Goal: Communication & Community: Answer question/provide support

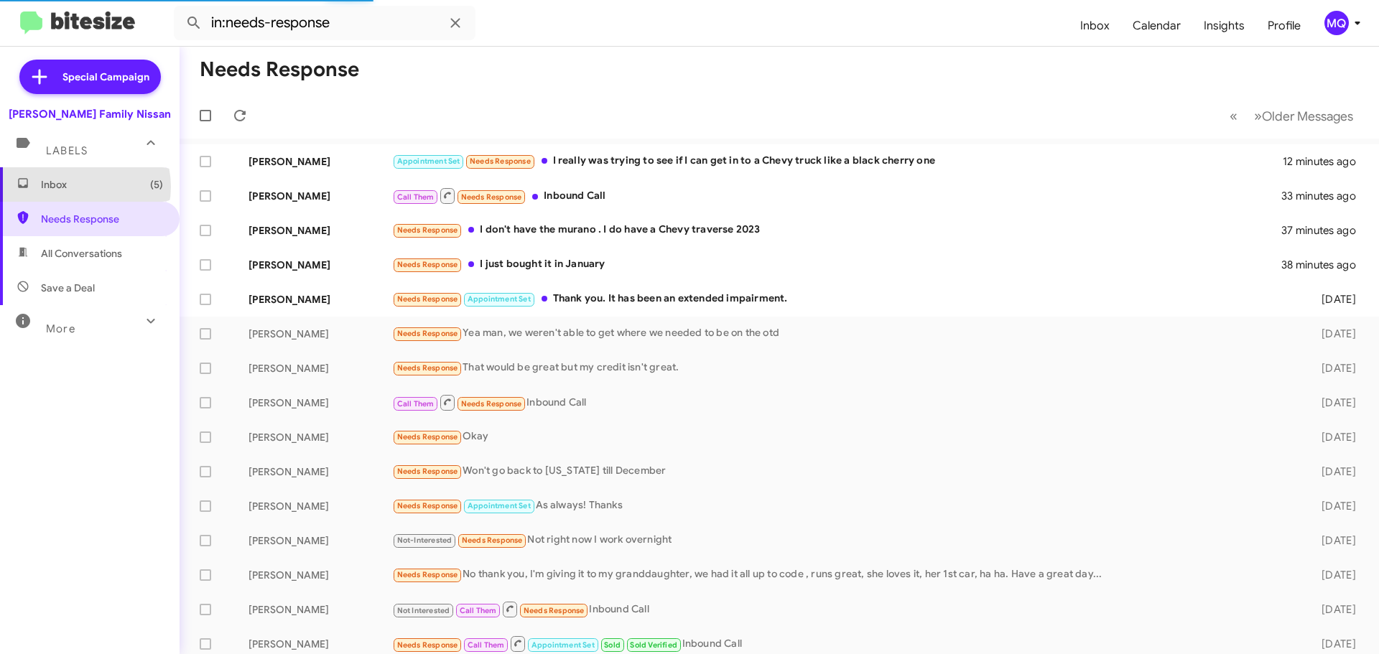
click at [79, 186] on span "Inbox (5)" at bounding box center [102, 184] width 122 height 14
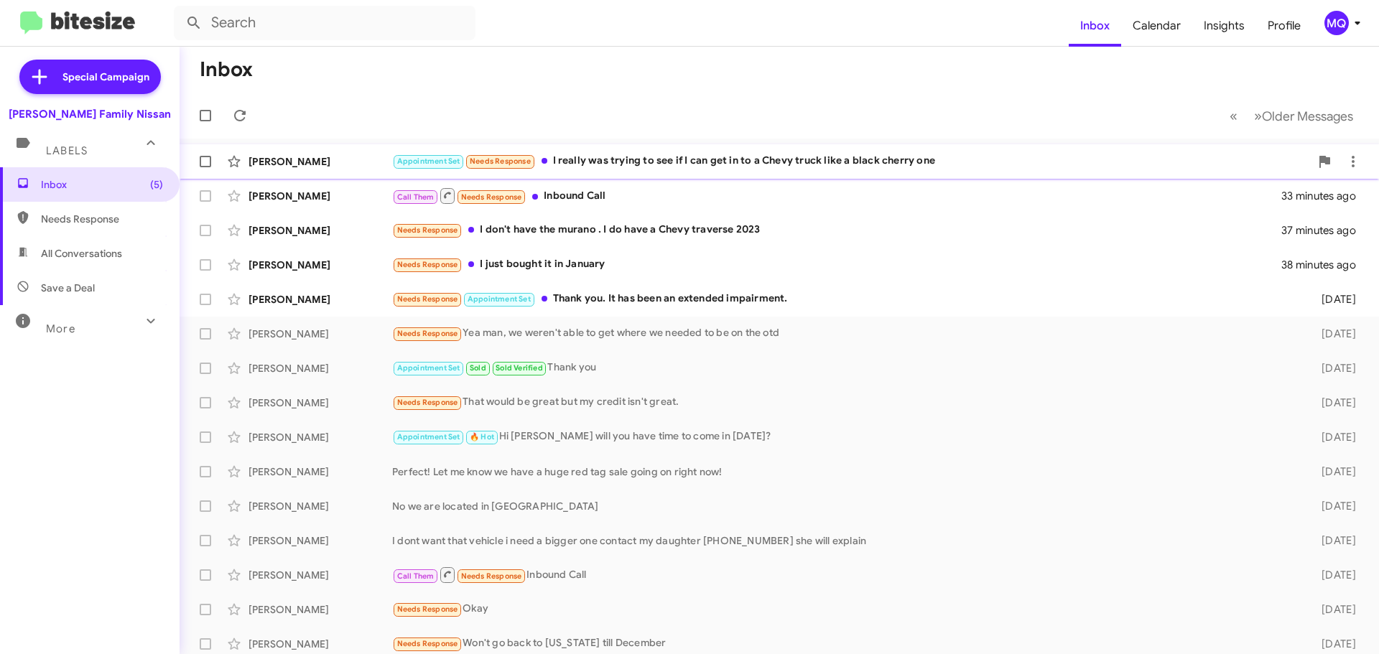
click at [621, 170] on div "[PERSON_NAME] Appointment Set Needs Response I really was trying to see if I ca…" at bounding box center [779, 161] width 1176 height 29
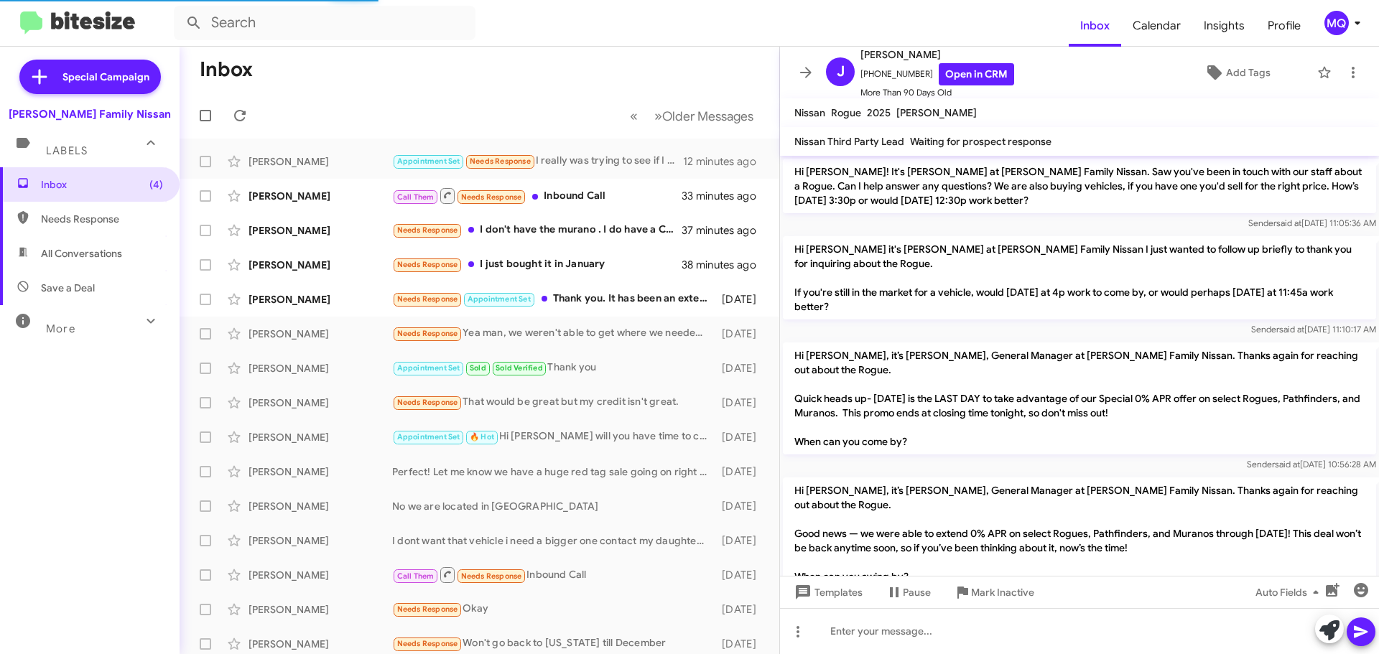
scroll to position [1533, 0]
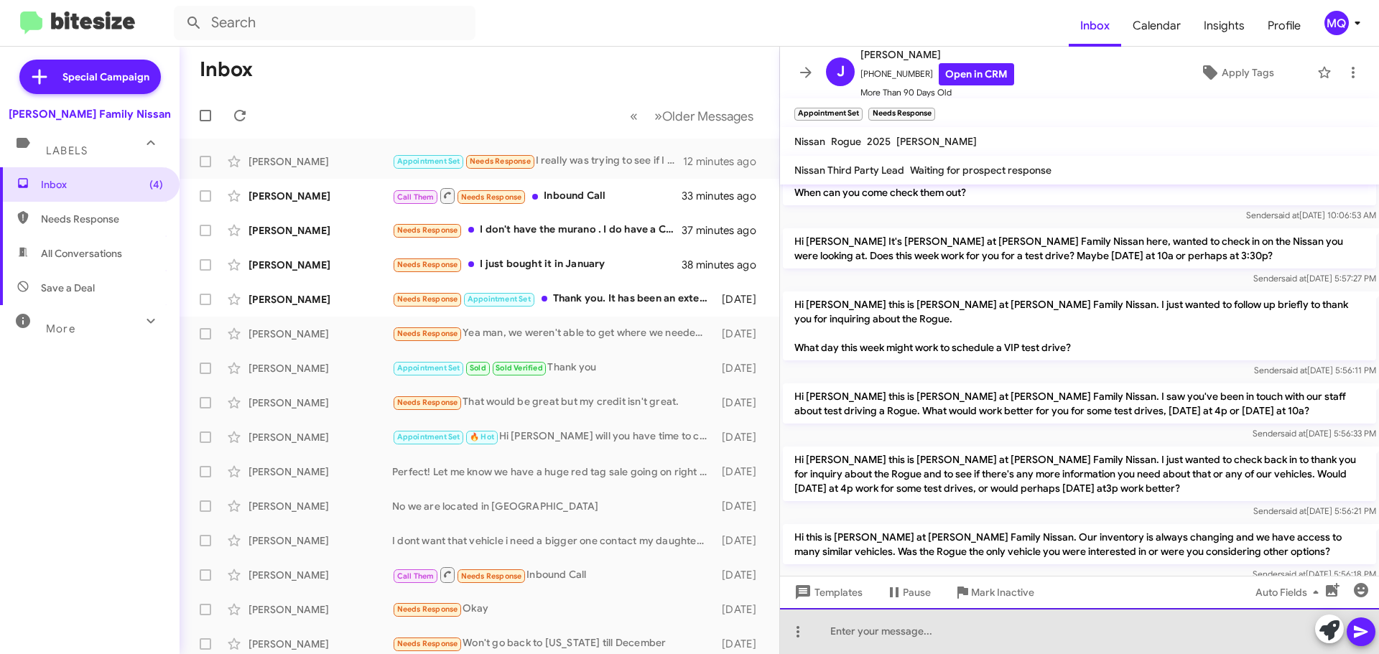
click at [914, 641] on div at bounding box center [1079, 631] width 599 height 46
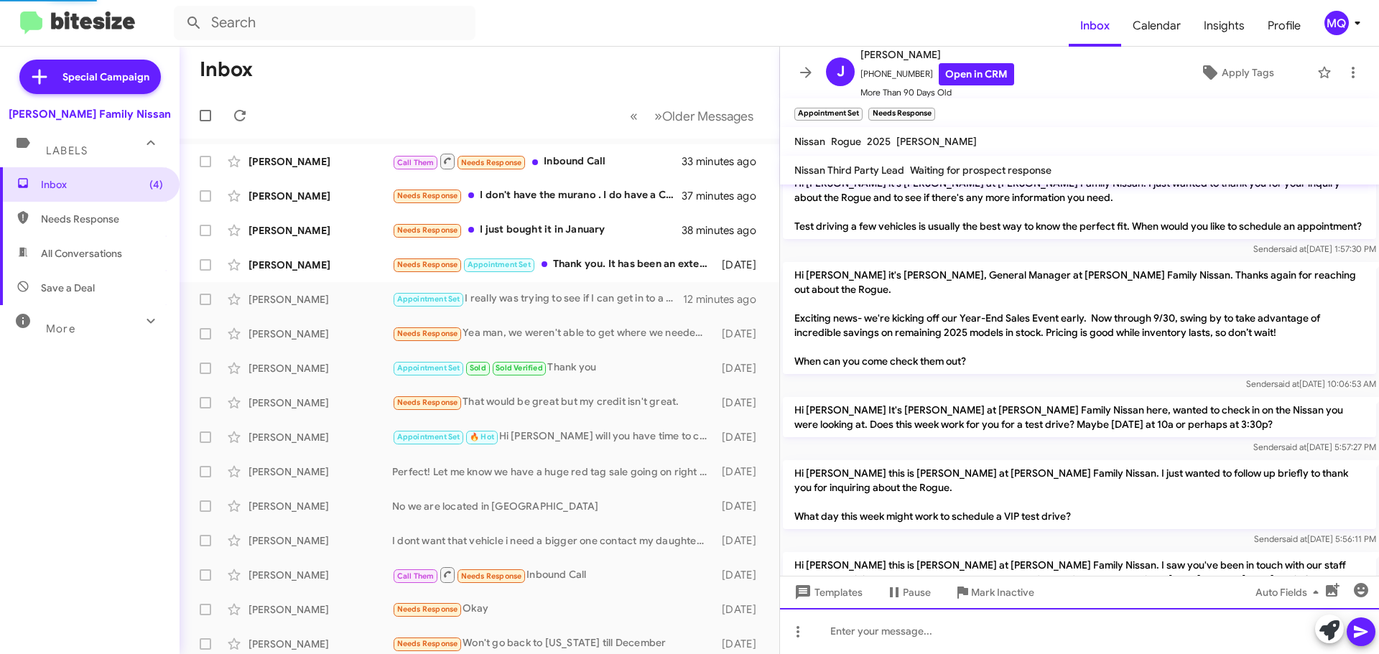
scroll to position [0, 0]
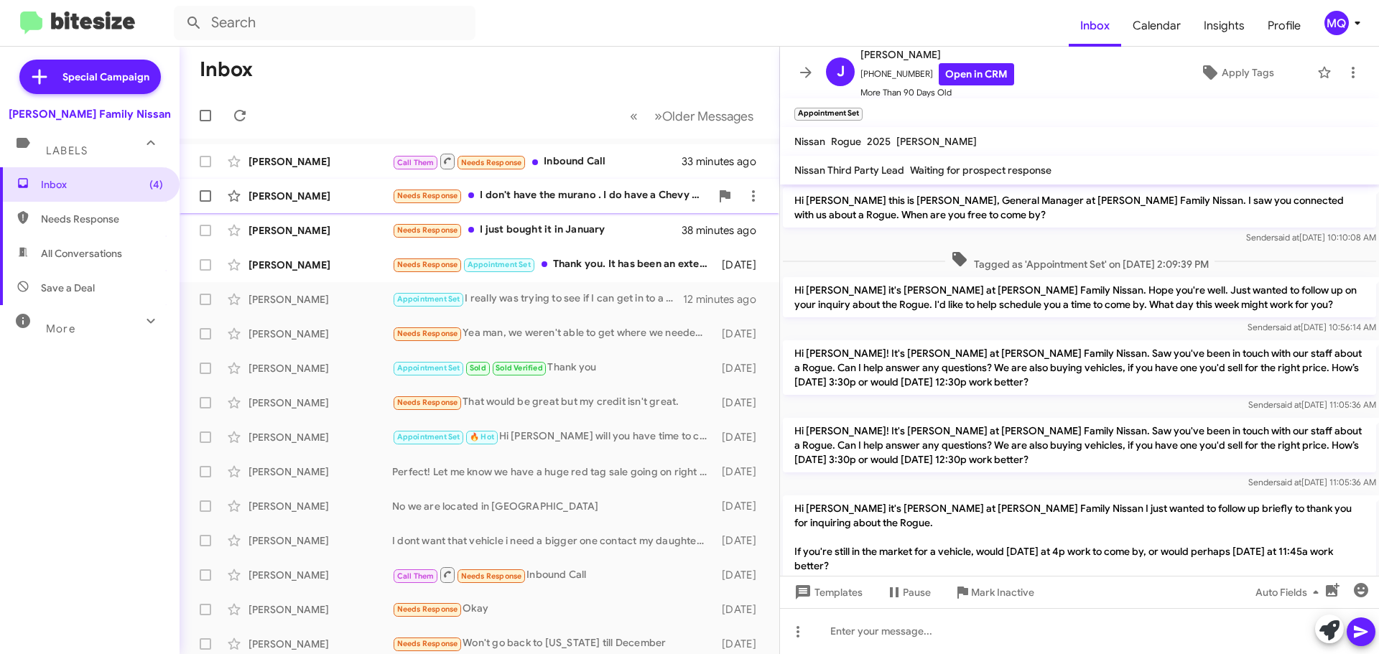
click at [588, 204] on div "Needs Response I don't have the murano . I do have a Chevy traverse 2023" at bounding box center [551, 195] width 318 height 17
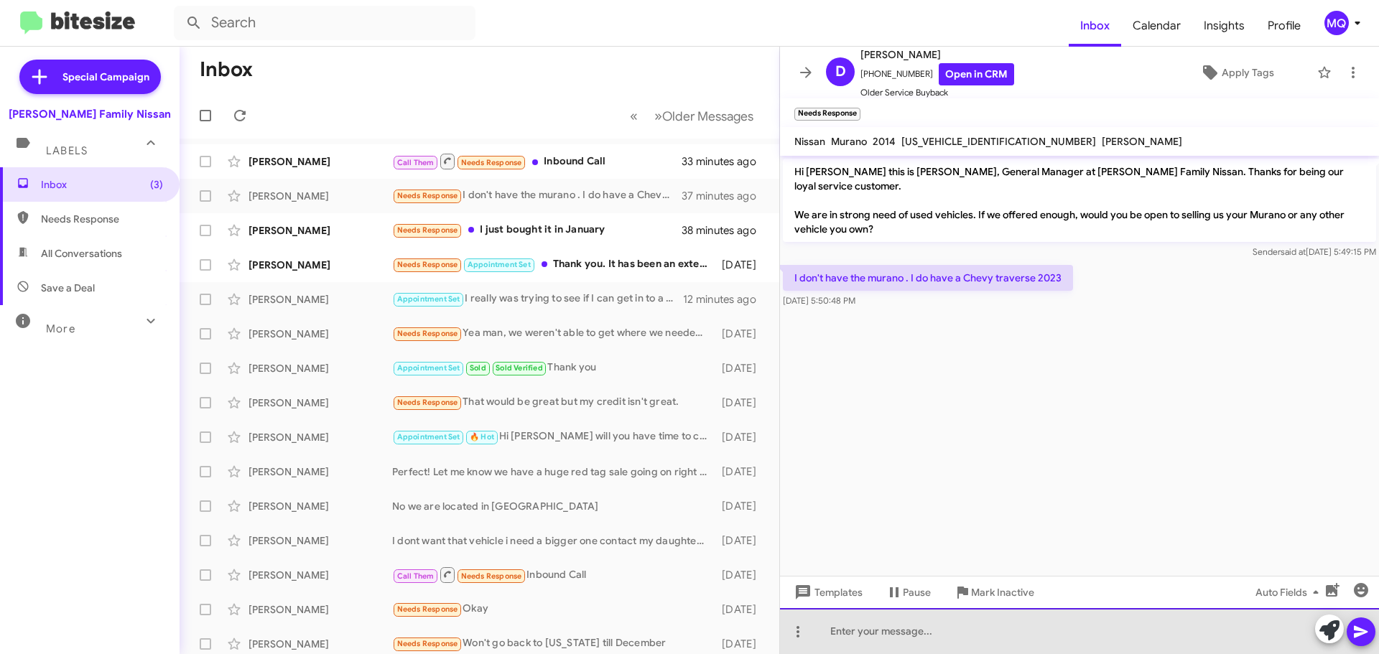
click at [906, 634] on div at bounding box center [1079, 631] width 599 height 46
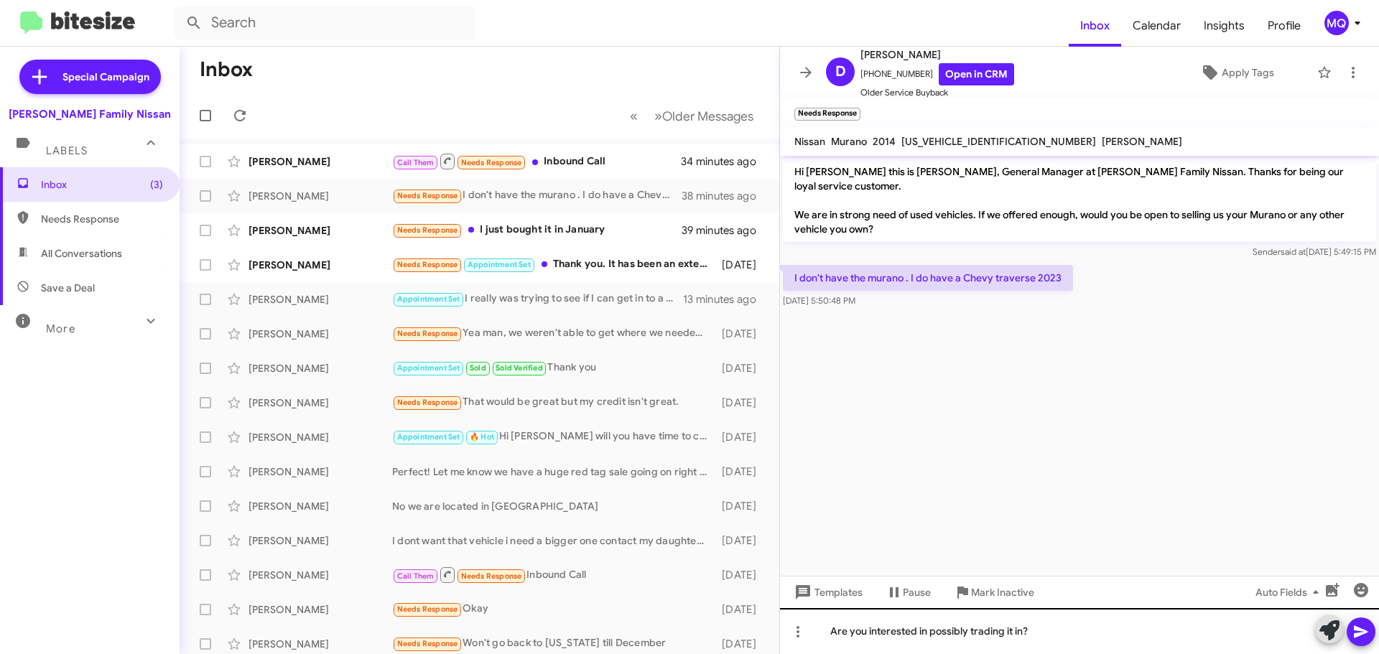
click at [1315, 615] on button at bounding box center [1329, 629] width 29 height 29
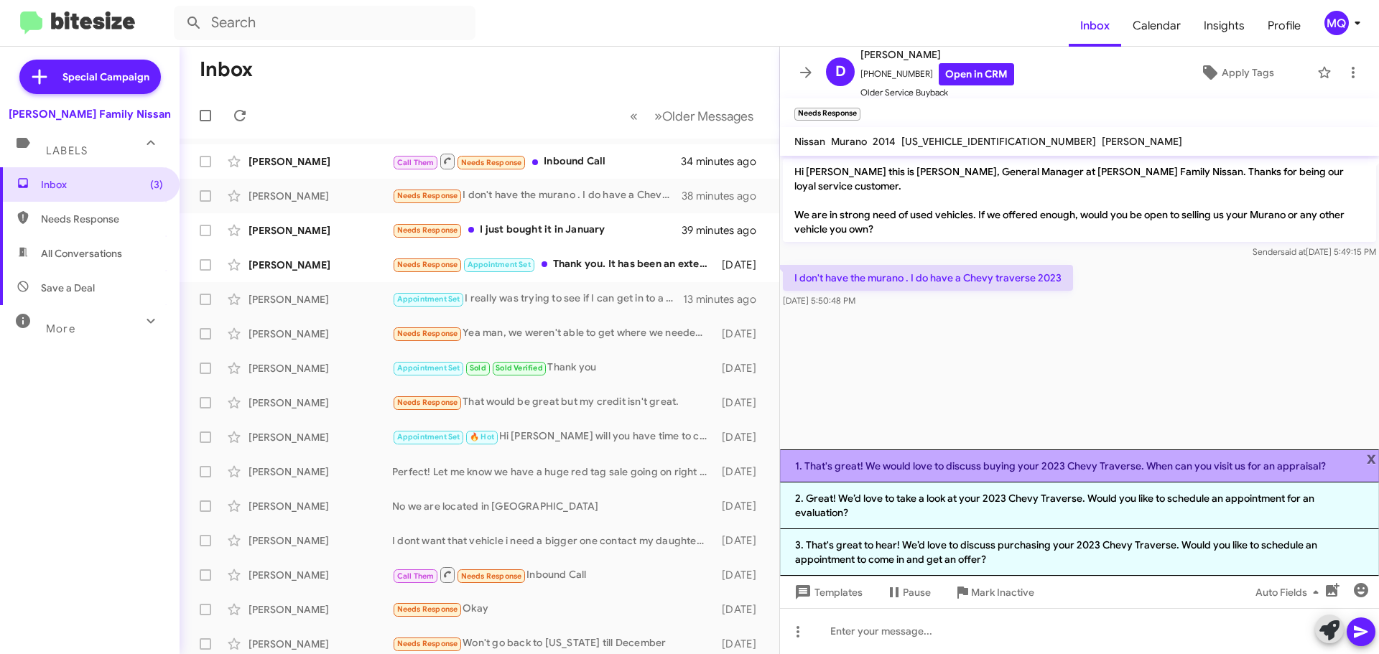
click at [1006, 469] on li "1. That's great! We would love to discuss buying your 2023 Chevy Traverse. When…" at bounding box center [1079, 466] width 599 height 33
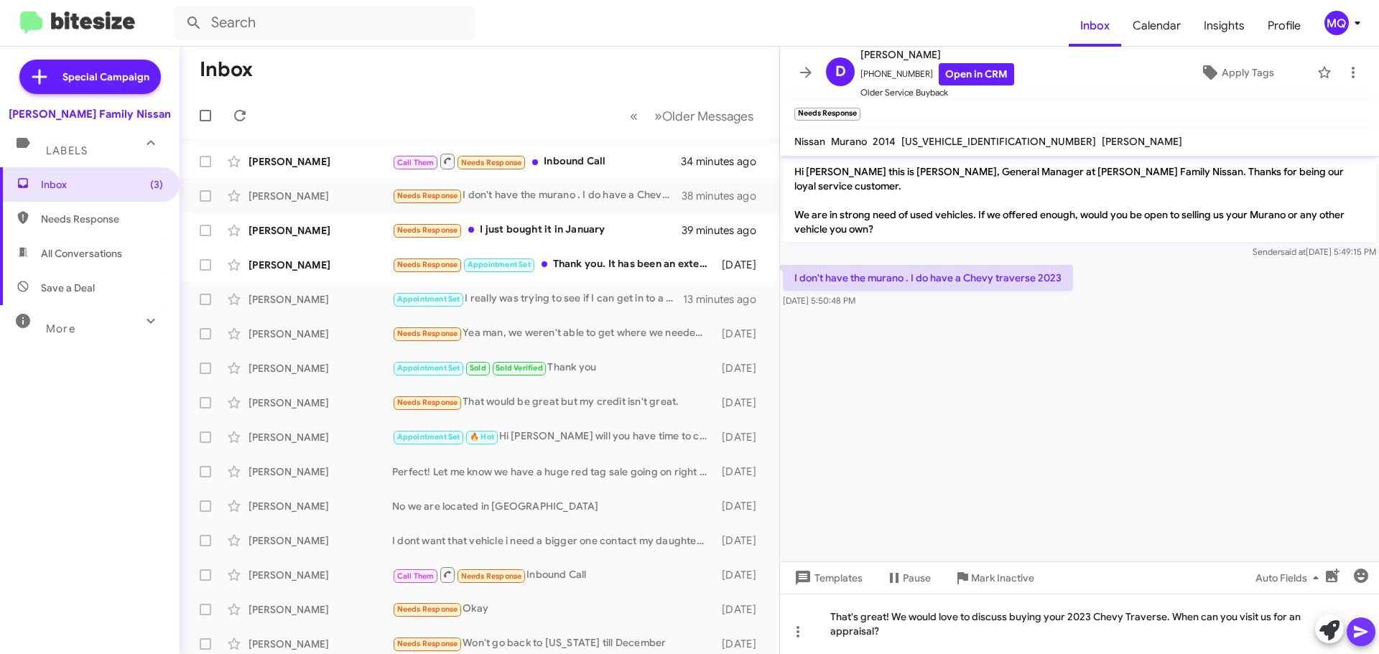
click at [1356, 638] on icon at bounding box center [1360, 631] width 17 height 17
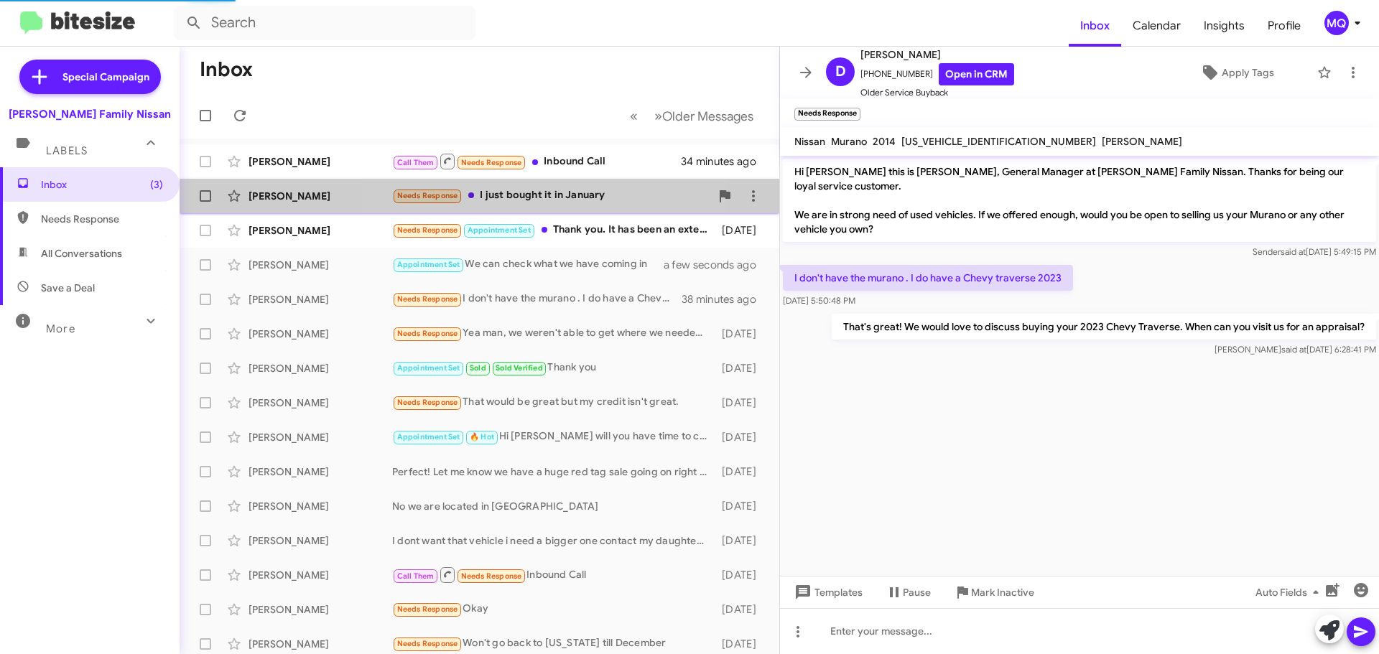
click at [540, 199] on div "Needs Response I just bought it in January" at bounding box center [551, 195] width 318 height 17
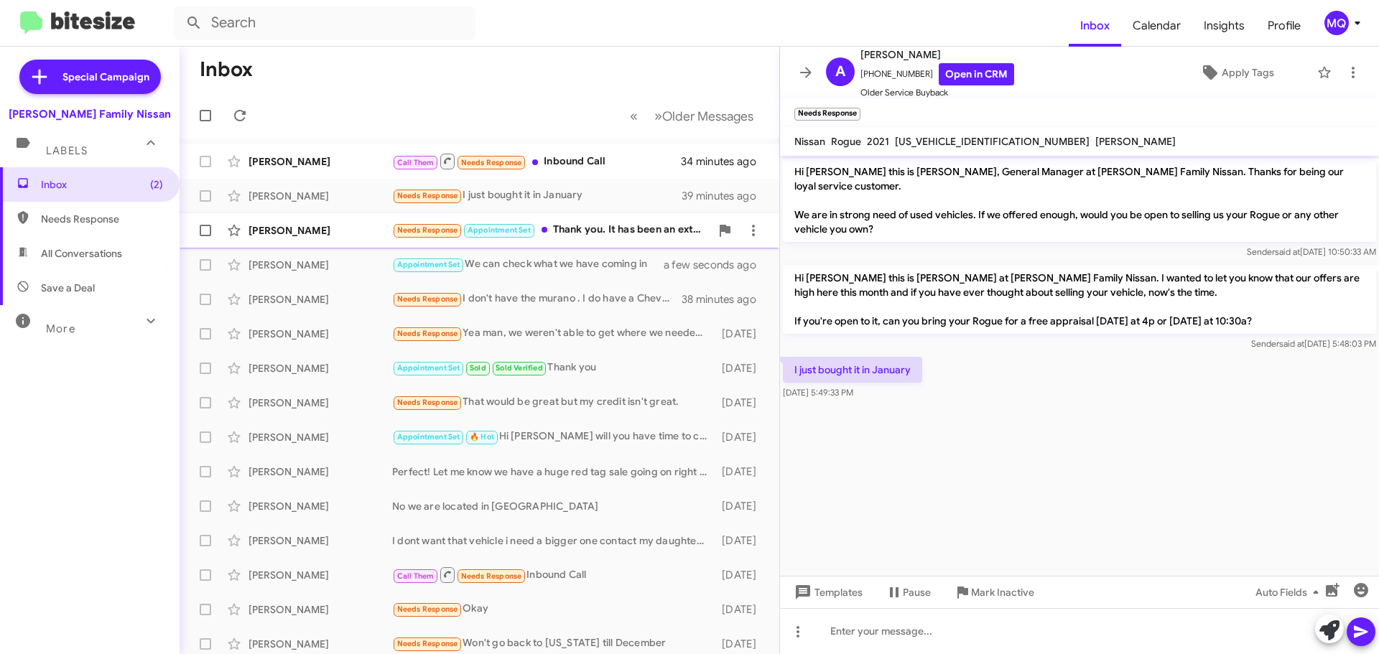
click at [603, 228] on div "Needs Response Appointment Set Thank you. It has been an extended impairment." at bounding box center [551, 230] width 318 height 17
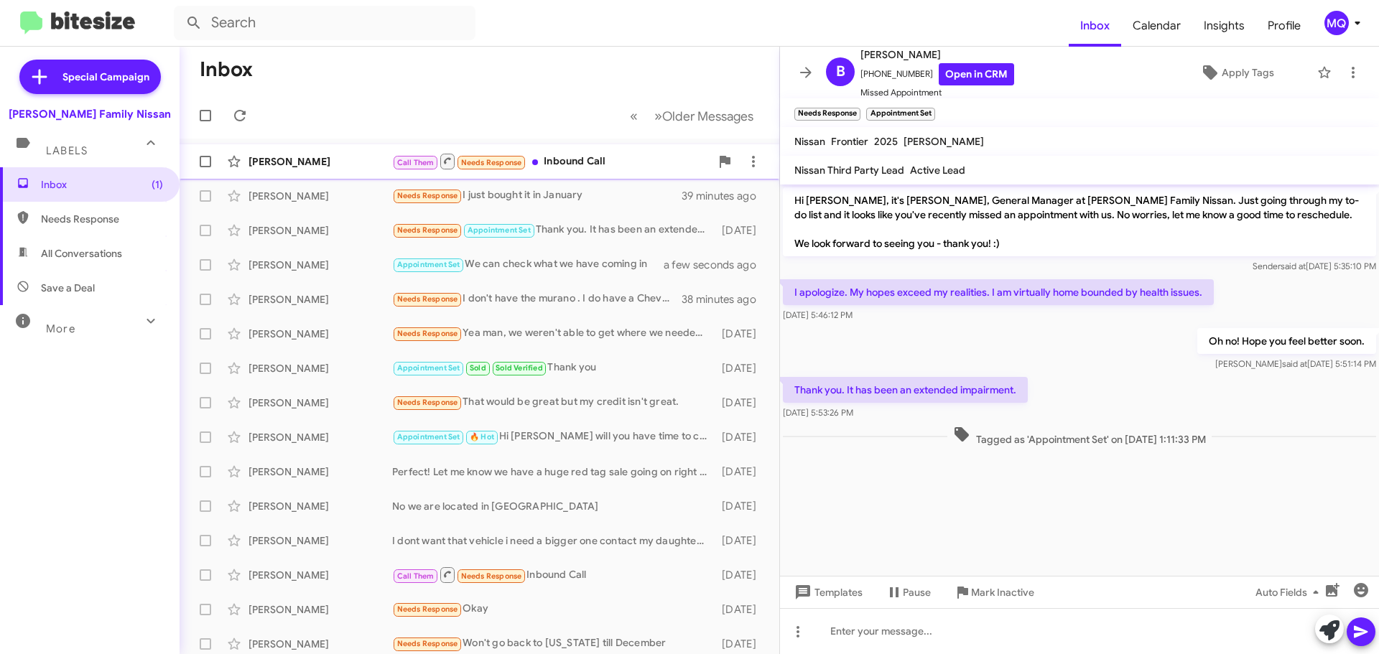
click at [611, 156] on div "Call Them Needs Response Inbound Call" at bounding box center [551, 161] width 318 height 18
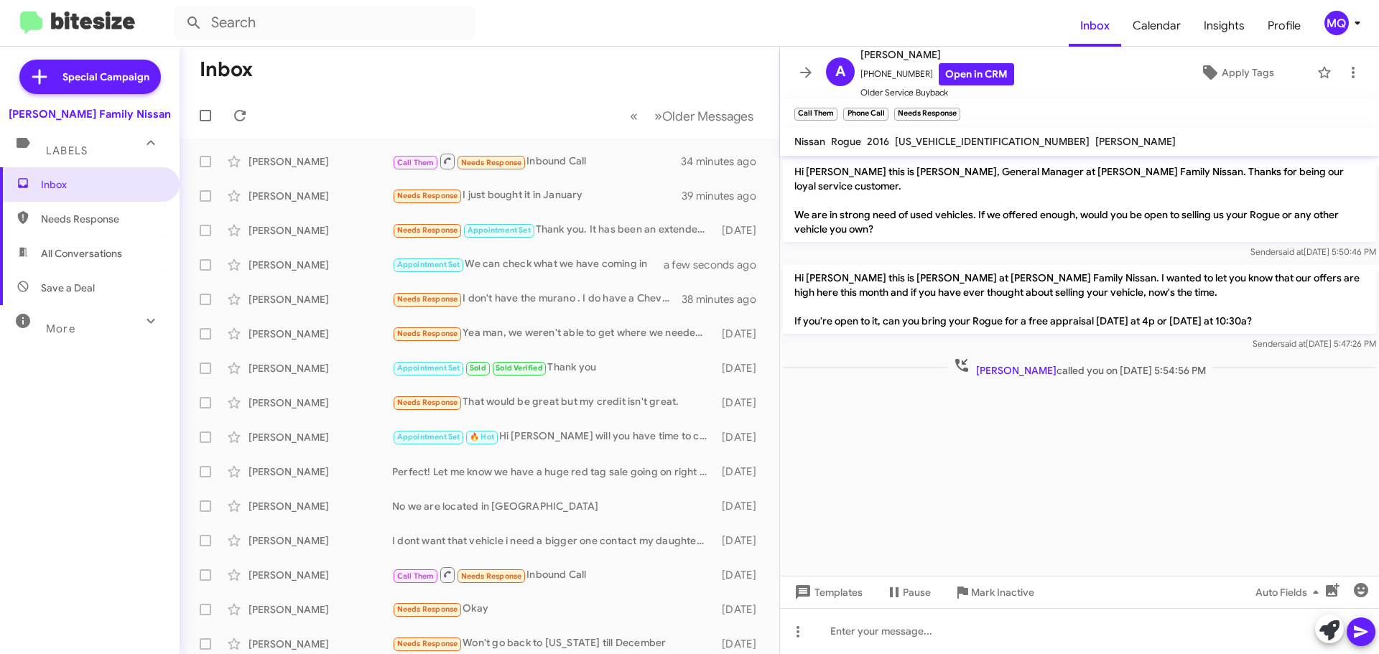
click at [75, 220] on span "Needs Response" at bounding box center [102, 219] width 122 height 14
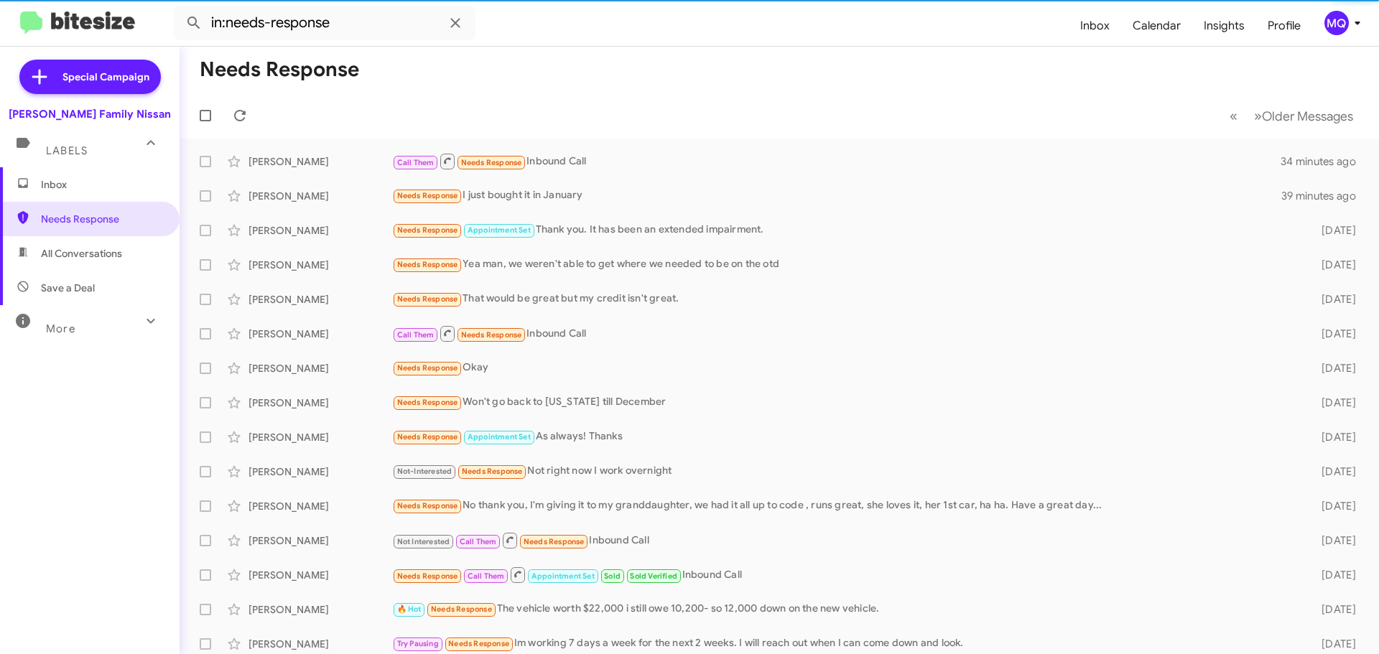
click at [87, 250] on span "All Conversations" at bounding box center [81, 253] width 81 height 14
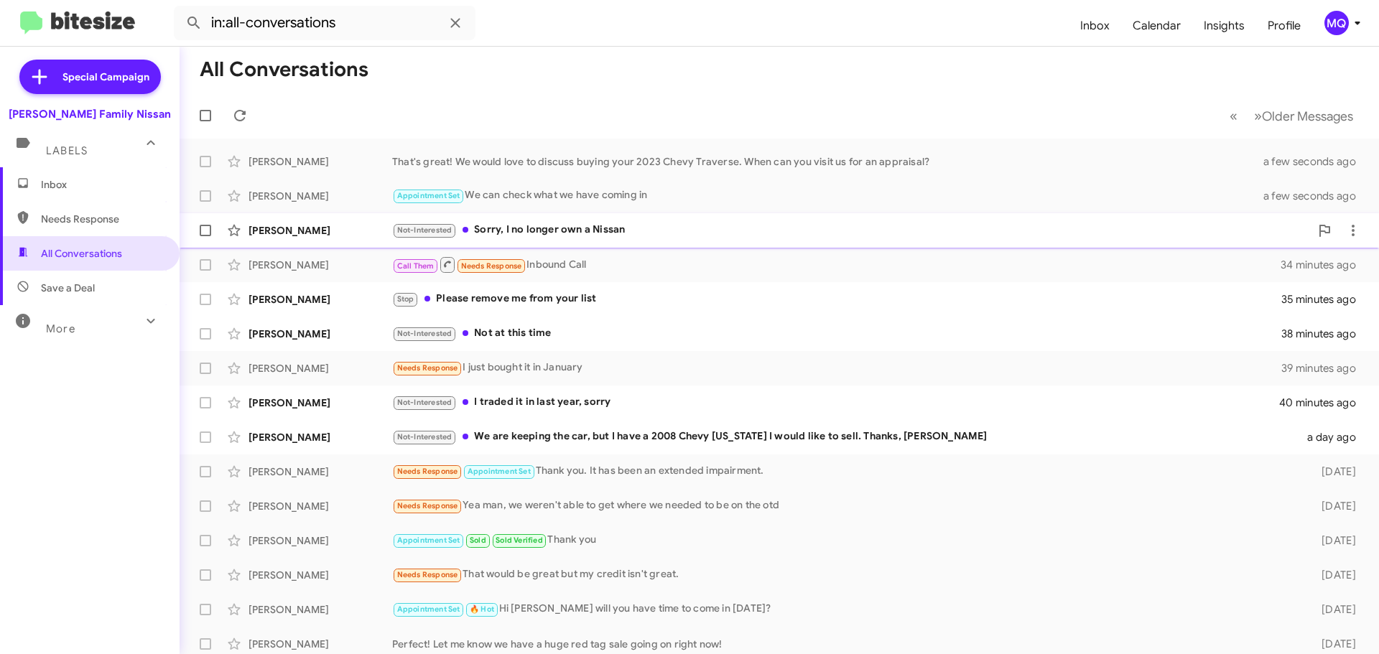
click at [595, 233] on div "Not-Interested Sorry, I no longer own a Nissan" at bounding box center [851, 230] width 918 height 17
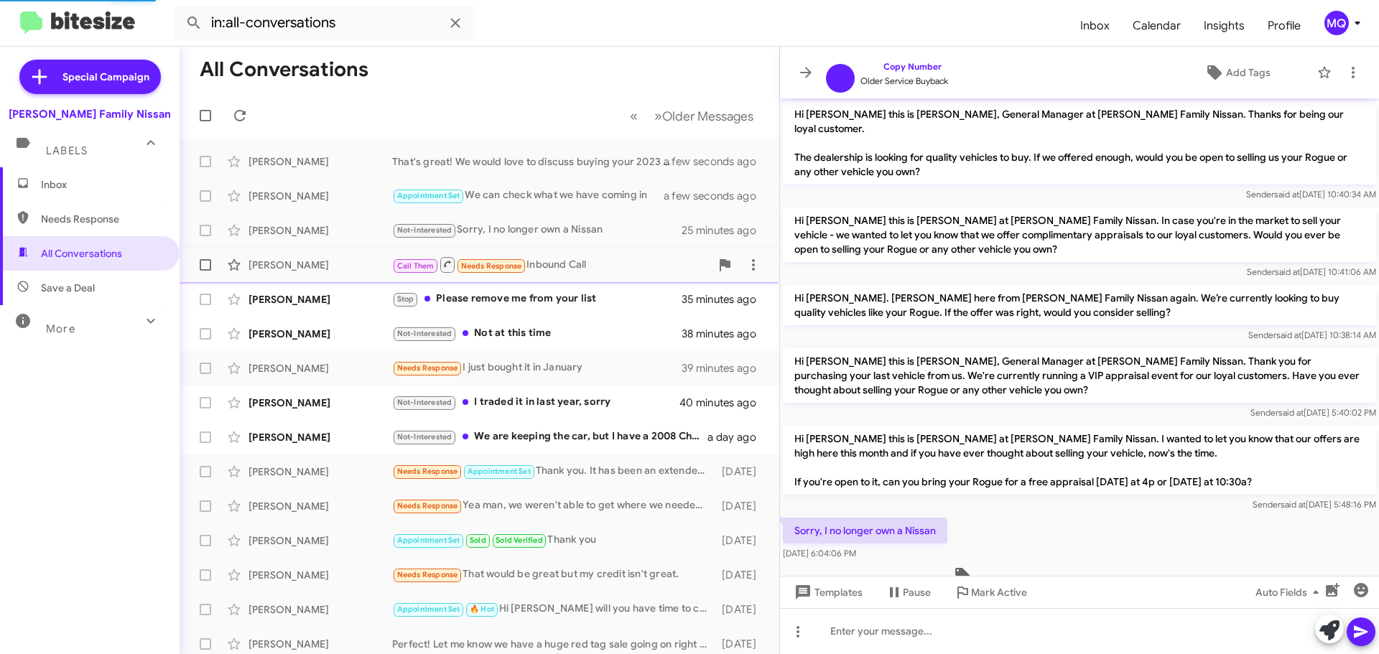
scroll to position [25, 0]
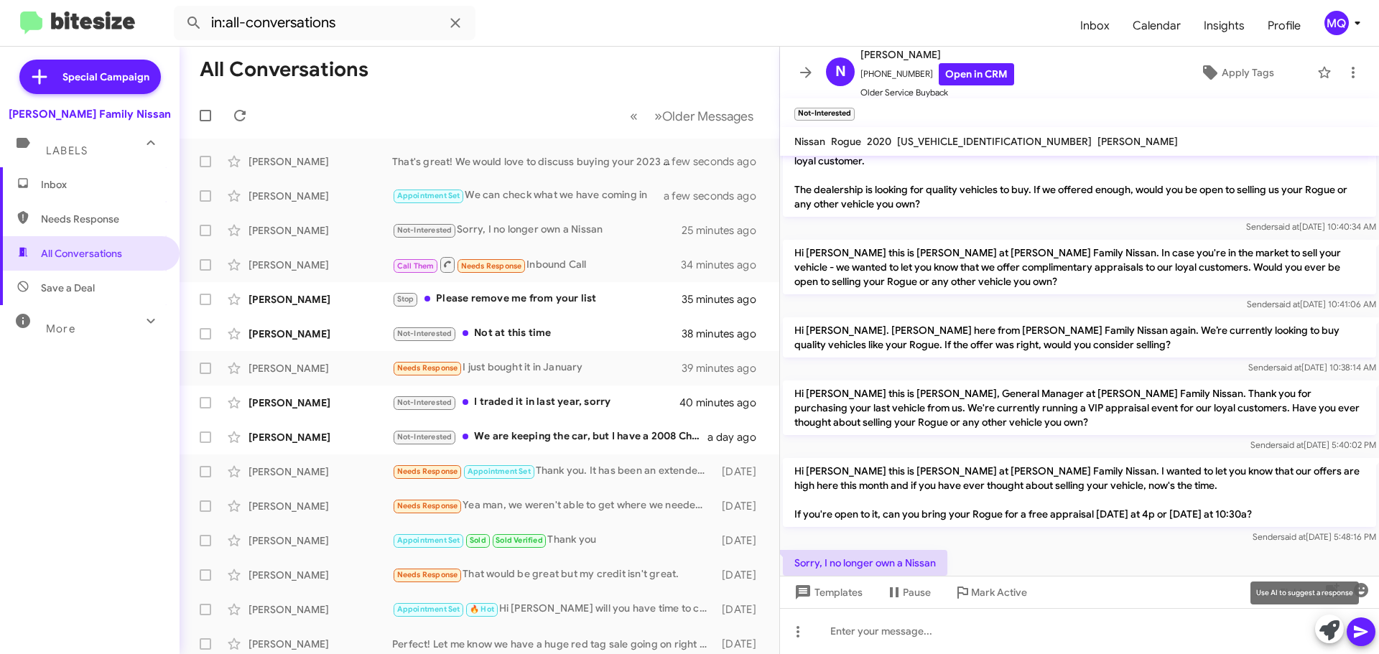
click at [1320, 636] on icon at bounding box center [1329, 631] width 20 height 20
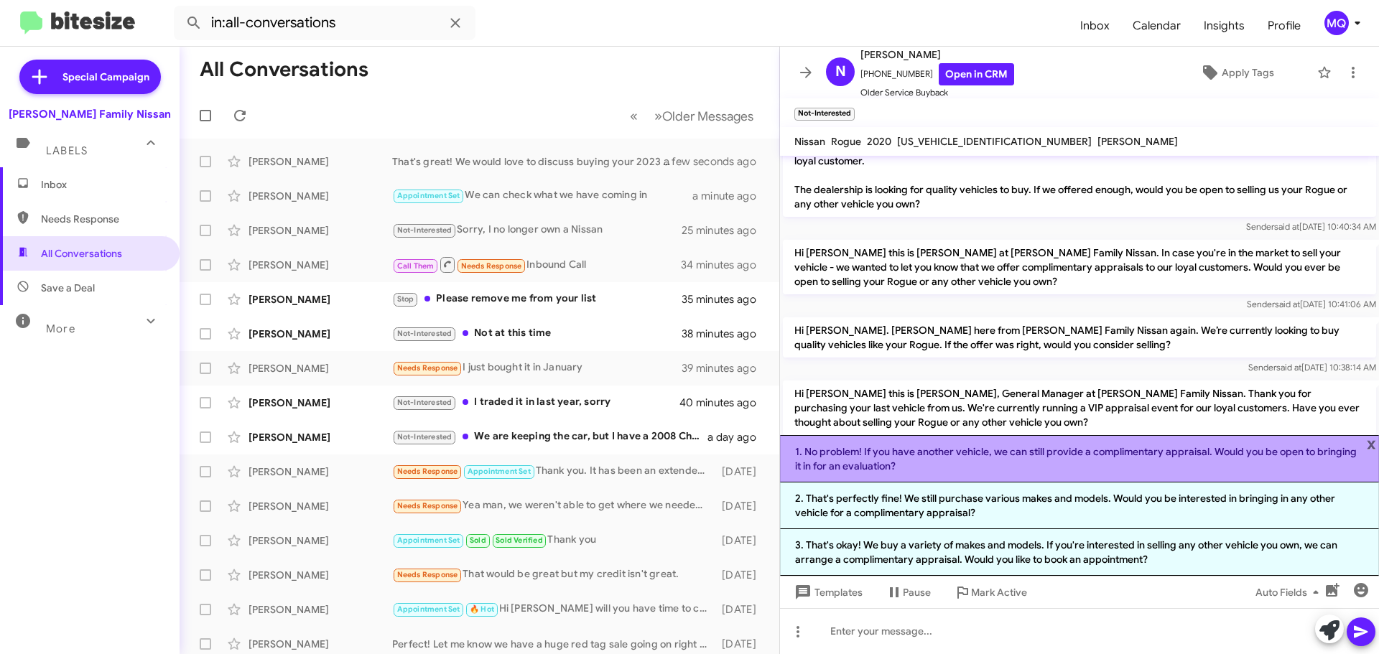
click at [950, 452] on li "1. No problem! If you have another vehicle, we can still provide a complimentar…" at bounding box center [1079, 458] width 599 height 47
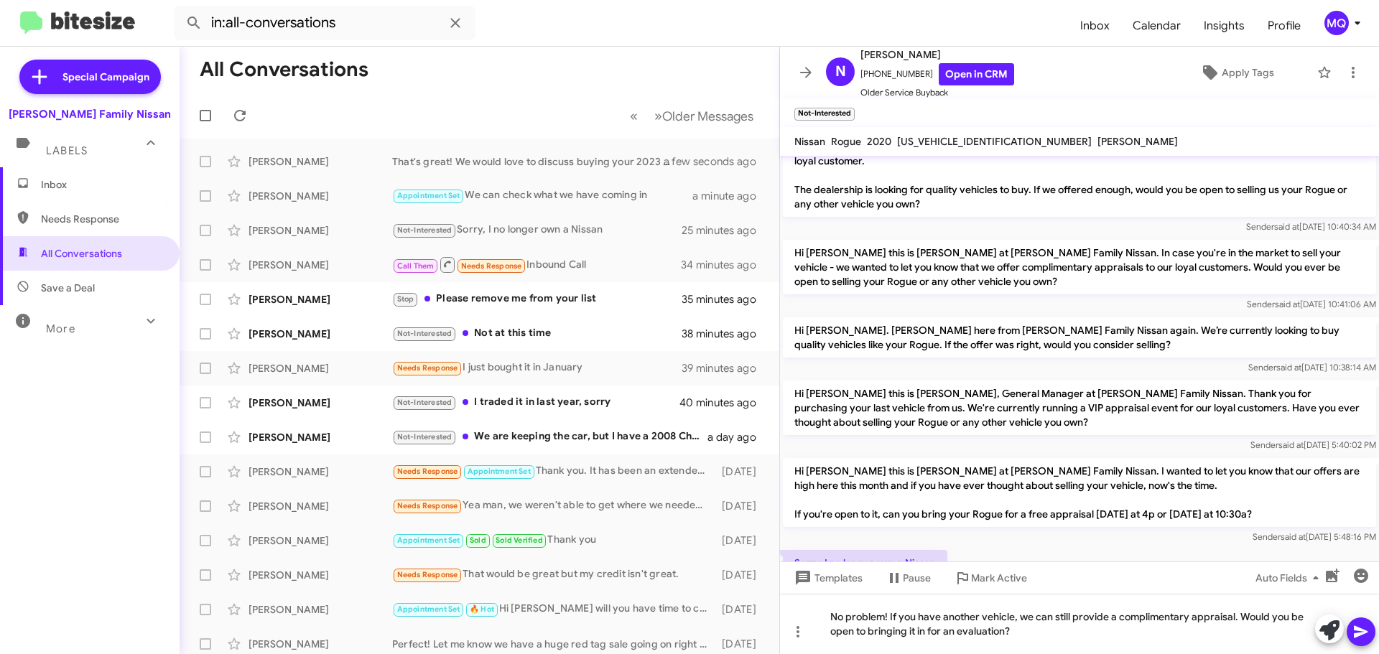
click at [1360, 639] on icon at bounding box center [1360, 631] width 17 height 17
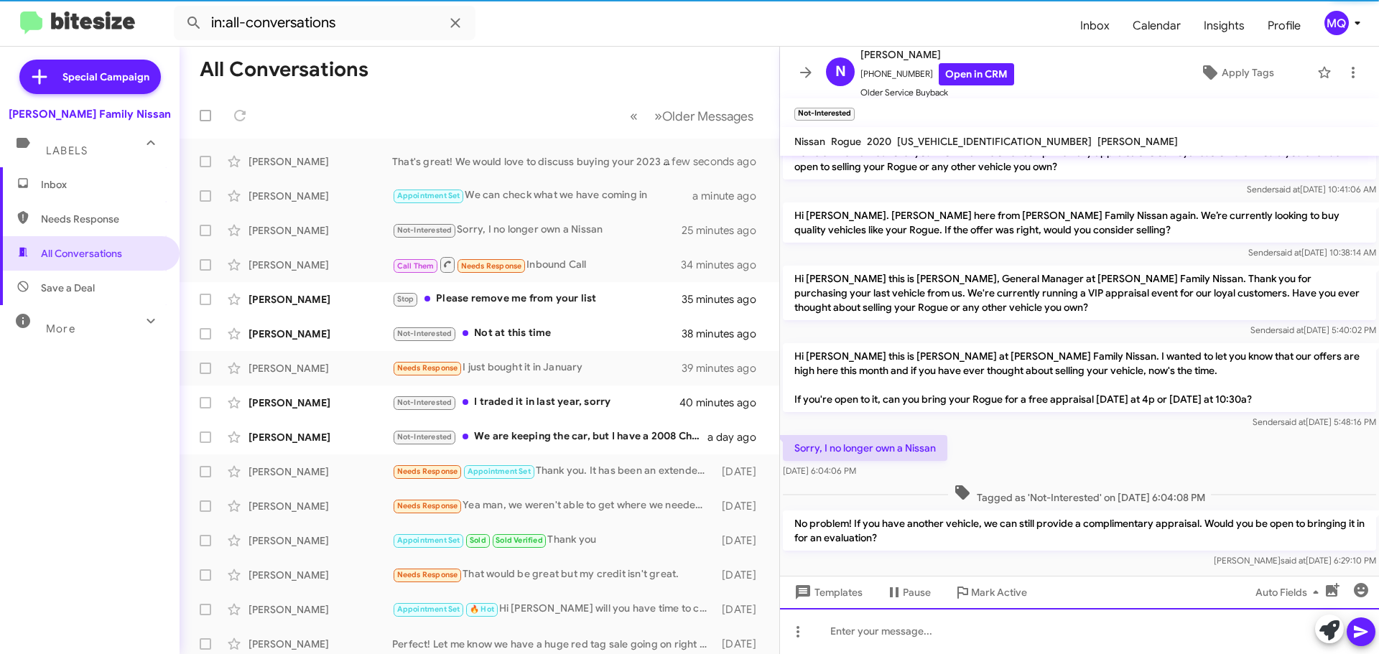
scroll to position [149, 0]
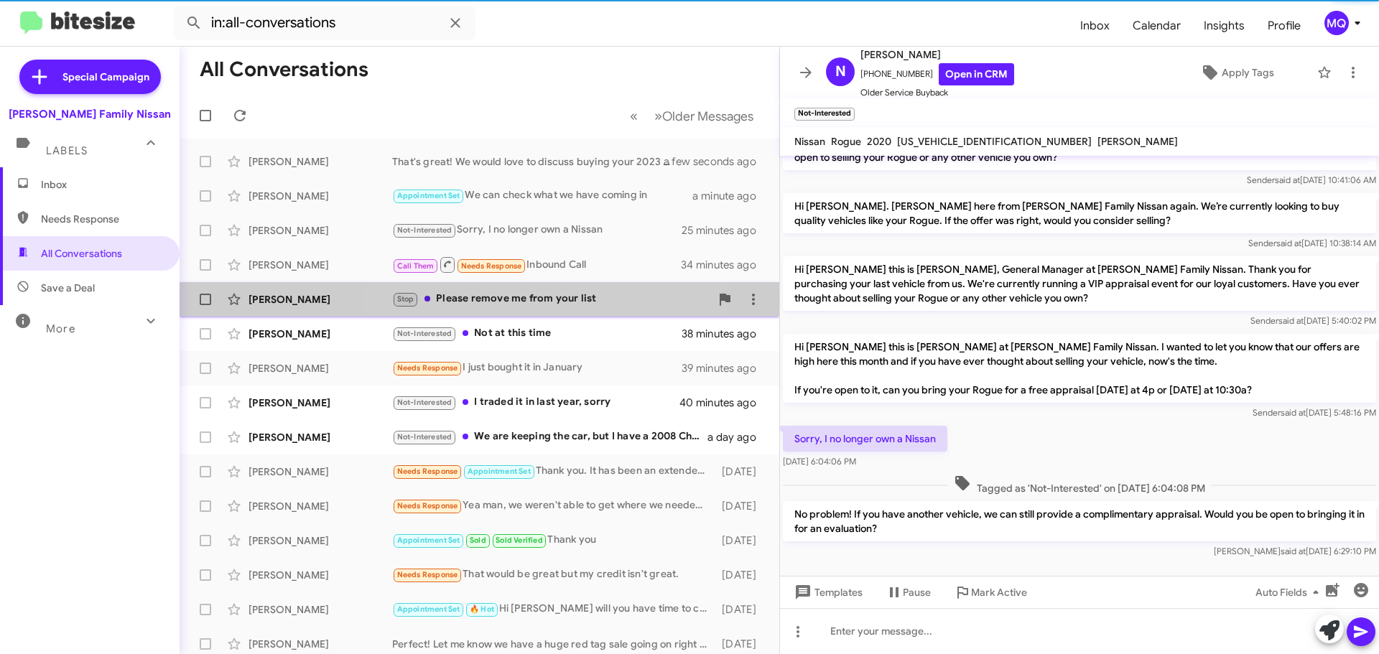
click at [546, 302] on div "Stop Please remove me from your list" at bounding box center [551, 299] width 318 height 17
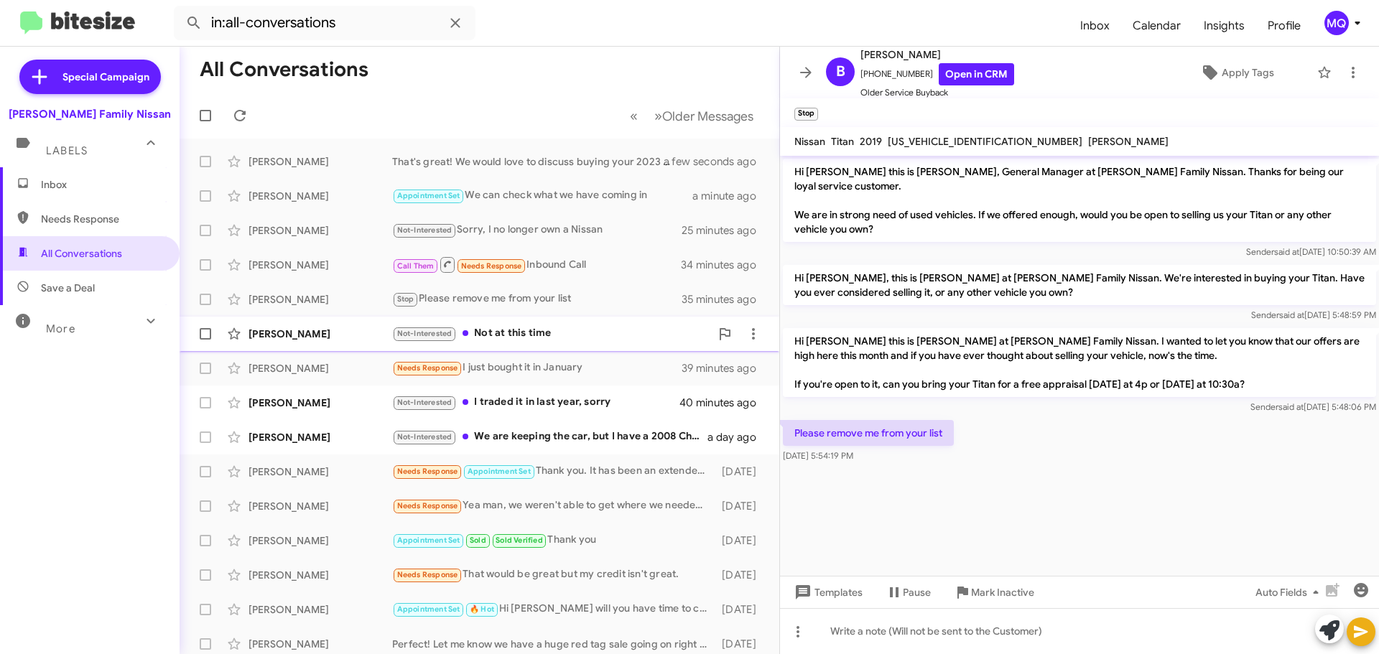
click at [540, 328] on div "Not-Interested Not at this time" at bounding box center [551, 333] width 318 height 17
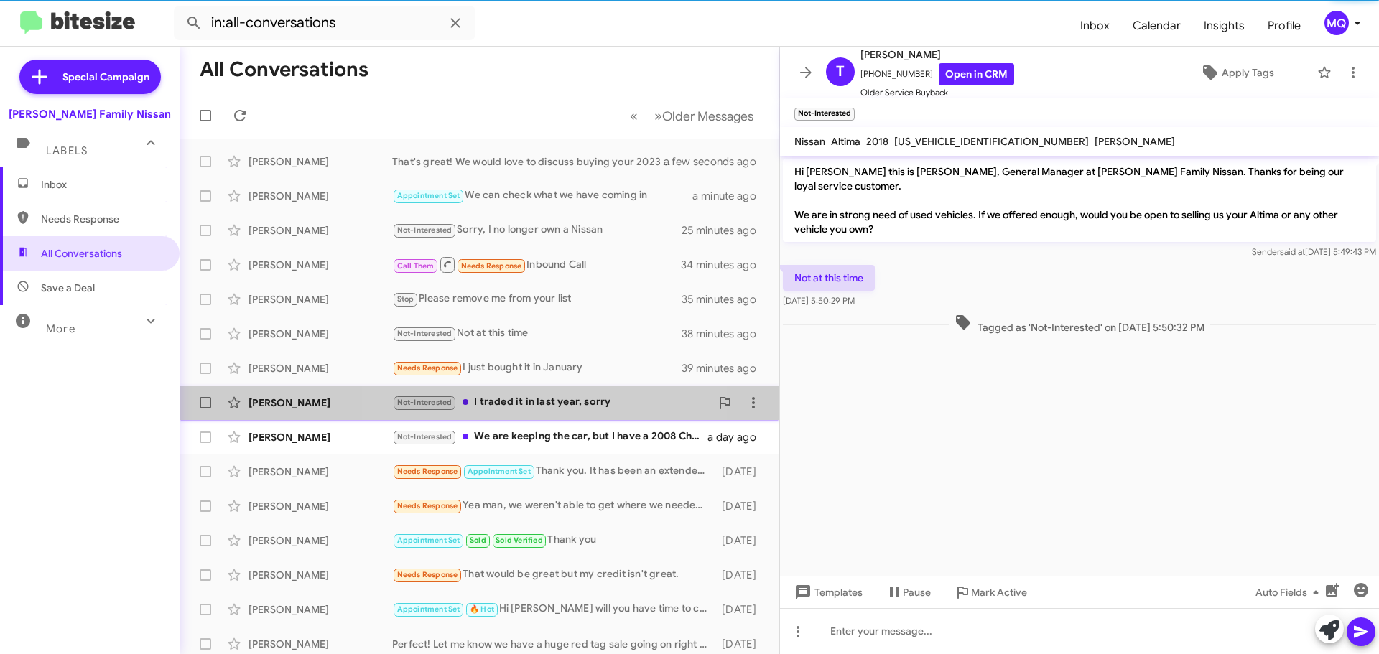
click at [557, 406] on div "Not-Interested I traded it in last year, sorry" at bounding box center [551, 402] width 318 height 17
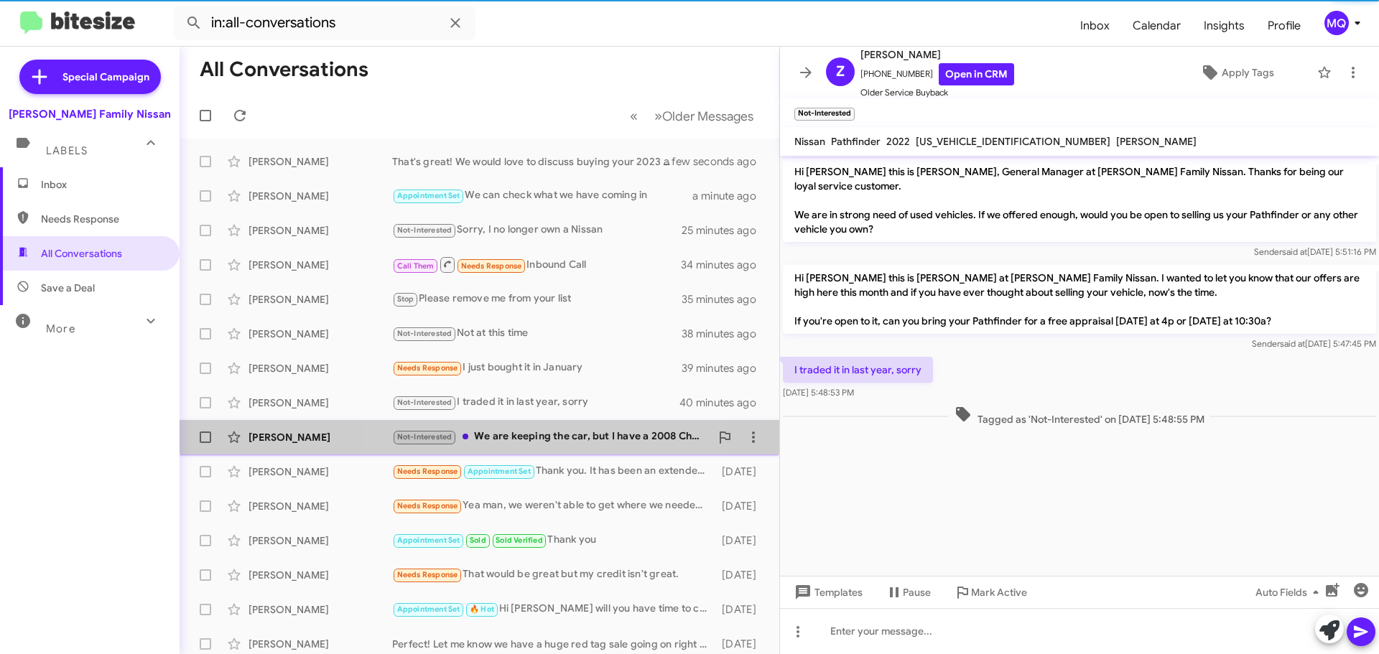
click at [557, 435] on div "Not-Interested We are keeping the car, but I have a 2008 Chevy [US_STATE] I wou…" at bounding box center [551, 437] width 318 height 17
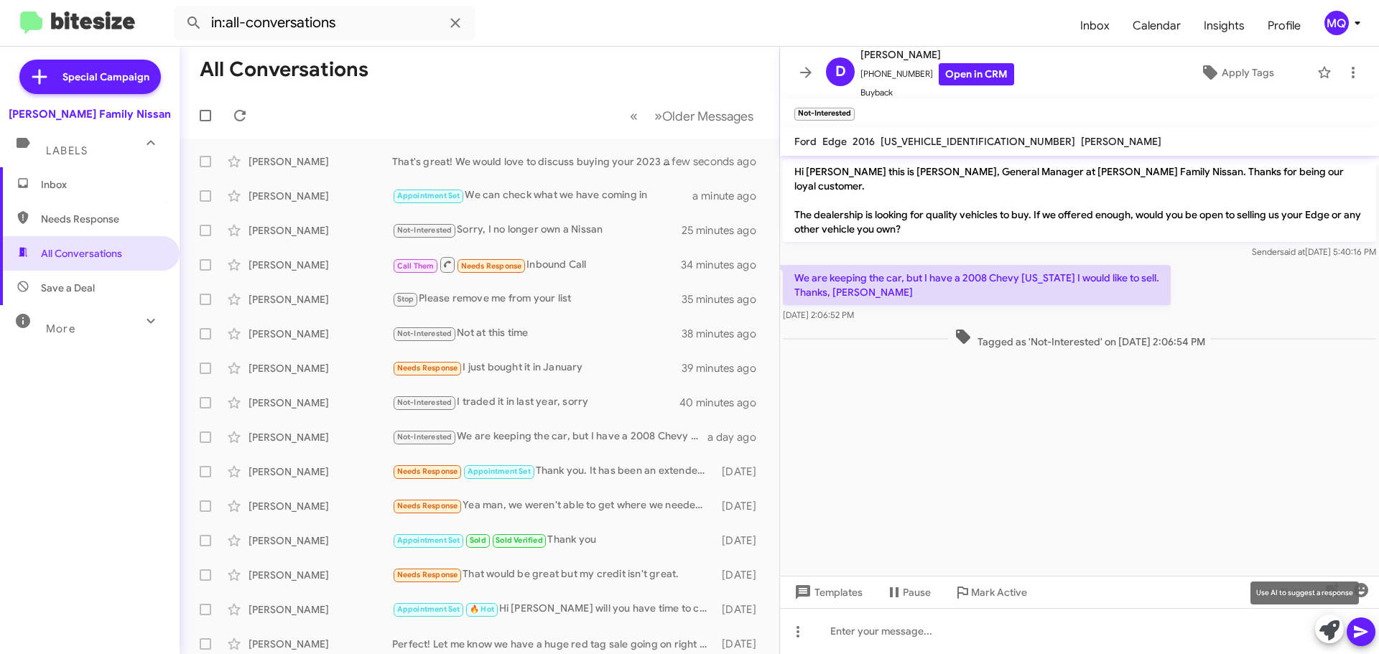
click at [1329, 630] on icon at bounding box center [1329, 631] width 20 height 20
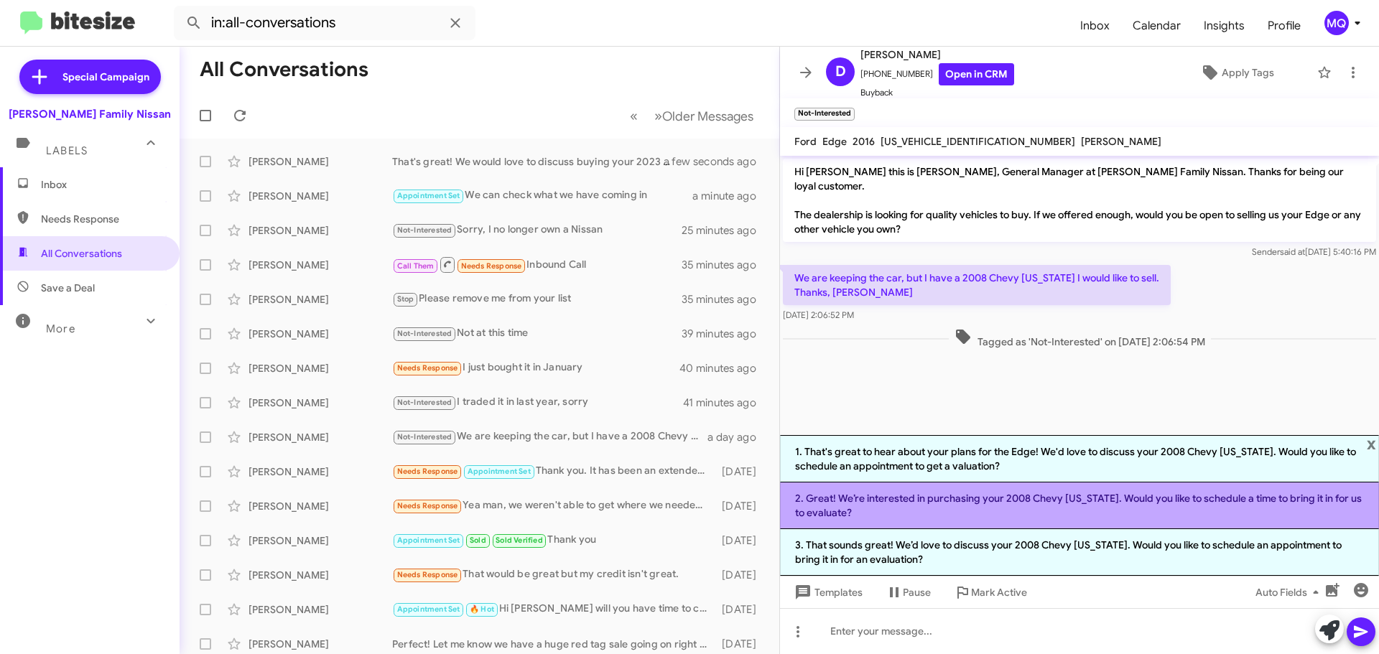
click at [990, 507] on li "2. Great! We’re interested in purchasing your 2008 Chevy [US_STATE]. Would you …" at bounding box center [1079, 506] width 599 height 47
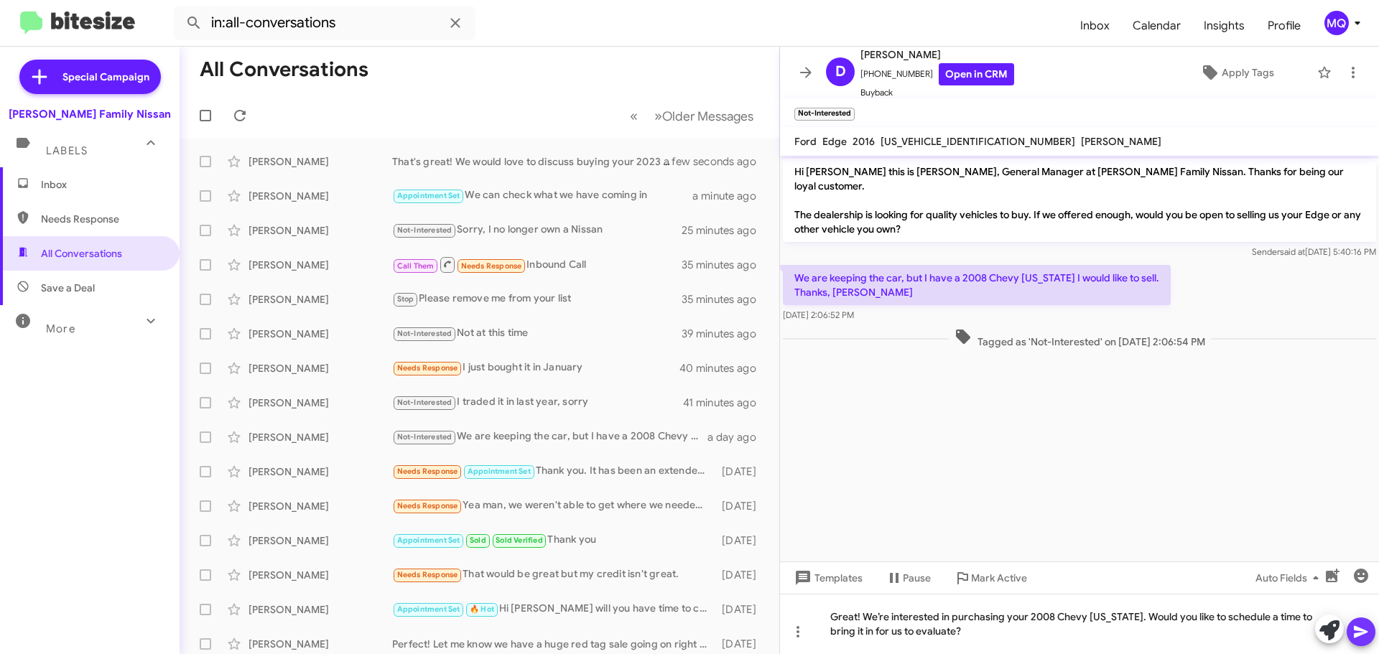
click at [1360, 631] on icon at bounding box center [1361, 632] width 14 height 12
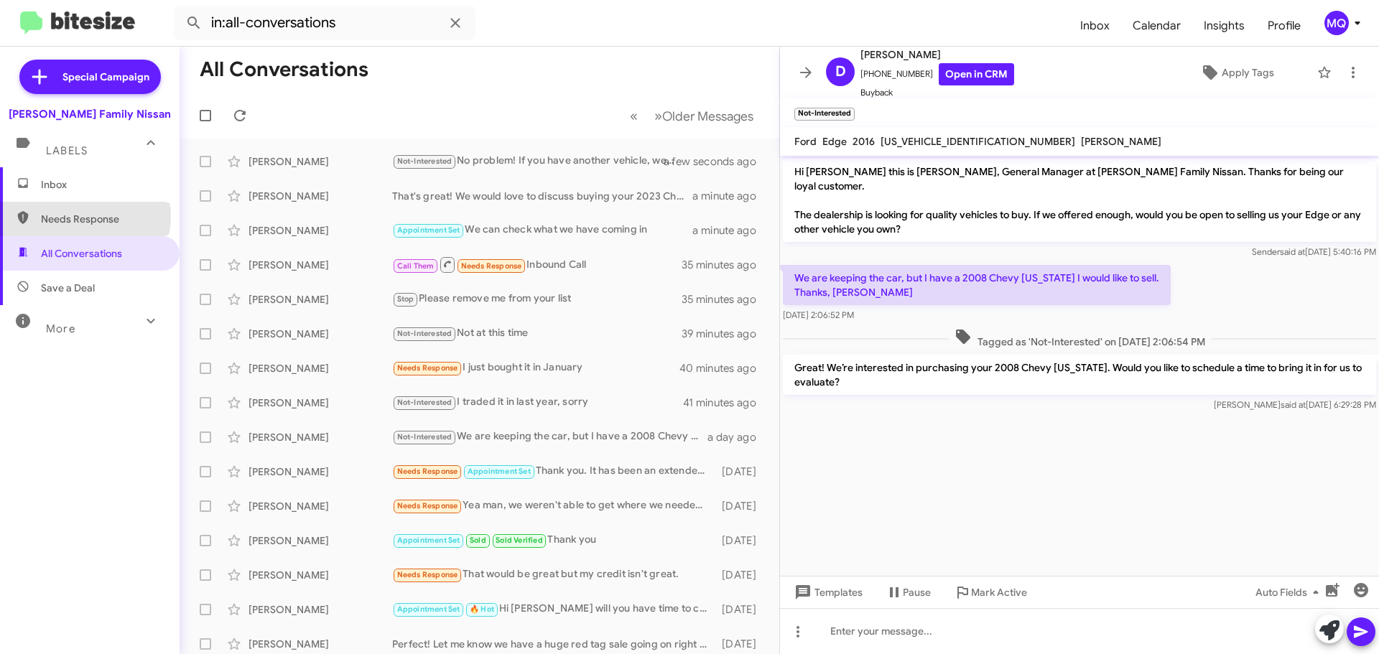
click at [83, 216] on span "Needs Response" at bounding box center [102, 219] width 122 height 14
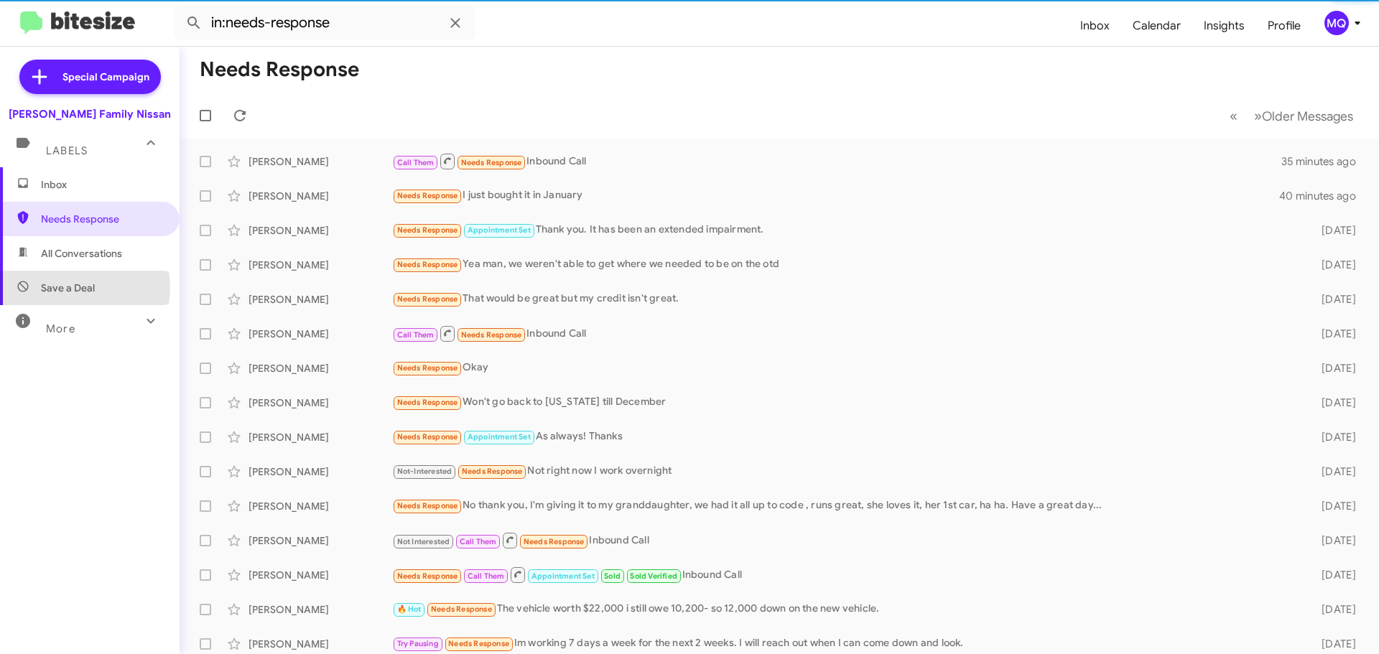
click at [78, 288] on span "Save a Deal" at bounding box center [68, 288] width 54 height 14
type input "in:not-interested"
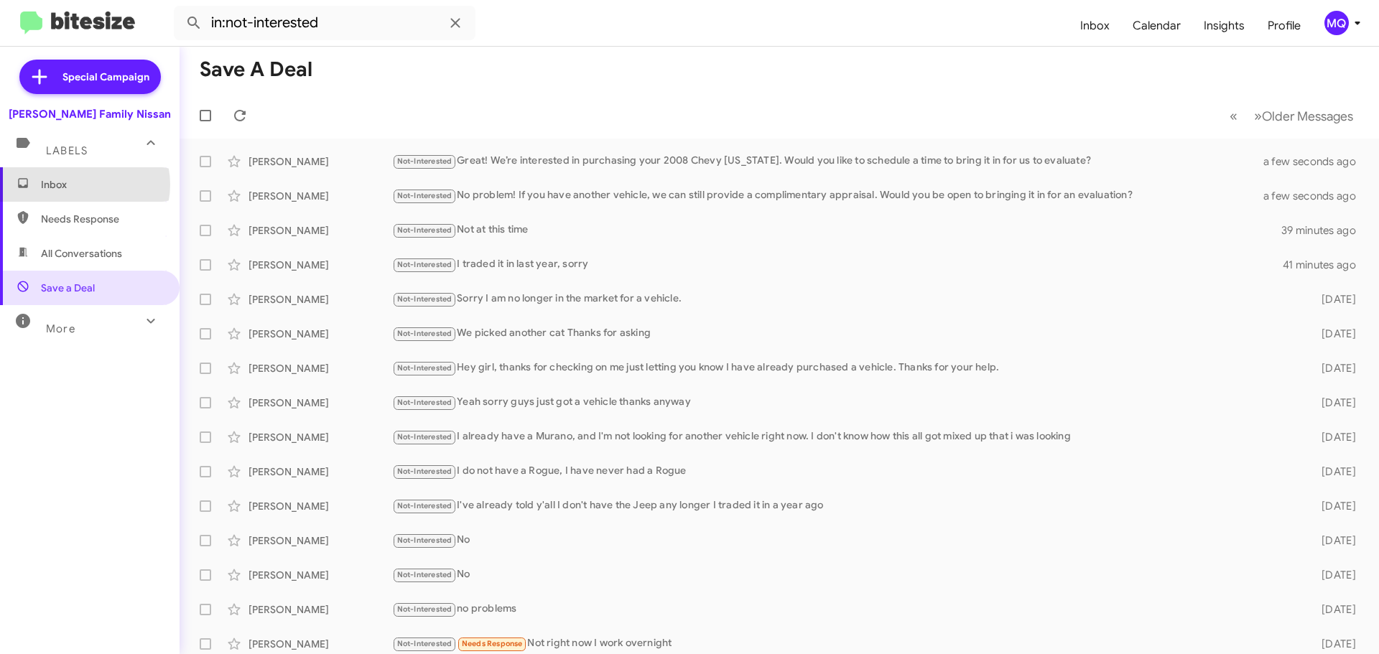
click at [83, 185] on span "Inbox" at bounding box center [102, 184] width 122 height 14
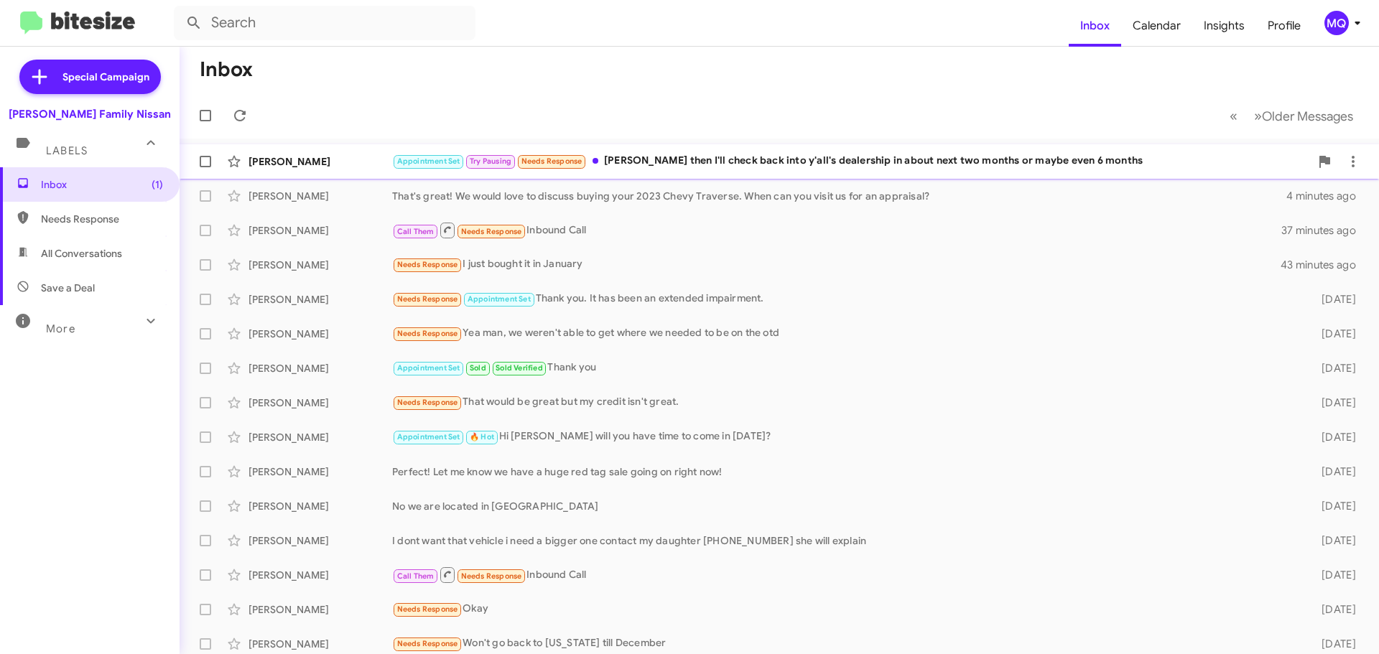
click at [666, 160] on div "Appointment Set Try Pausing Needs Response [PERSON_NAME] then I'll check back i…" at bounding box center [851, 161] width 918 height 17
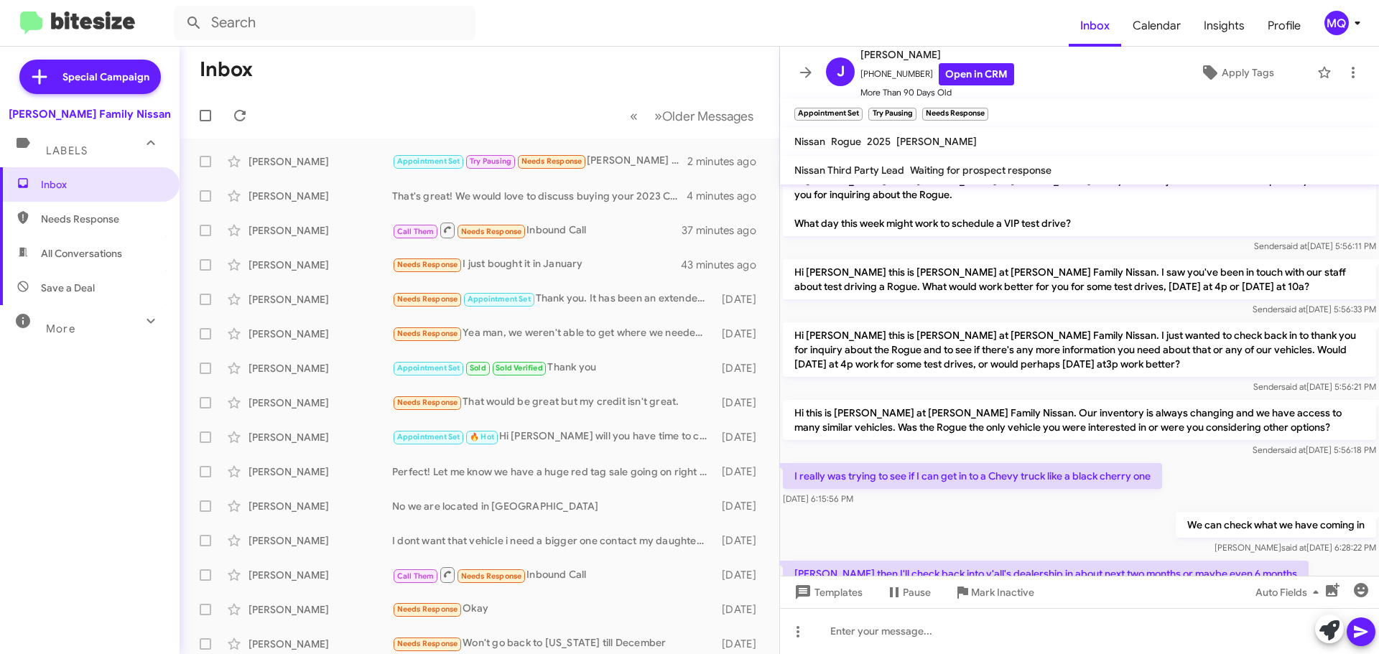
scroll to position [1476, 0]
click at [857, 105] on span "×" at bounding box center [860, 106] width 11 height 17
click at [913, 106] on span "×" at bounding box center [911, 106] width 11 height 17
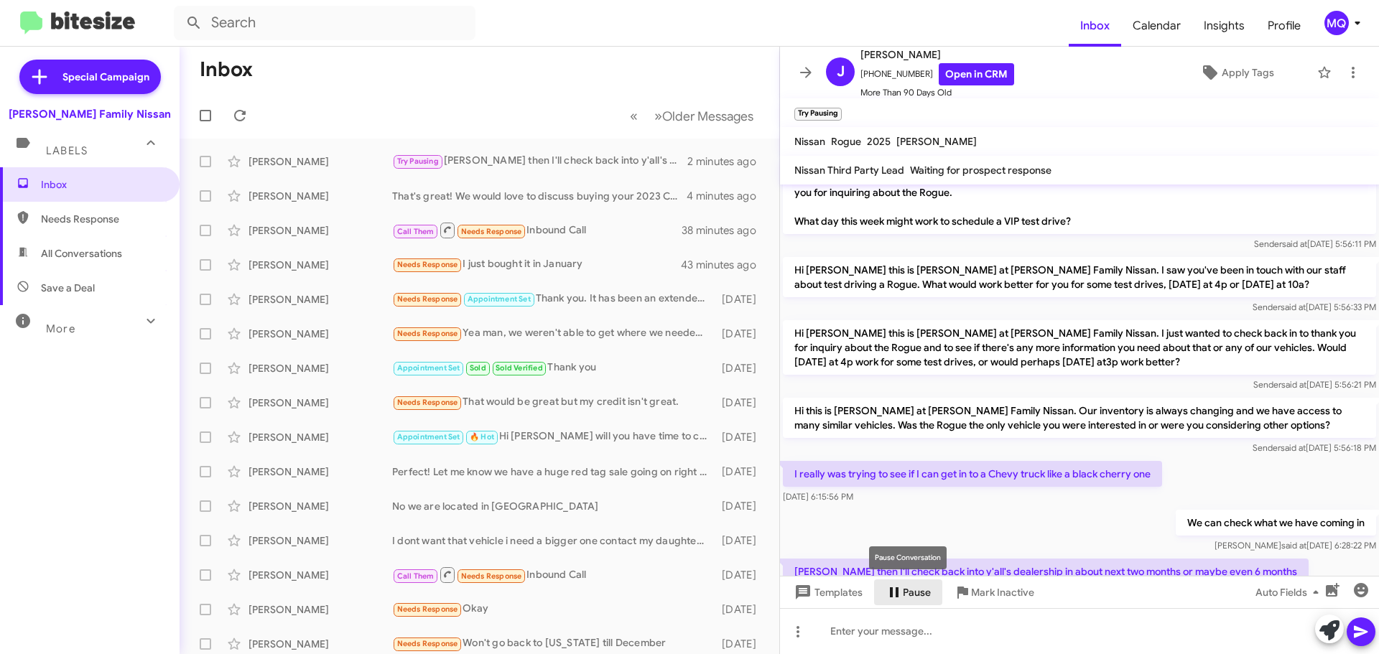
click at [909, 593] on span "Pause" at bounding box center [917, 593] width 28 height 26
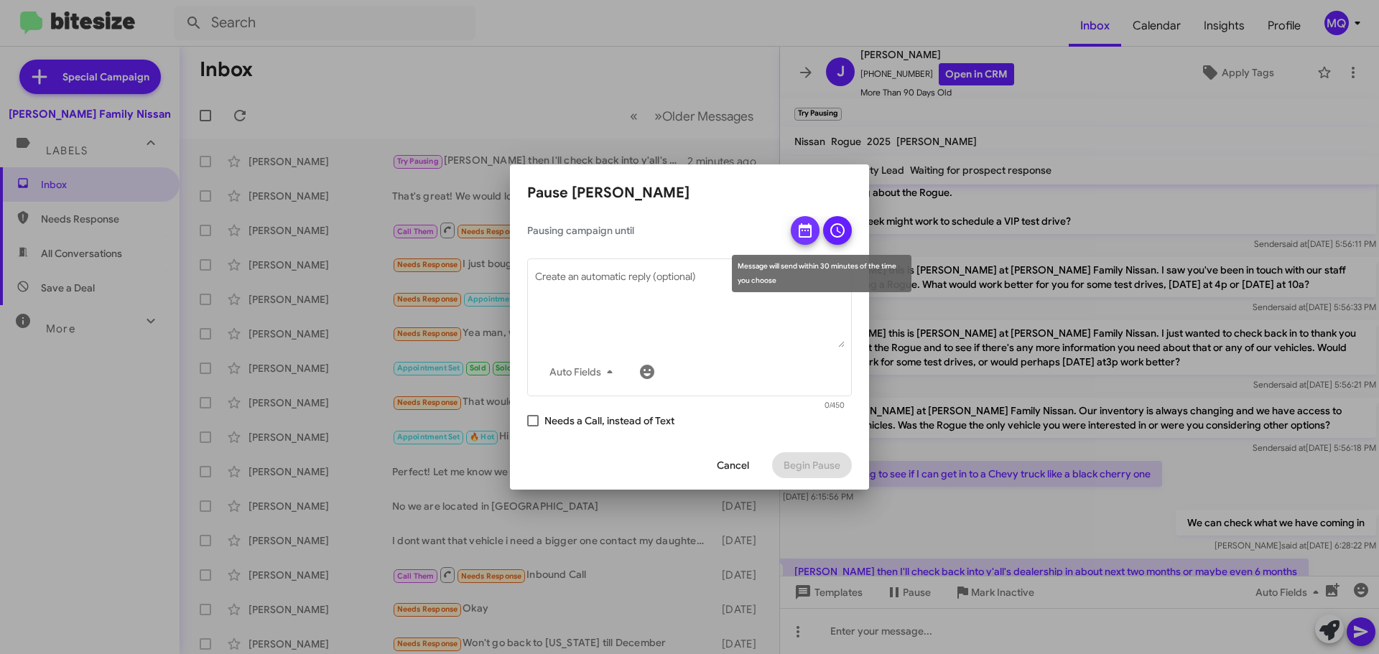
click at [813, 231] on icon at bounding box center [805, 230] width 17 height 17
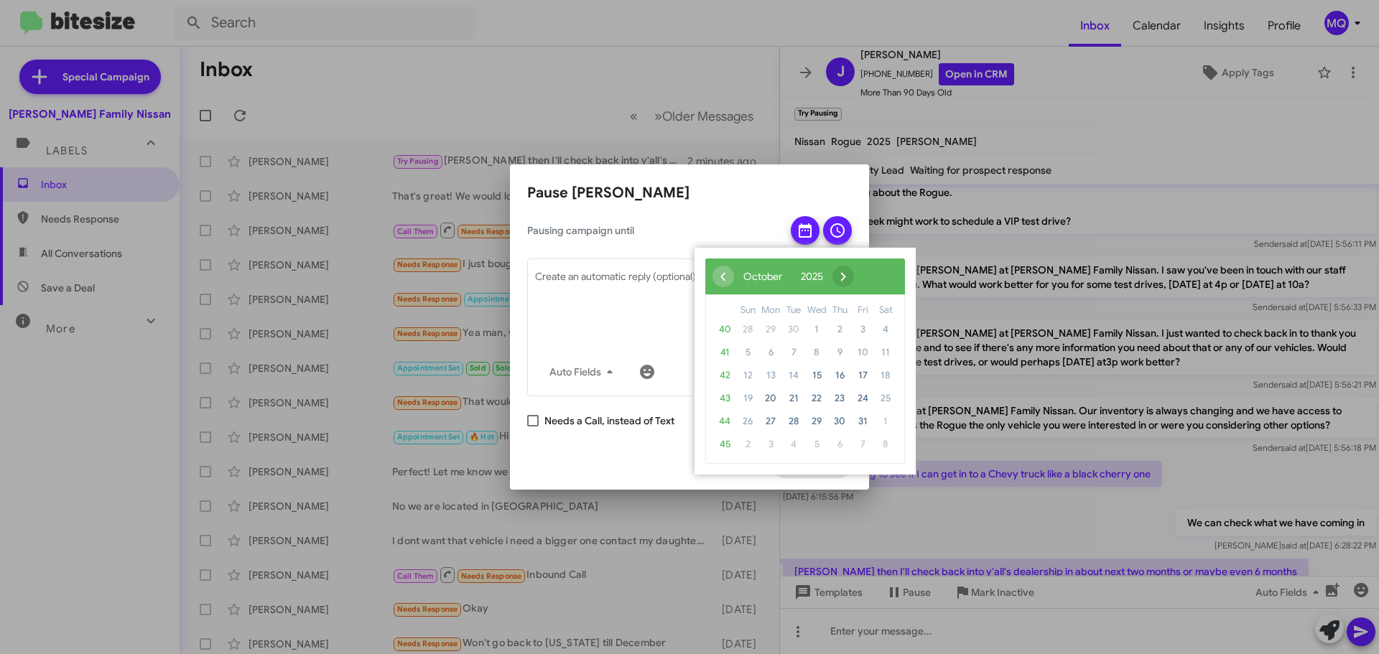
click at [854, 273] on span "›" at bounding box center [843, 277] width 22 height 22
click at [863, 276] on span "›" at bounding box center [852, 277] width 22 height 22
click at [769, 330] on span "1" at bounding box center [770, 329] width 23 height 23
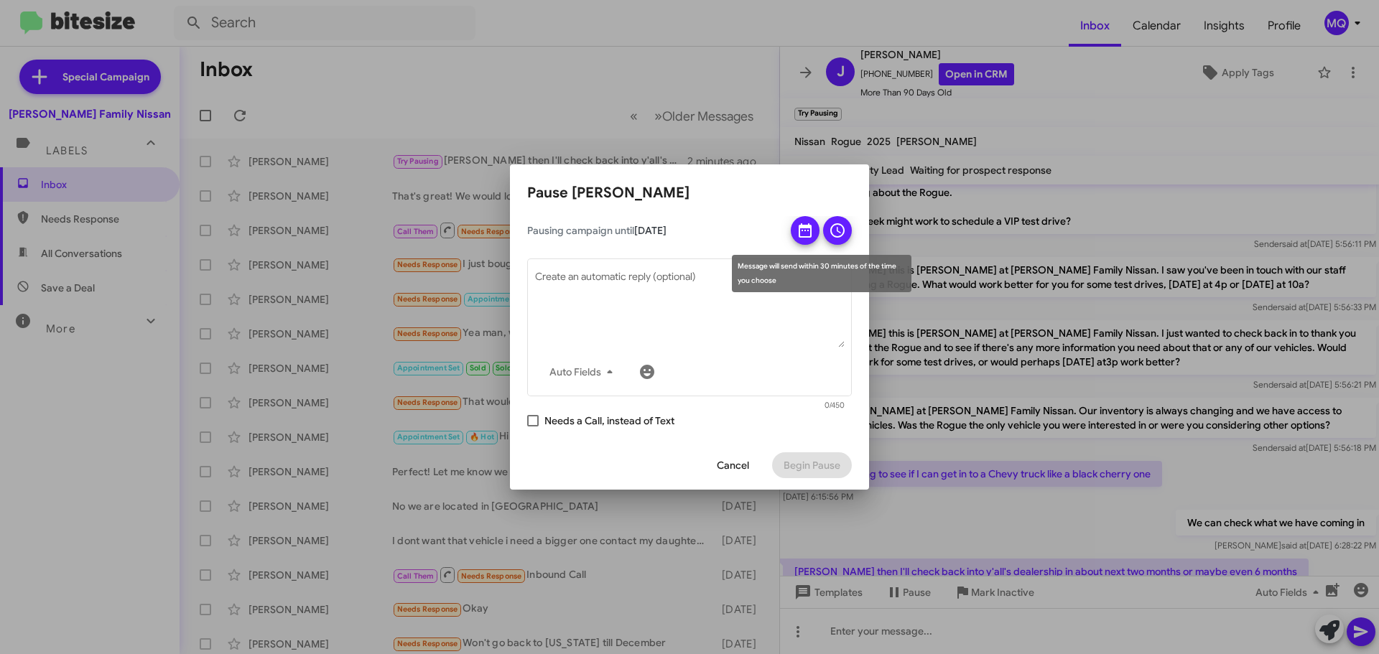
click at [842, 232] on icon at bounding box center [837, 230] width 17 height 17
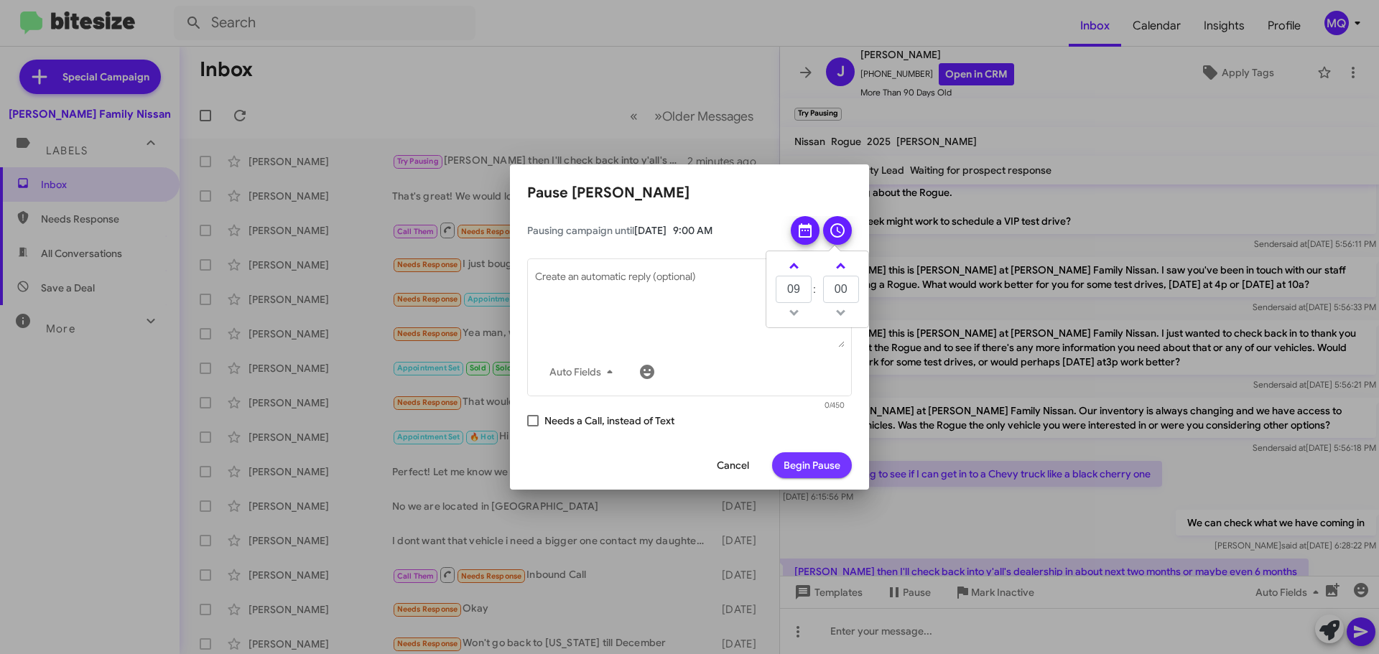
click at [817, 454] on span "Begin Pause" at bounding box center [812, 465] width 57 height 26
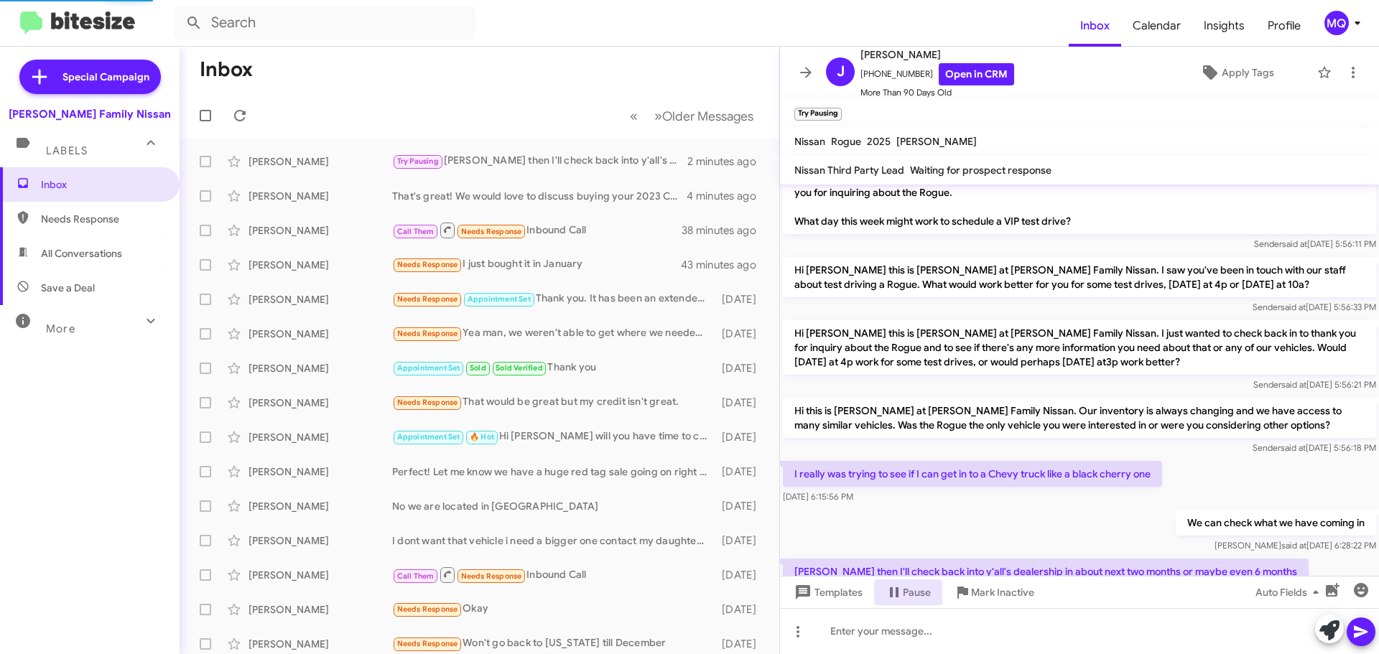
scroll to position [1220, 0]
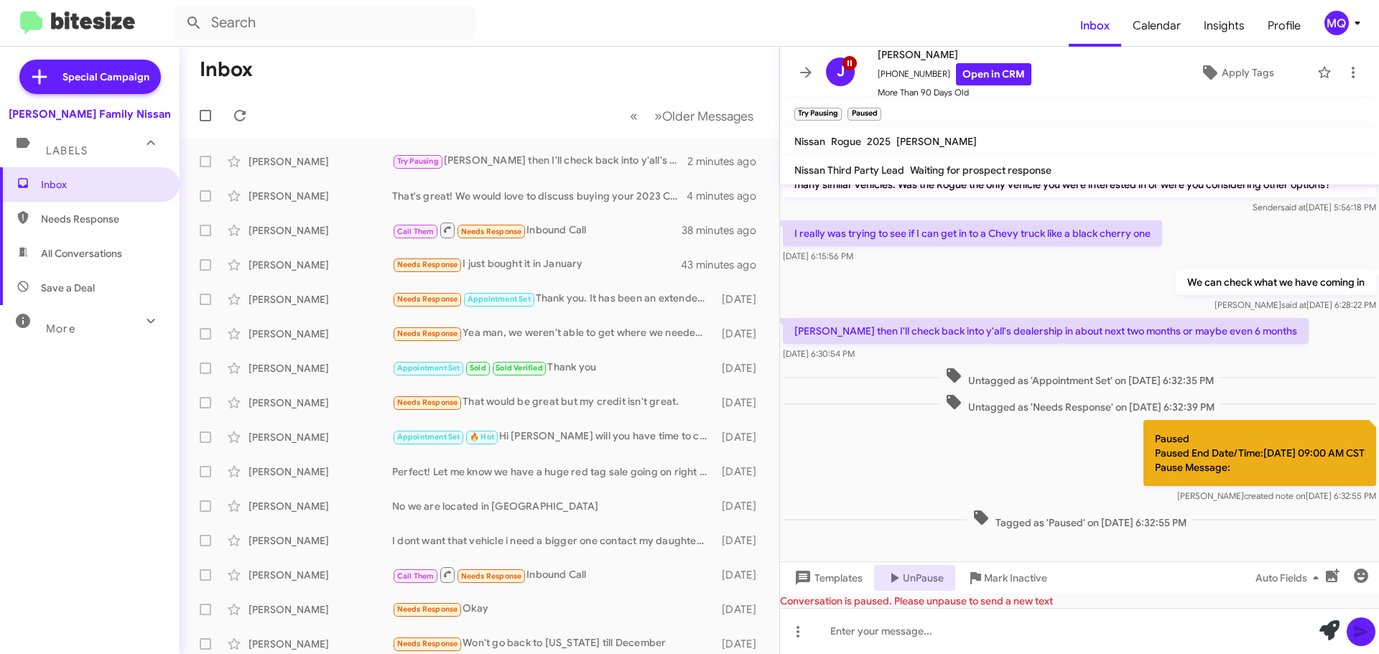
click at [71, 332] on span "More" at bounding box center [60, 328] width 29 height 13
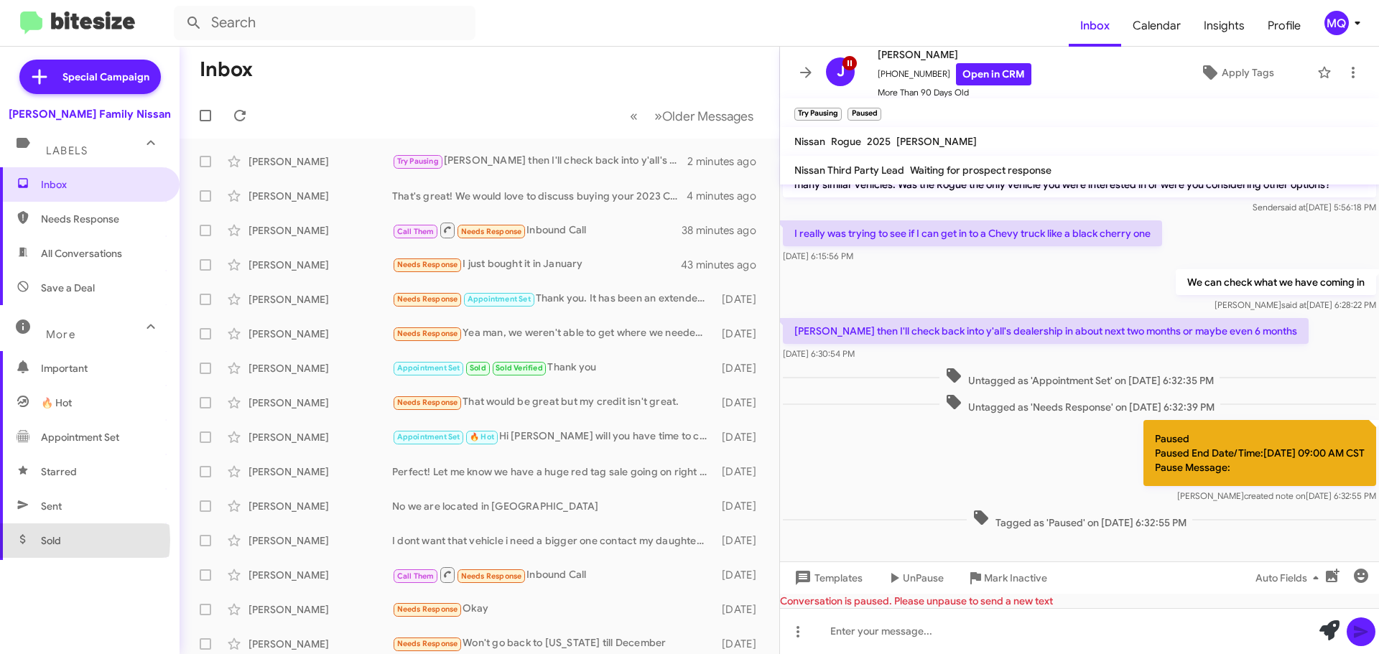
click at [52, 540] on span "Sold" at bounding box center [51, 541] width 20 height 14
type input "in:sold"
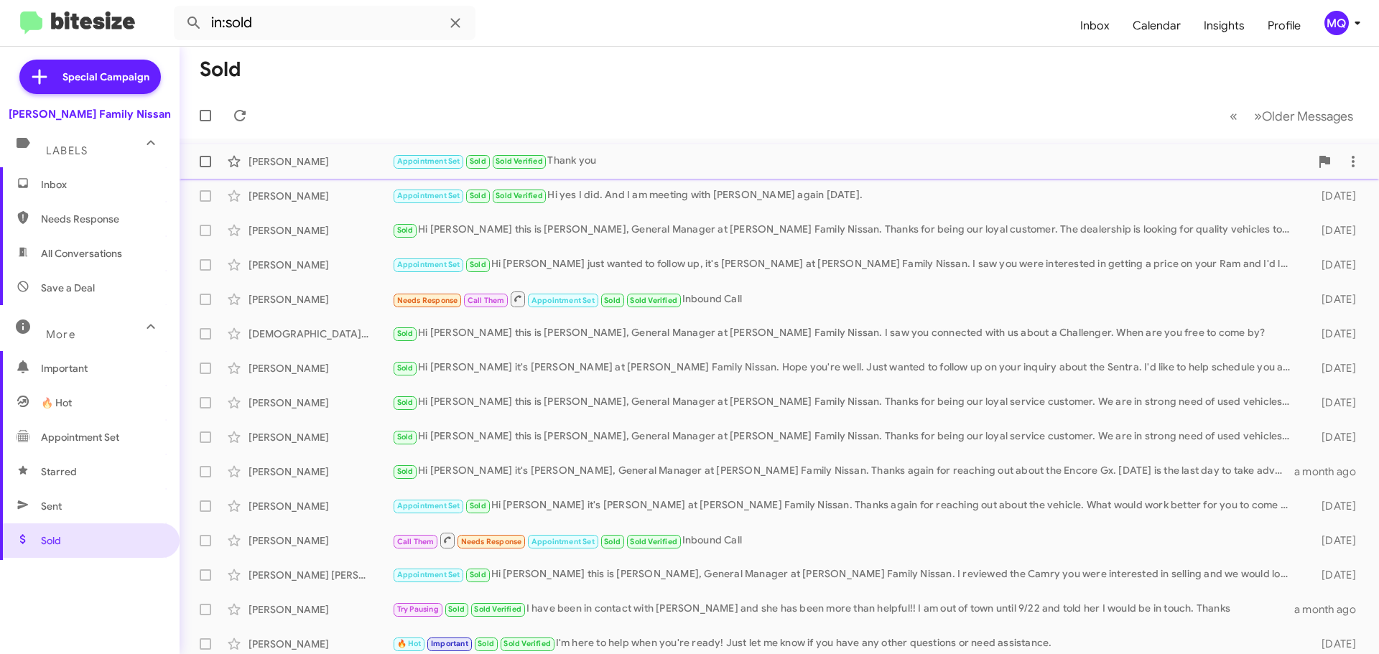
click at [613, 164] on div "Appointment Set Sold Sold Verified Thank you" at bounding box center [851, 161] width 918 height 17
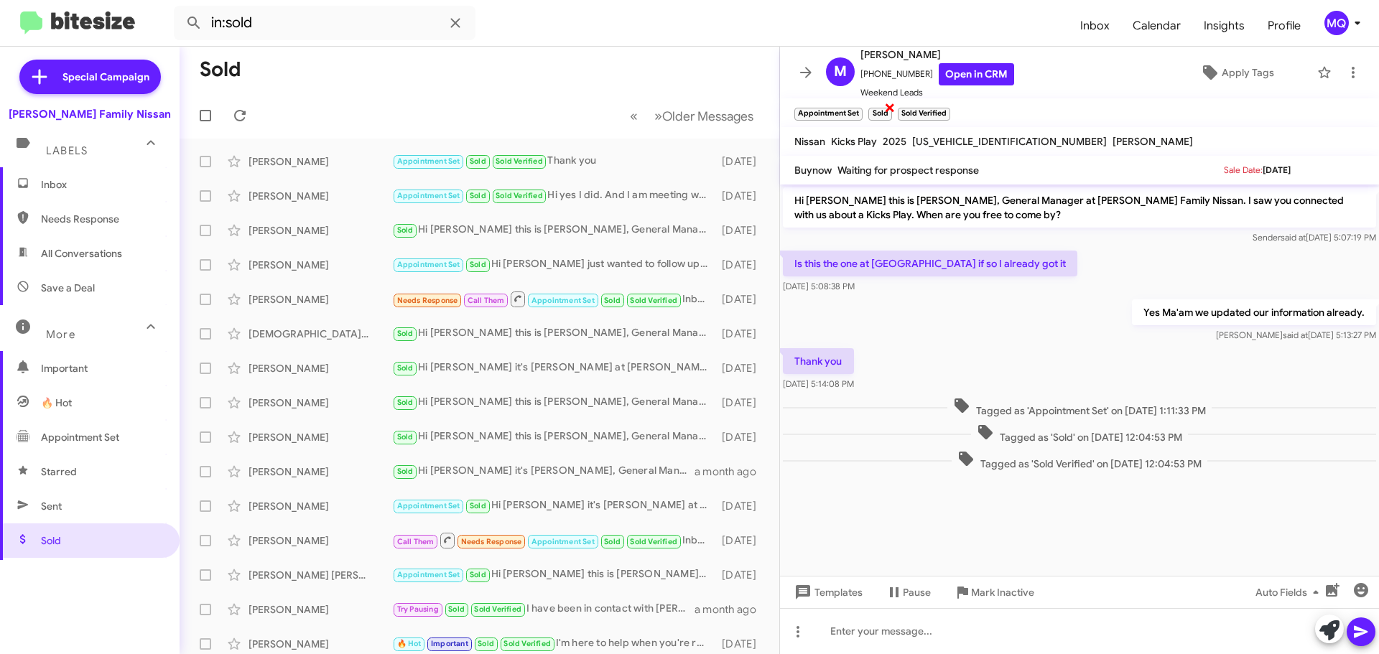
click at [889, 107] on span "×" at bounding box center [889, 106] width 11 height 17
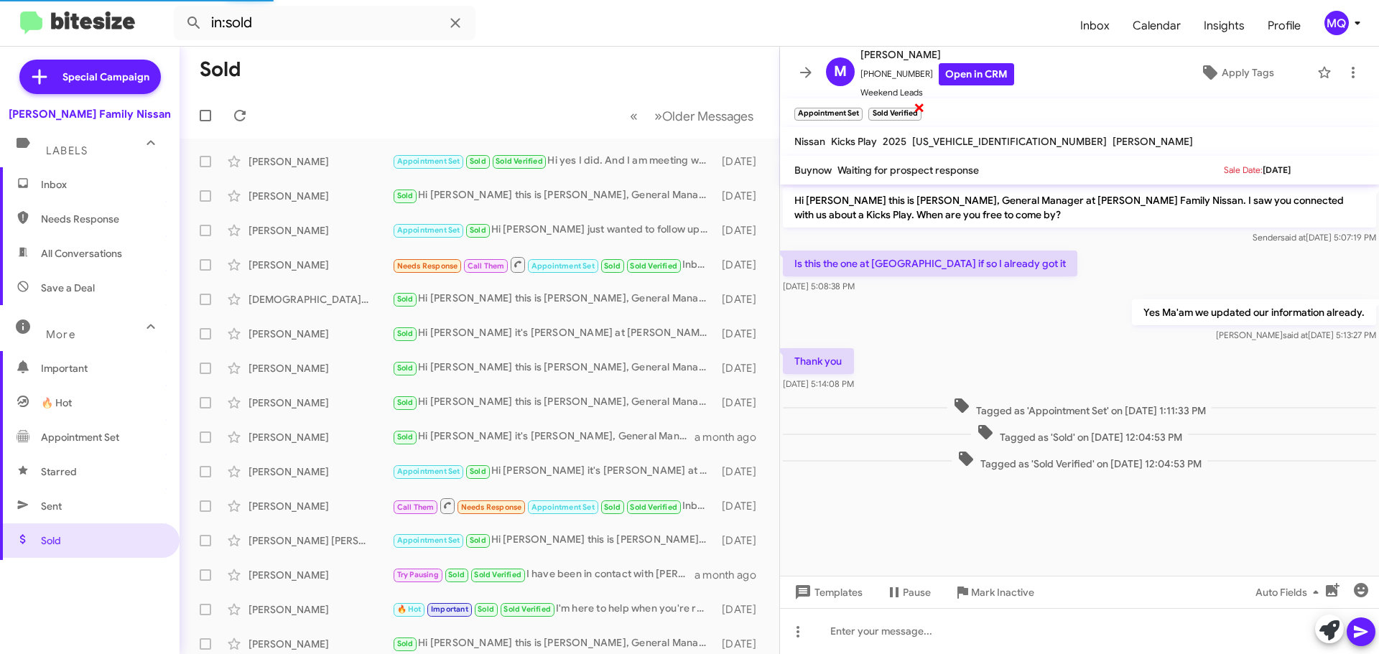
click at [919, 104] on span "×" at bounding box center [919, 106] width 11 height 17
click at [919, 108] on span "×" at bounding box center [918, 106] width 9 height 17
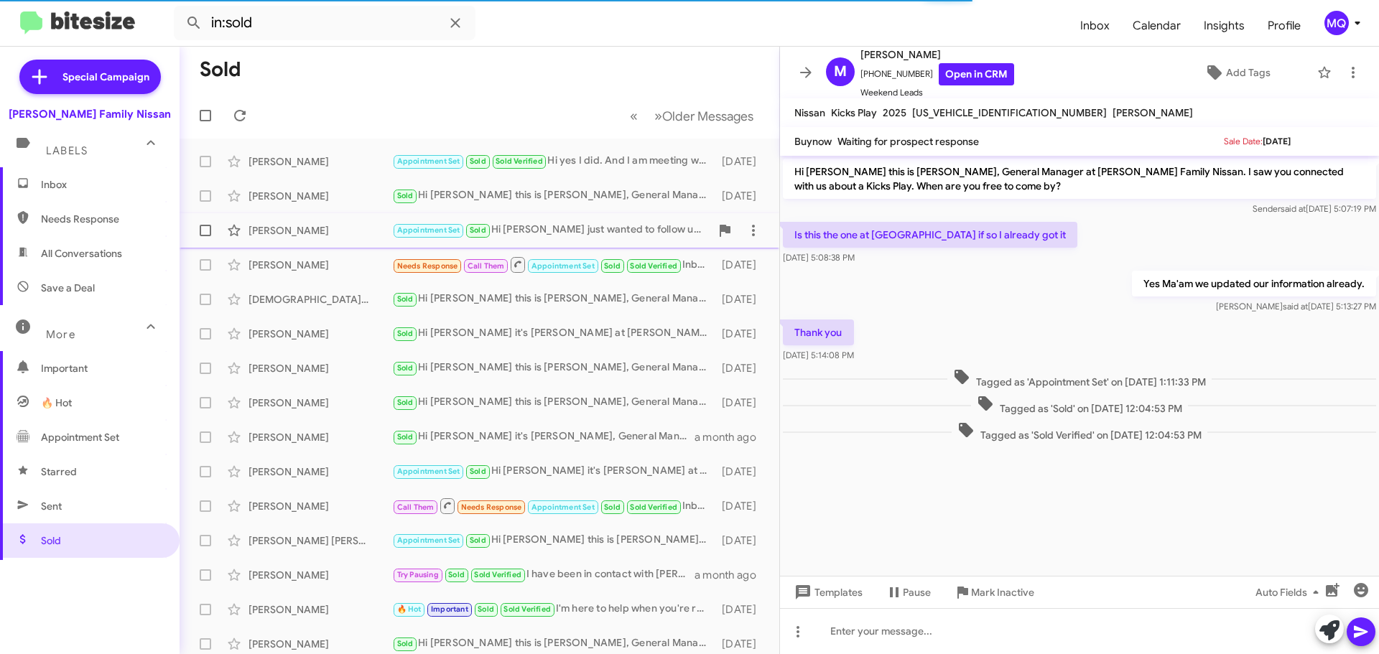
click at [549, 232] on div "Appointment Set Sold Hi [PERSON_NAME] just wanted to follow up, it's [PERSON_NA…" at bounding box center [551, 230] width 318 height 17
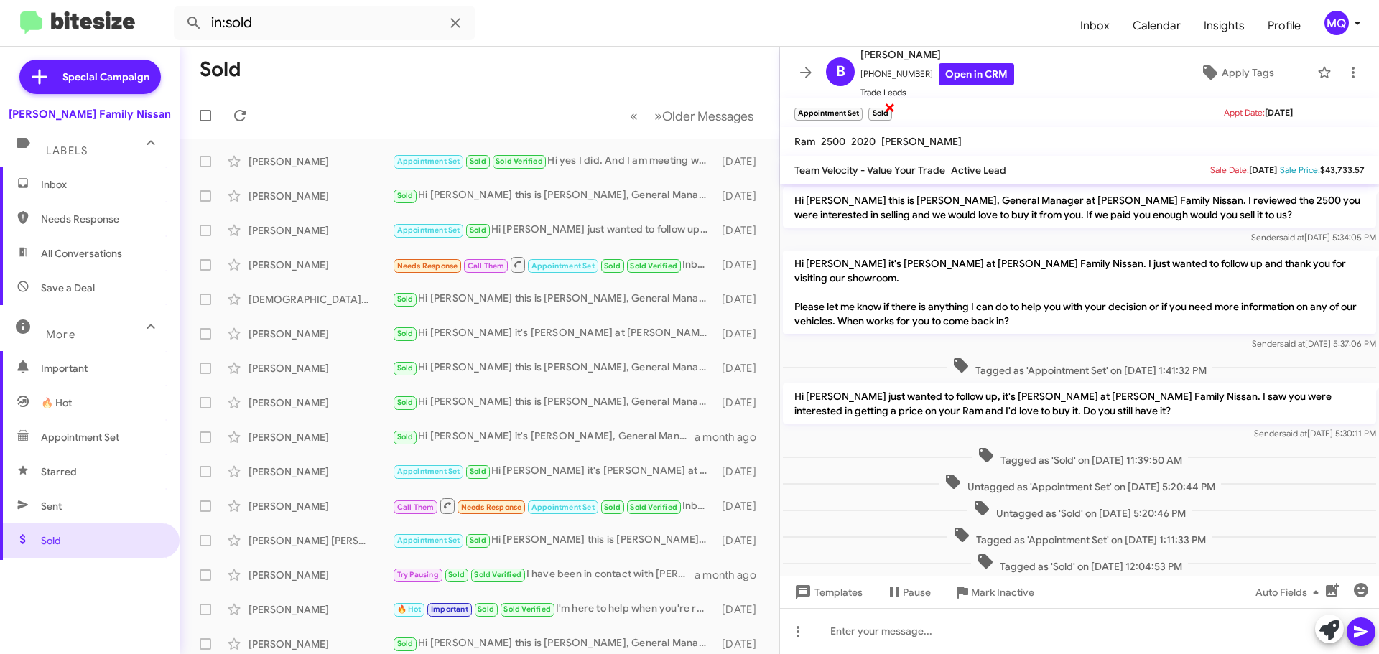
click at [889, 108] on span "×" at bounding box center [889, 106] width 11 height 17
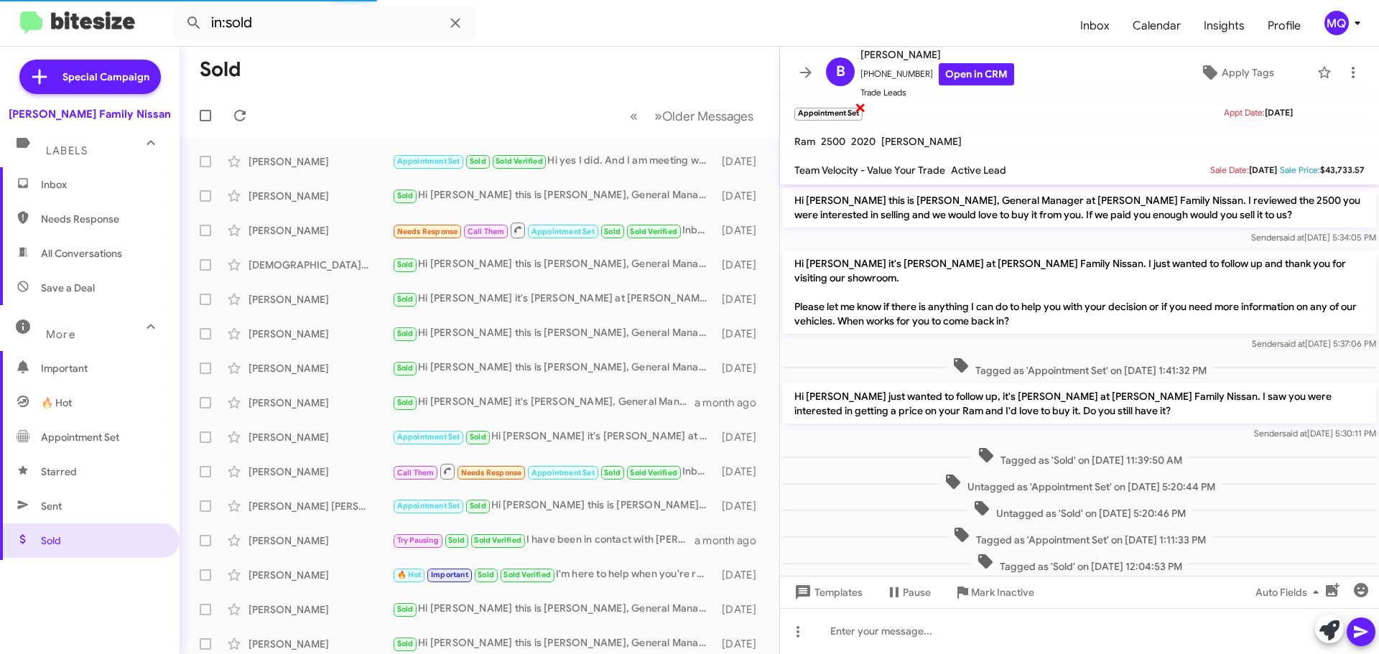
click at [860, 107] on span "×" at bounding box center [860, 106] width 11 height 17
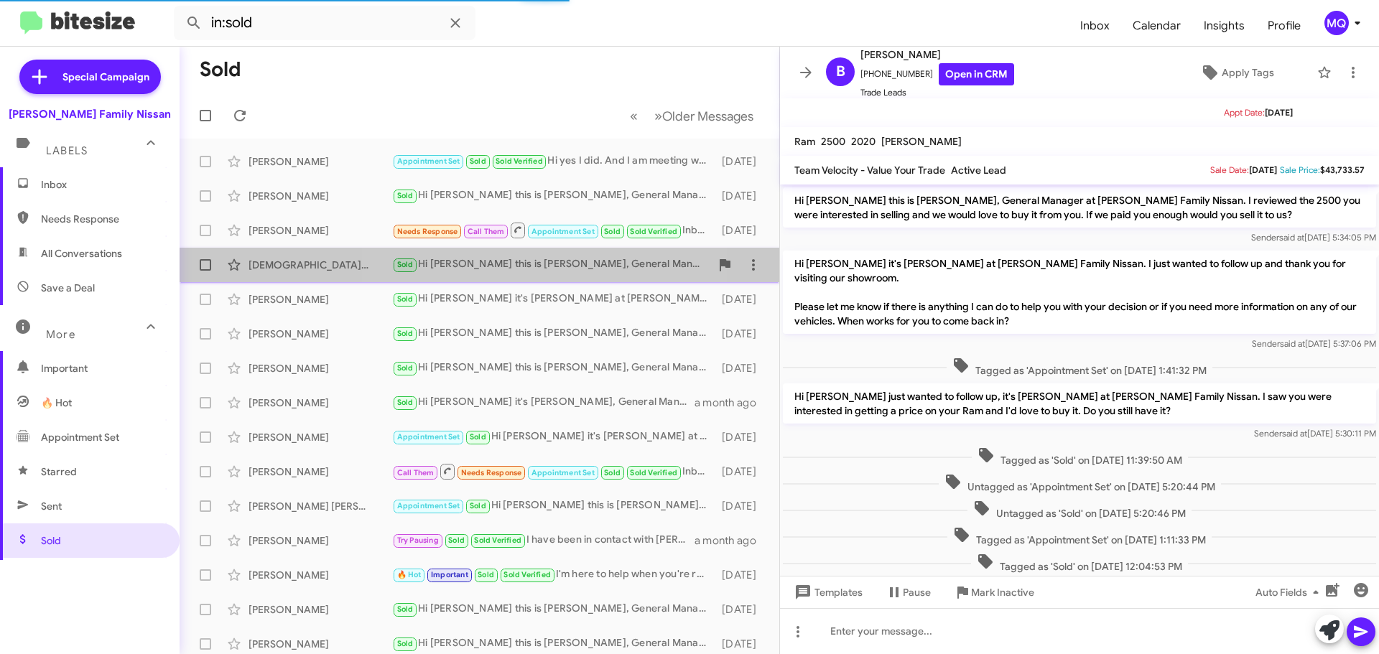
click at [501, 266] on div "Sold Hi [PERSON_NAME] this is [PERSON_NAME], General Manager at [PERSON_NAME] F…" at bounding box center [551, 264] width 318 height 17
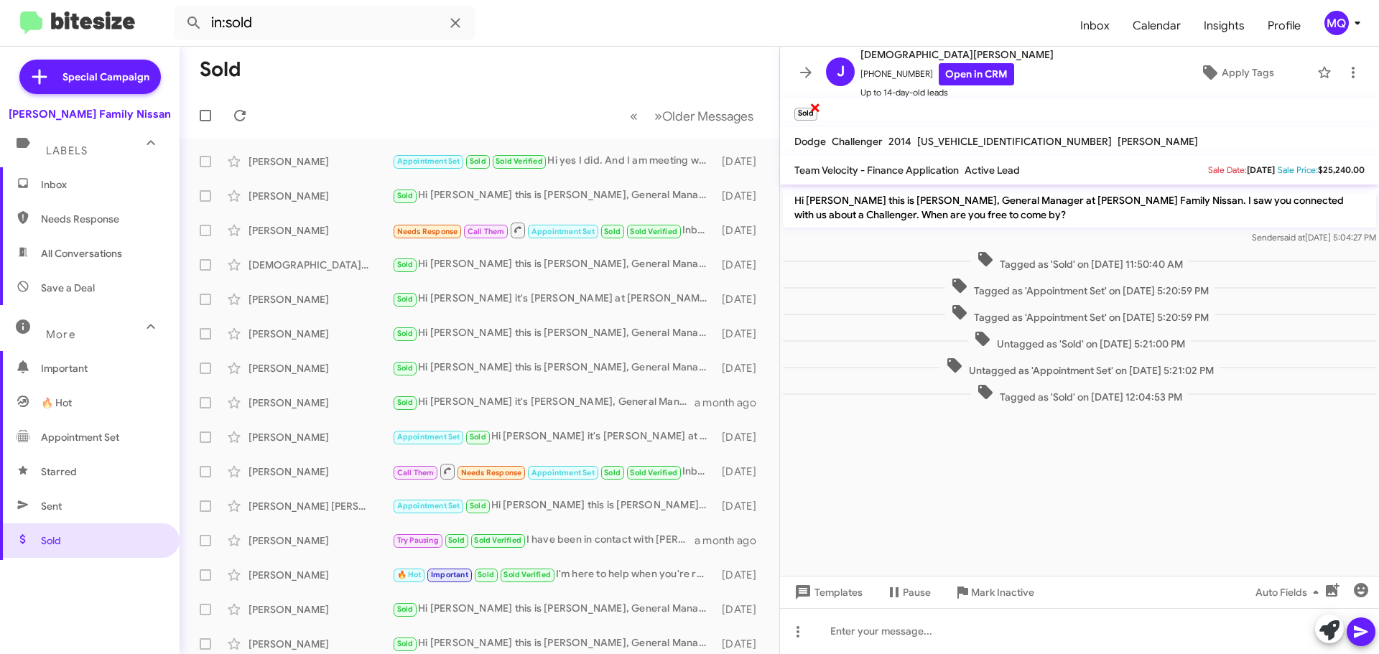
click at [812, 106] on span "×" at bounding box center [814, 106] width 11 height 17
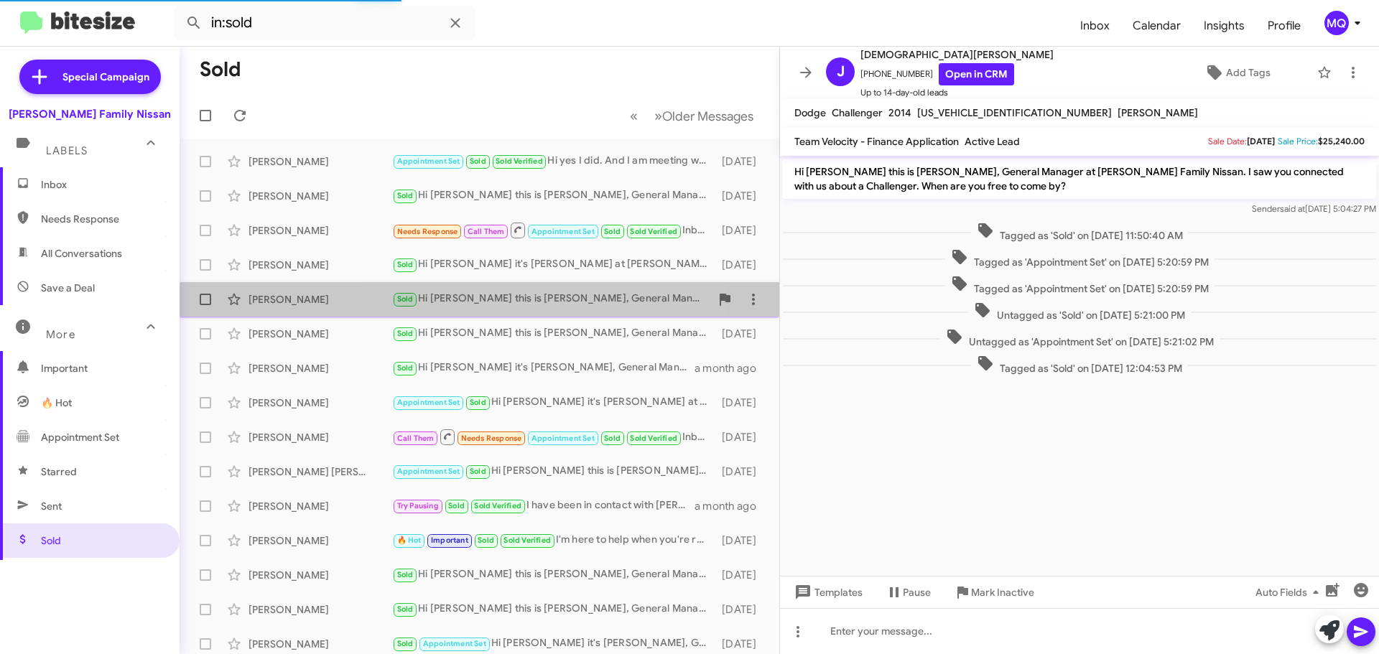
click at [503, 307] on div "Sold Hi [PERSON_NAME] this is [PERSON_NAME], General Manager at [PERSON_NAME] F…" at bounding box center [551, 299] width 318 height 17
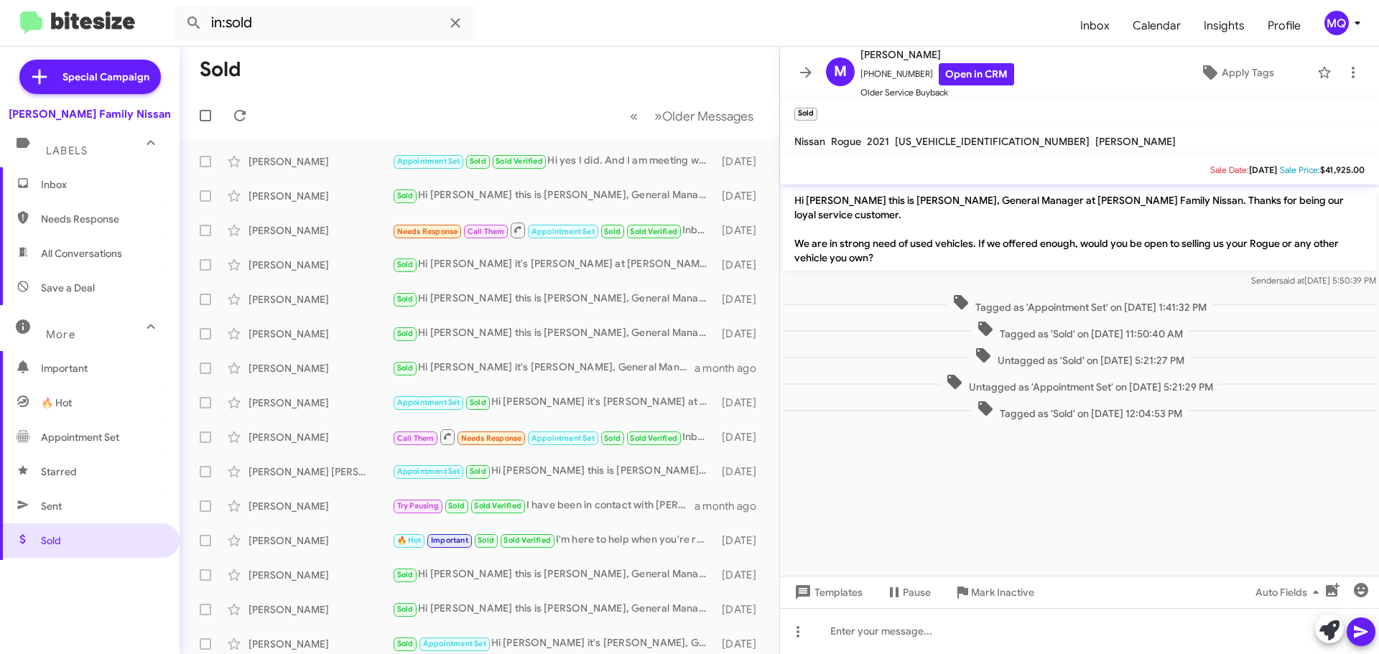
click at [821, 104] on mat-toolbar "Sold ×" at bounding box center [1079, 112] width 599 height 29
click at [814, 108] on span "×" at bounding box center [814, 106] width 11 height 17
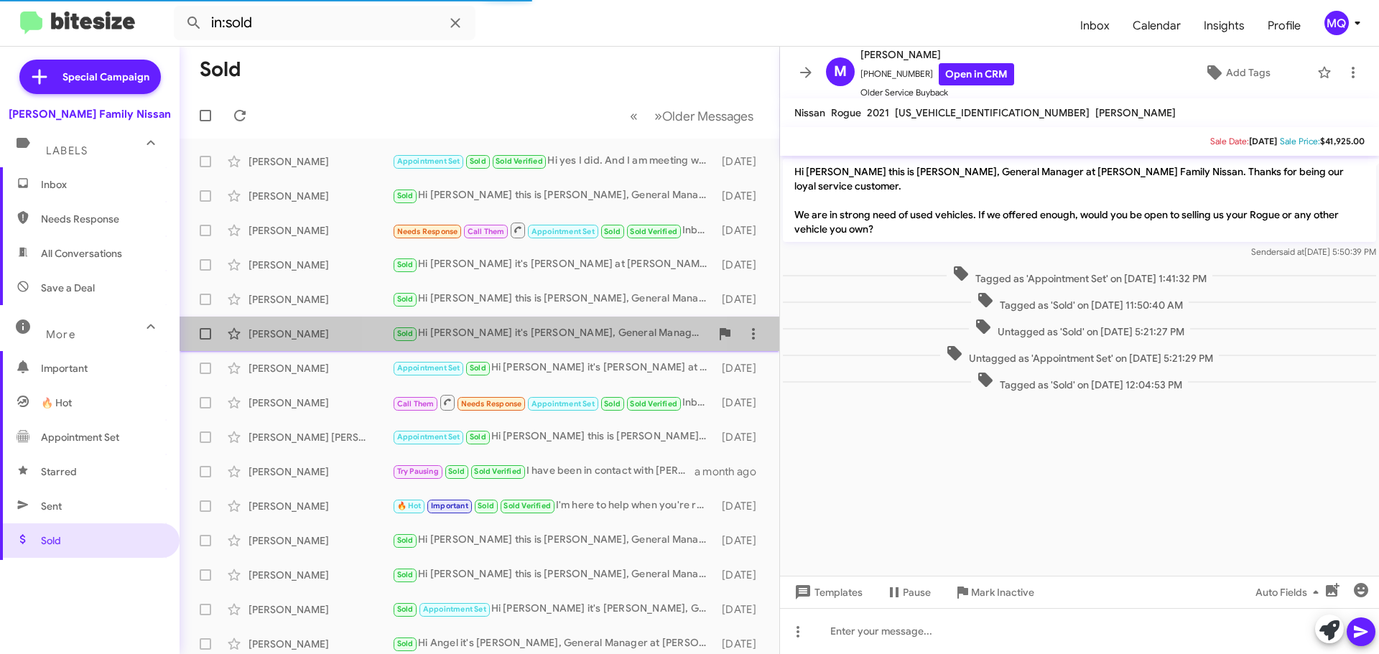
click at [543, 335] on div "Sold Hi [PERSON_NAME] it's [PERSON_NAME], General Manager at [PERSON_NAME] Fami…" at bounding box center [551, 333] width 318 height 17
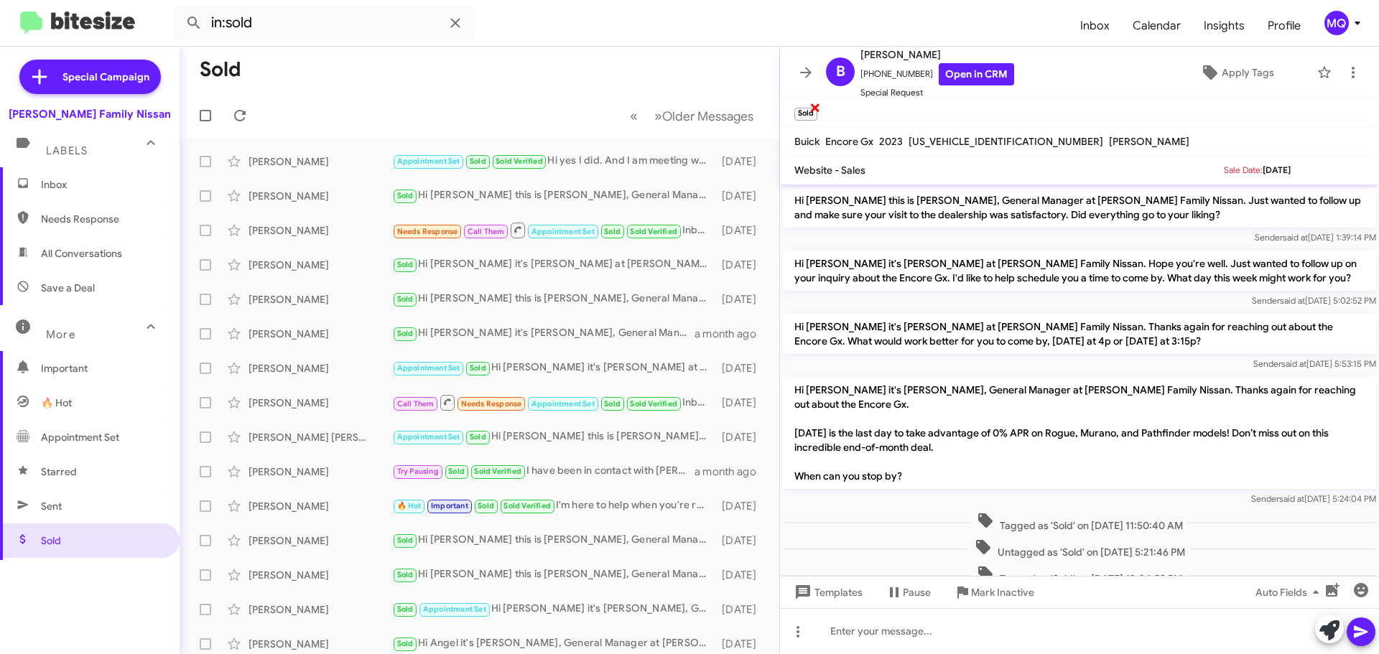
click at [817, 106] on span "×" at bounding box center [814, 106] width 11 height 17
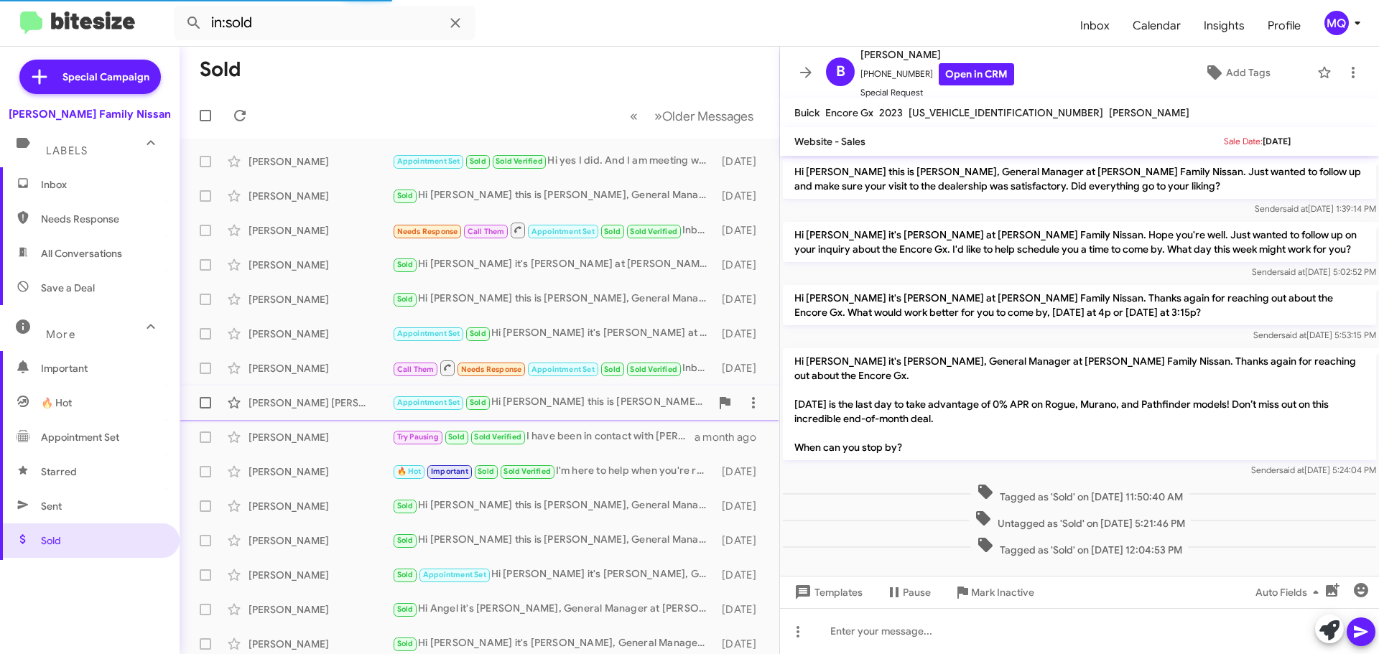
click at [577, 408] on div "Appointment Set Sold Hi Jo this is [PERSON_NAME], General Manager at [PERSON_NA…" at bounding box center [551, 402] width 318 height 17
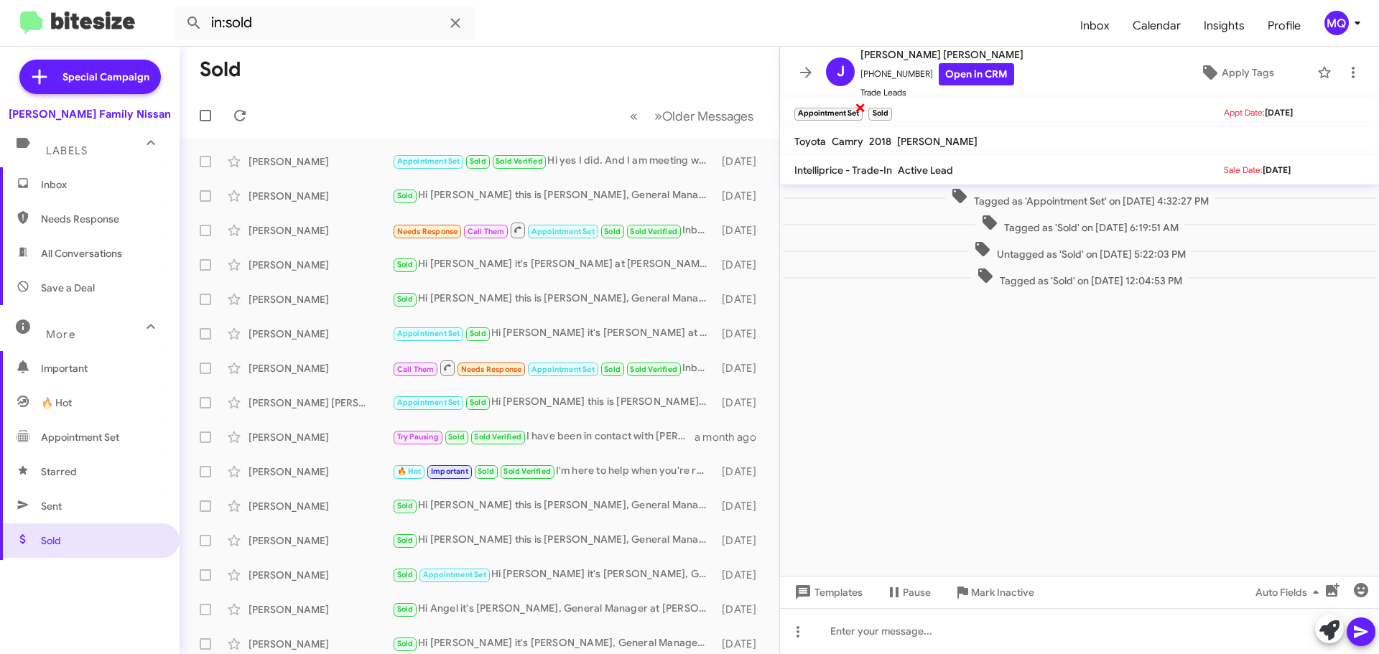
click at [858, 106] on span "×" at bounding box center [860, 106] width 11 height 17
click at [814, 107] on span "×" at bounding box center [814, 106] width 11 height 17
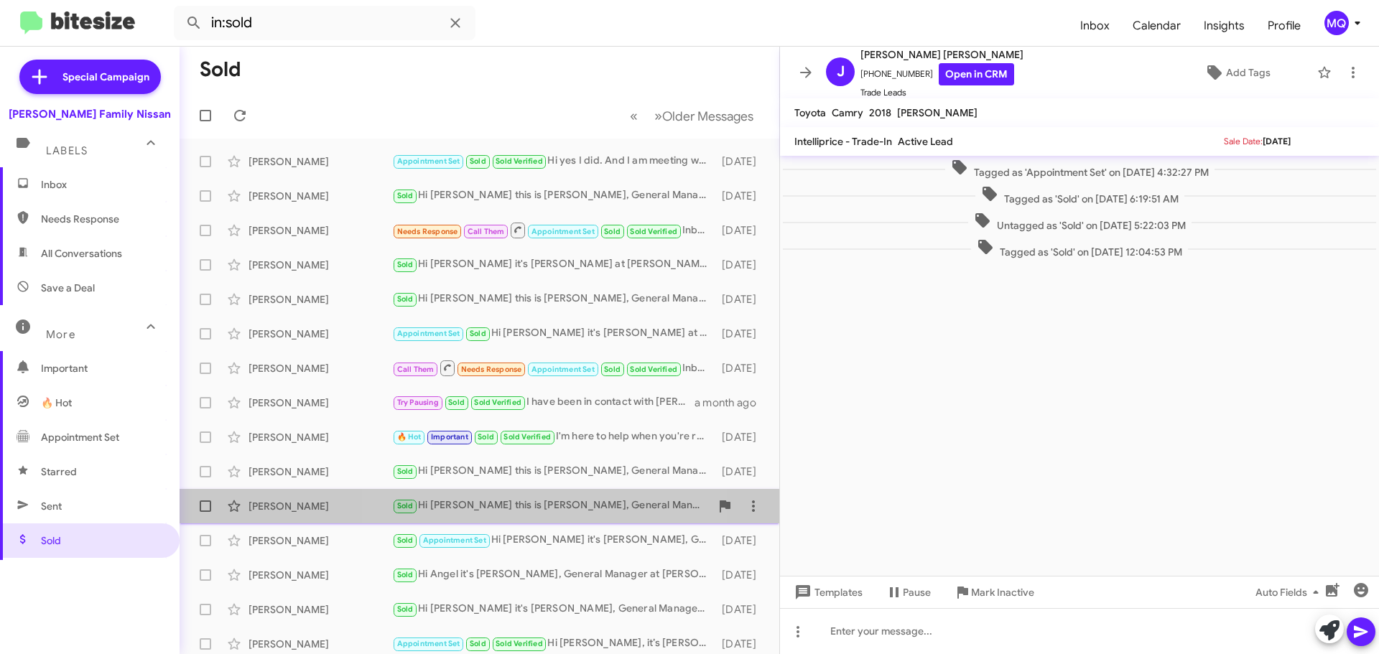
click at [549, 510] on div "Sold Hi [PERSON_NAME] this is [PERSON_NAME], General Manager at [PERSON_NAME] F…" at bounding box center [551, 506] width 318 height 17
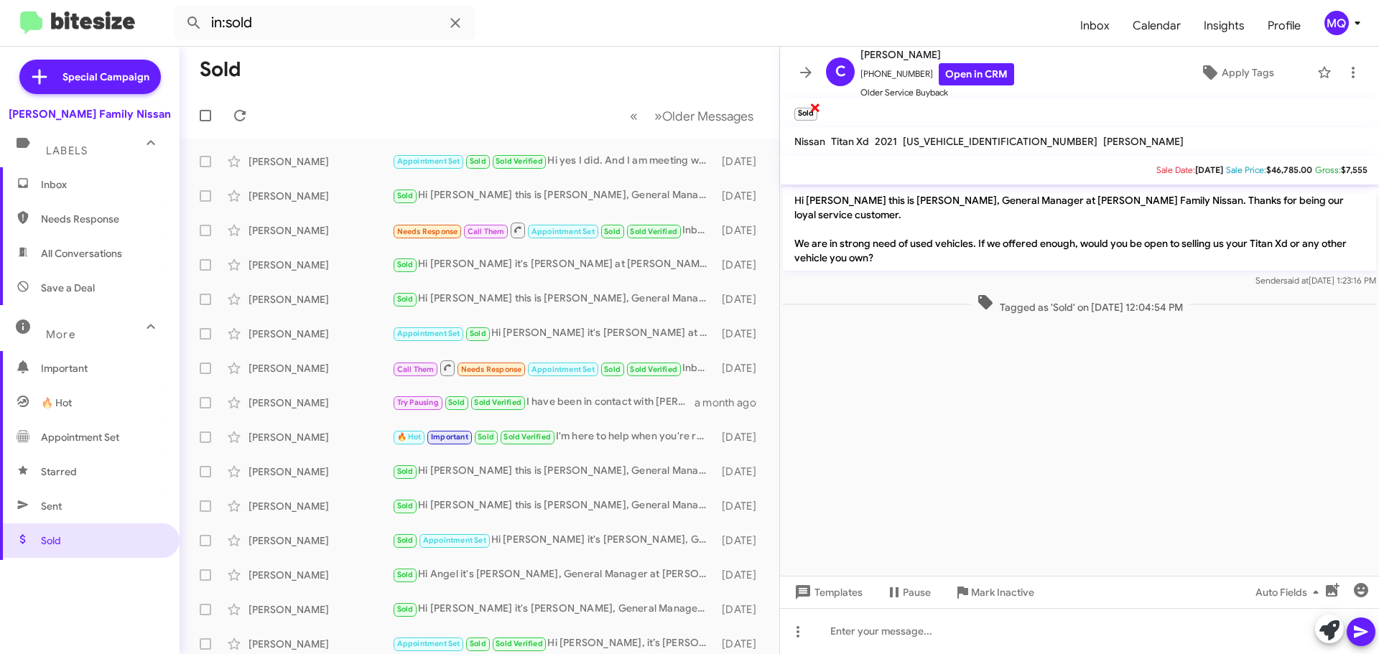
click at [817, 107] on span "×" at bounding box center [814, 106] width 11 height 17
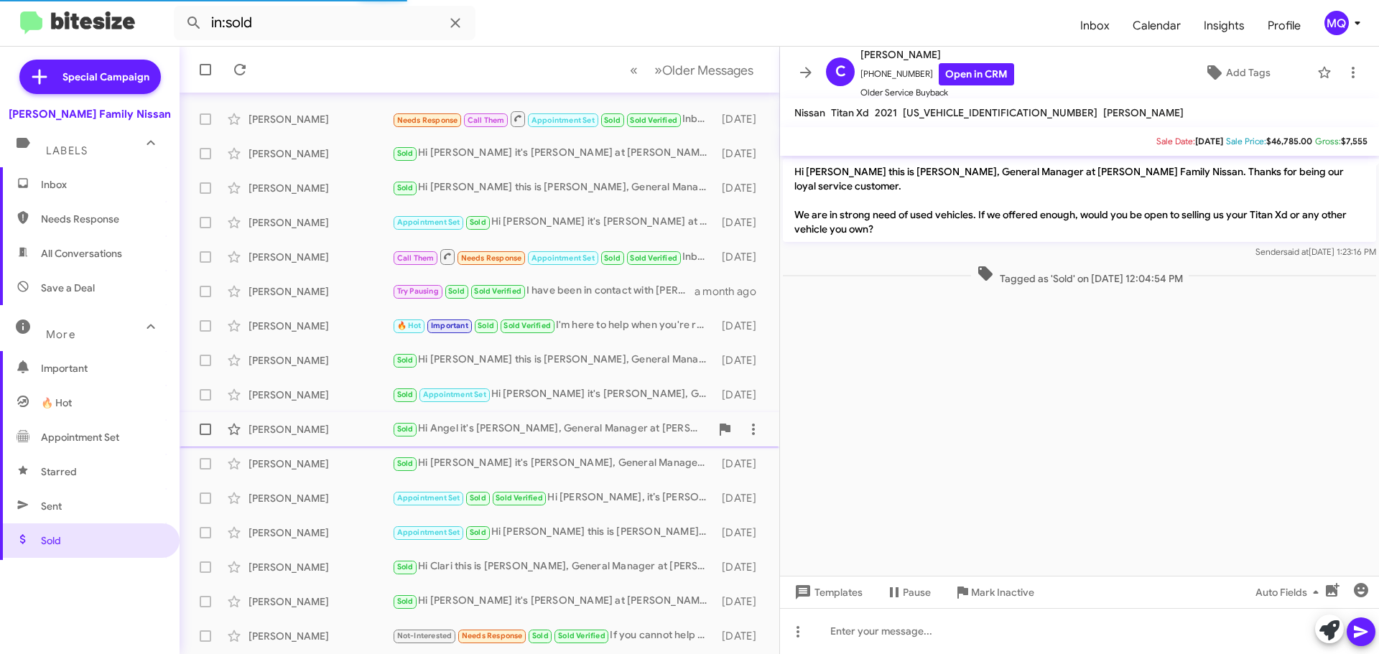
scroll to position [144, 0]
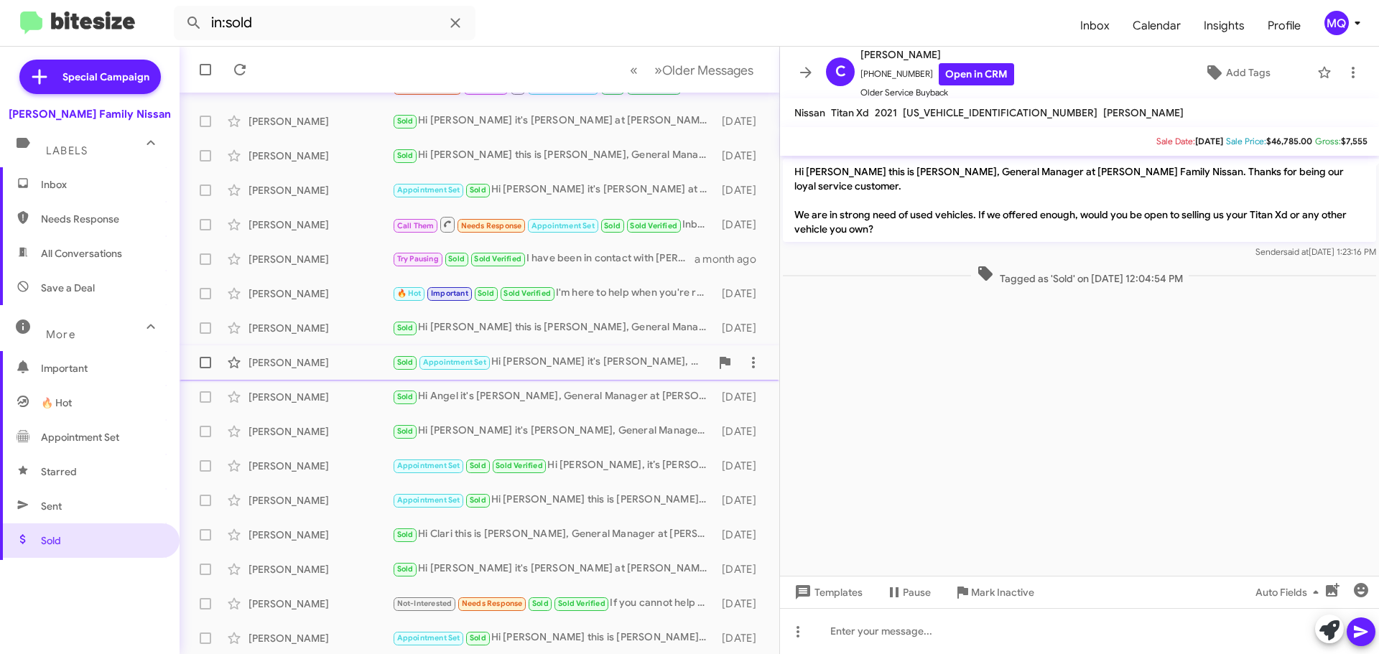
click at [555, 360] on div "Sold Appointment Set Hi [PERSON_NAME] it's [PERSON_NAME], General Manager at [P…" at bounding box center [551, 362] width 318 height 17
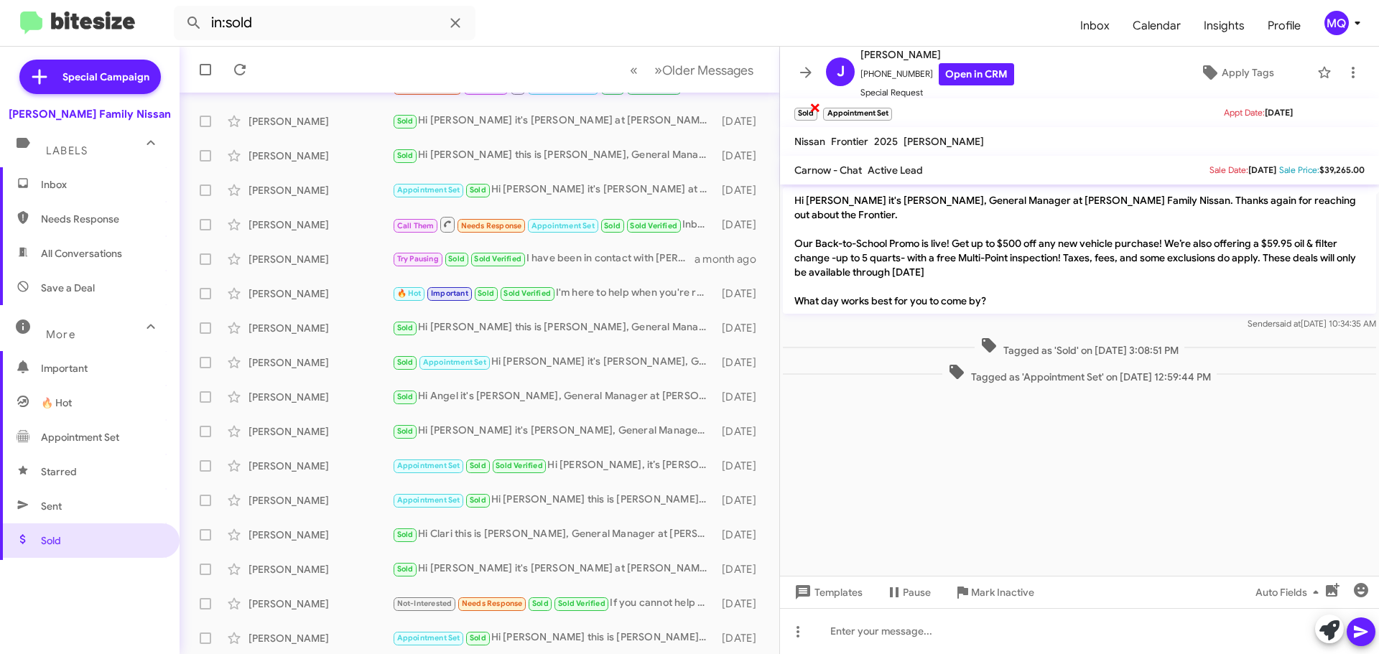
click at [813, 106] on span "×" at bounding box center [814, 106] width 11 height 17
click at [858, 106] on span "×" at bounding box center [860, 106] width 11 height 17
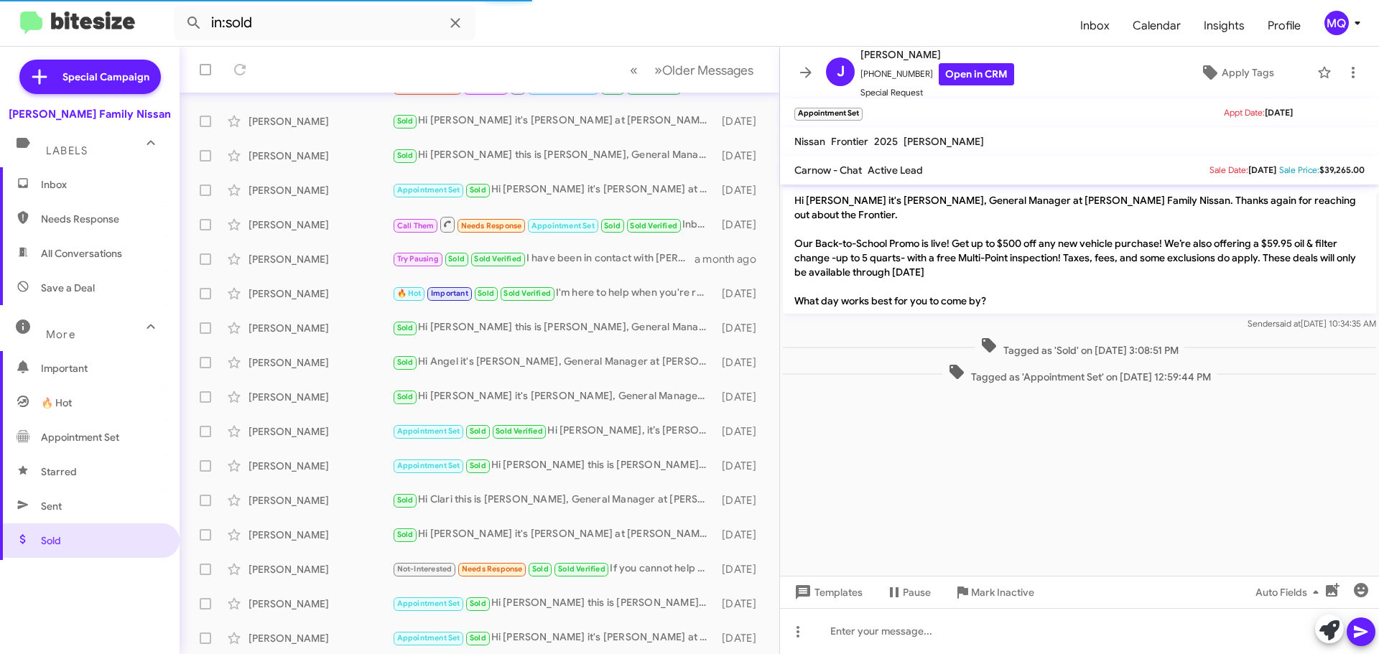
click at [858, 106] on span "×" at bounding box center [859, 106] width 9 height 17
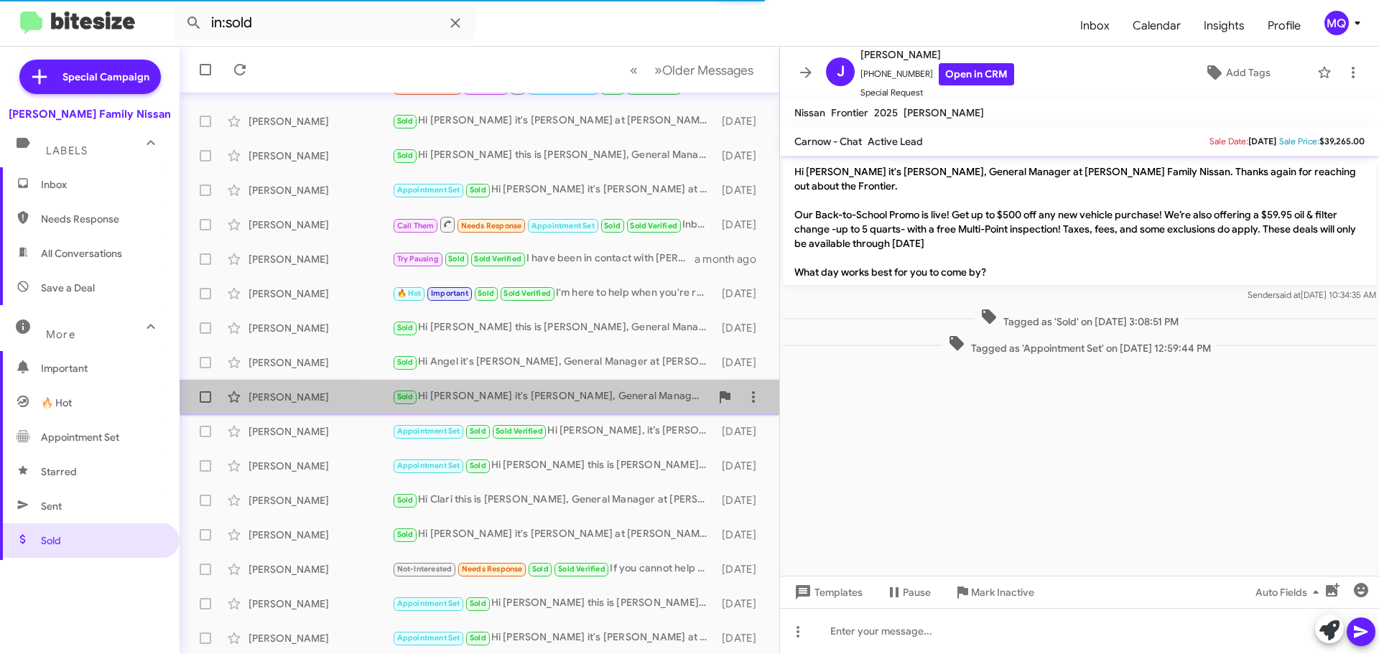
click at [509, 386] on div "[PERSON_NAME] Sold Hi [PERSON_NAME] it's [PERSON_NAME], General Manager at [PER…" at bounding box center [479, 397] width 577 height 29
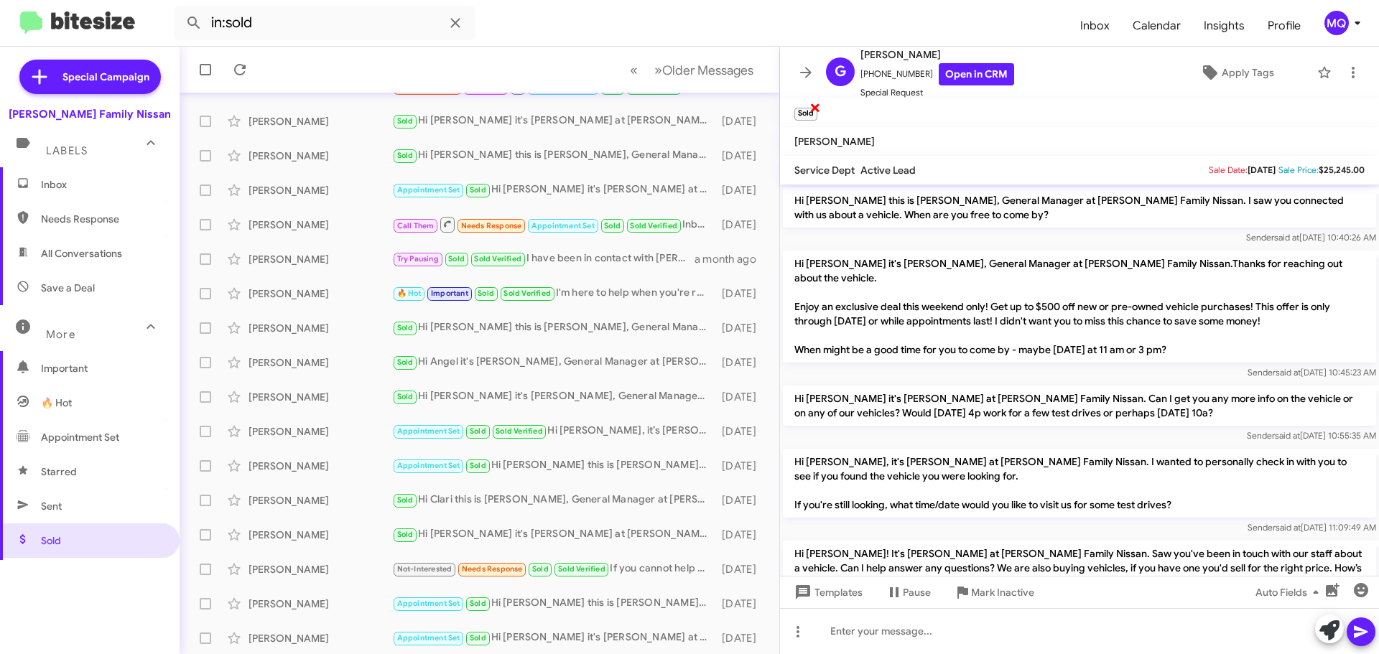
click at [813, 106] on span "×" at bounding box center [814, 106] width 11 height 17
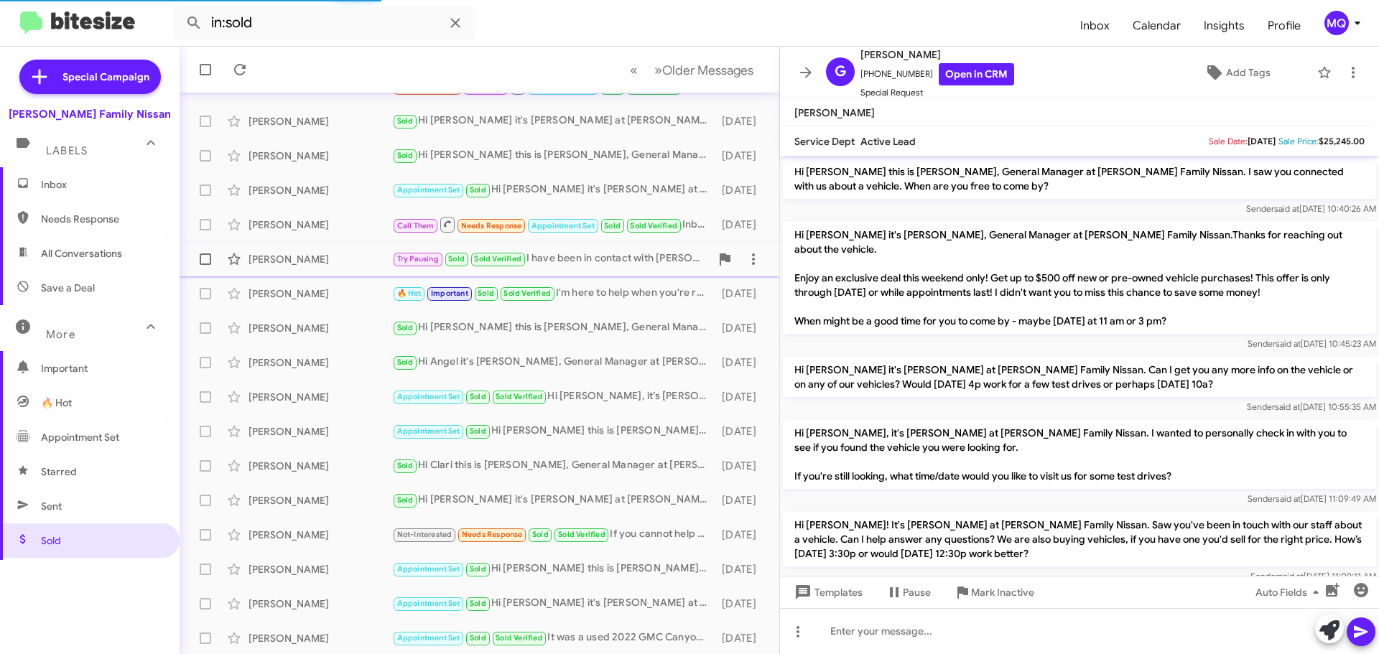
click at [597, 263] on div "Try Pausing Sold Sold Verified I have been in contact with [PERSON_NAME] and sh…" at bounding box center [551, 259] width 318 height 17
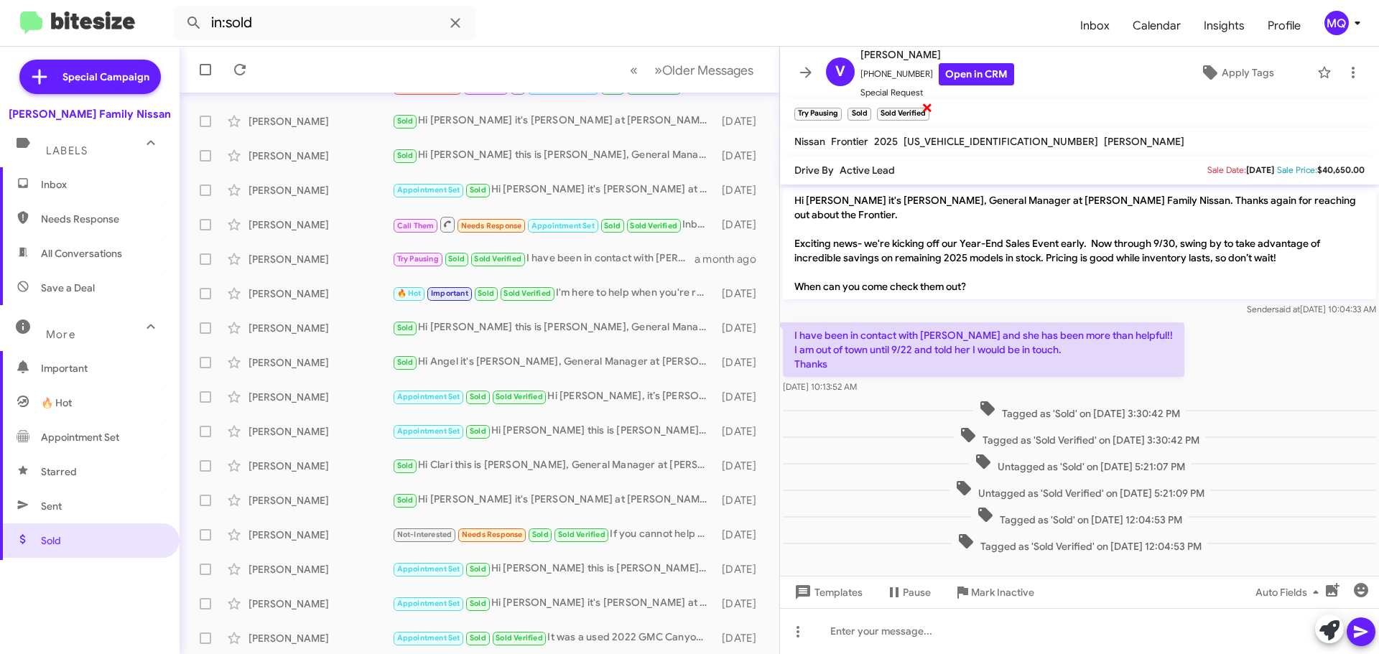
click at [927, 108] on span "×" at bounding box center [926, 106] width 11 height 17
click at [867, 108] on span "×" at bounding box center [868, 106] width 11 height 17
click at [841, 108] on span "×" at bounding box center [839, 106] width 11 height 17
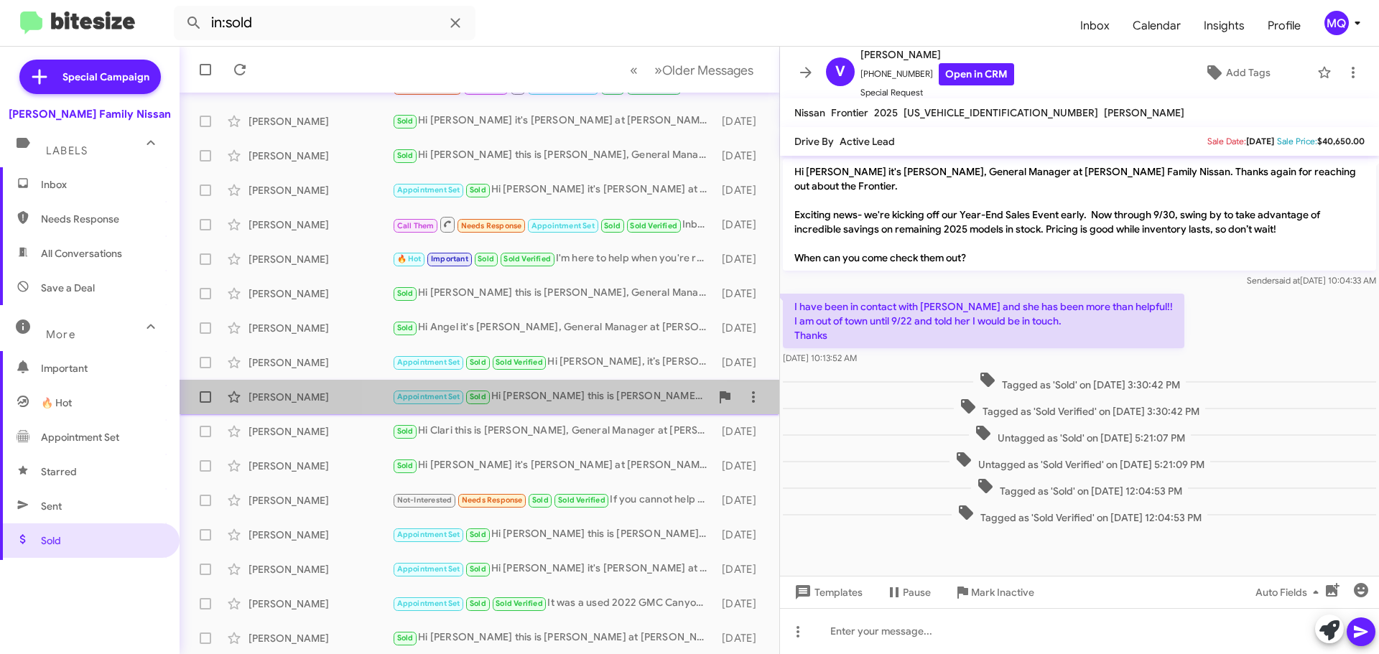
click at [565, 402] on div "Appointment Set Sold Hi [PERSON_NAME] this is [PERSON_NAME], General Manager at…" at bounding box center [551, 397] width 318 height 17
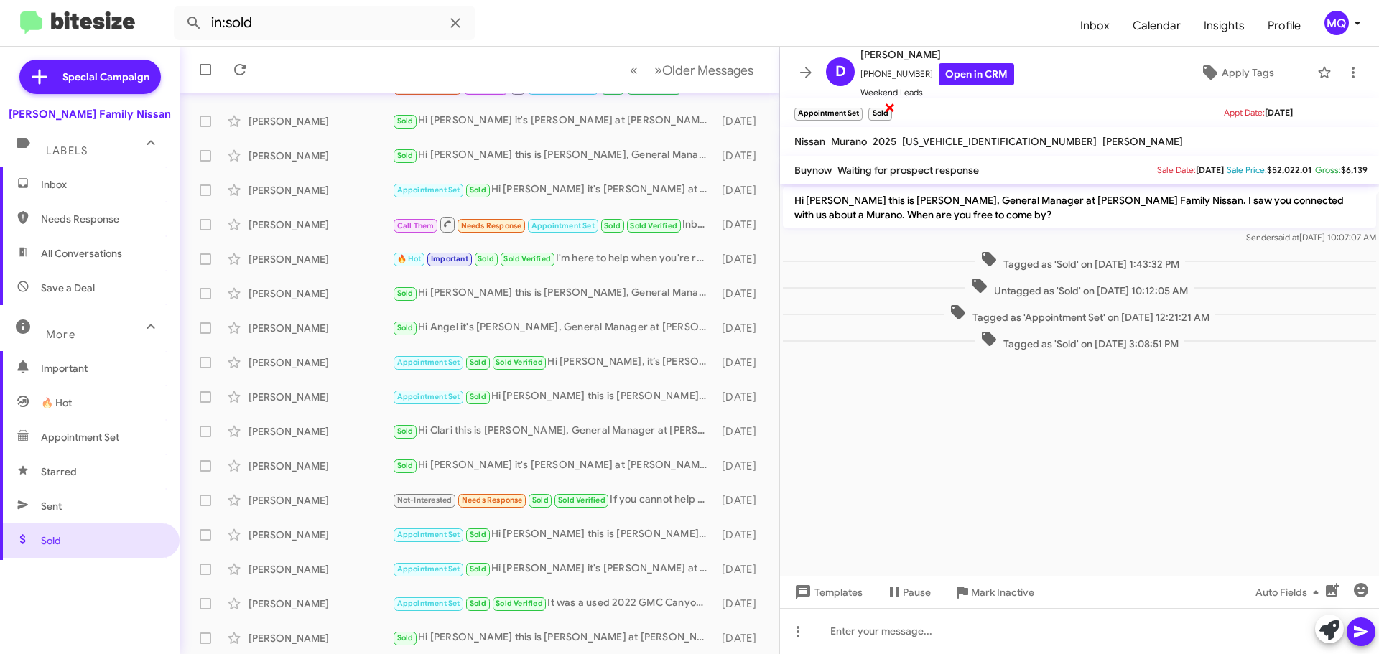
click at [889, 110] on span "×" at bounding box center [889, 106] width 11 height 17
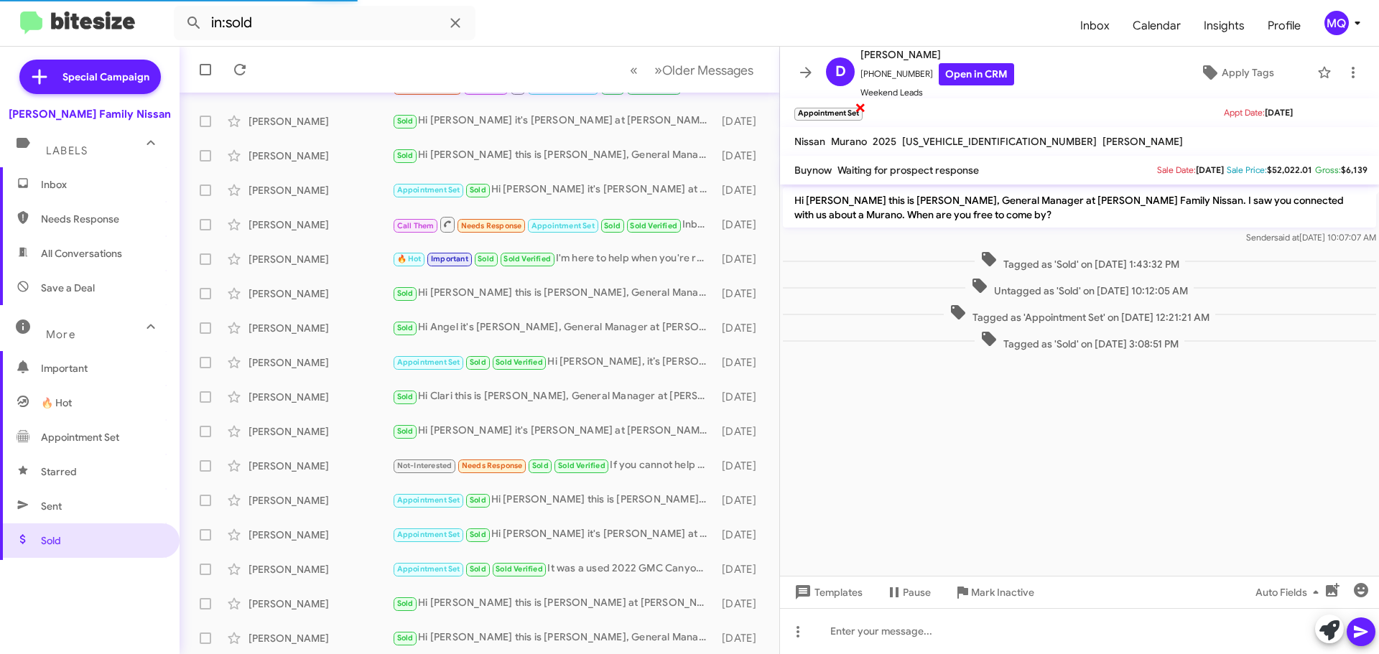
click at [860, 110] on span "×" at bounding box center [860, 106] width 11 height 17
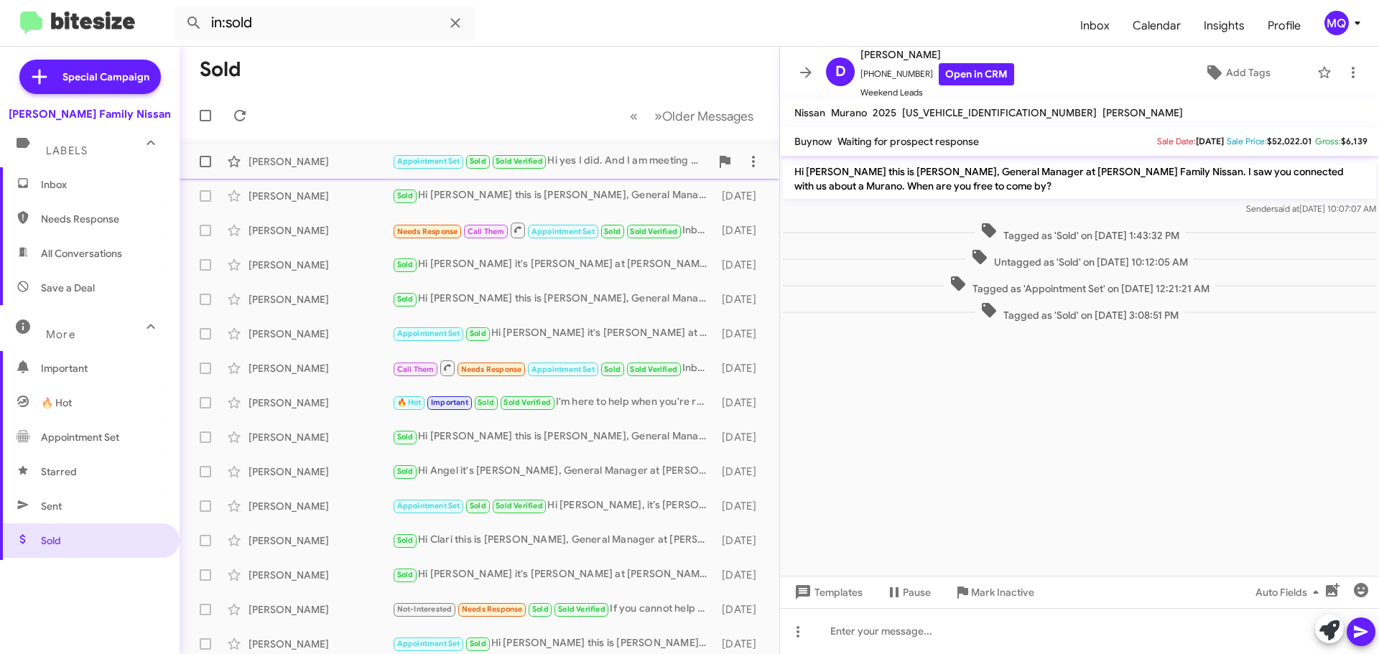
click at [614, 159] on div "Appointment Set Sold Sold Verified Hi yes I did. And I am meeting with [PERSON_…" at bounding box center [551, 161] width 318 height 17
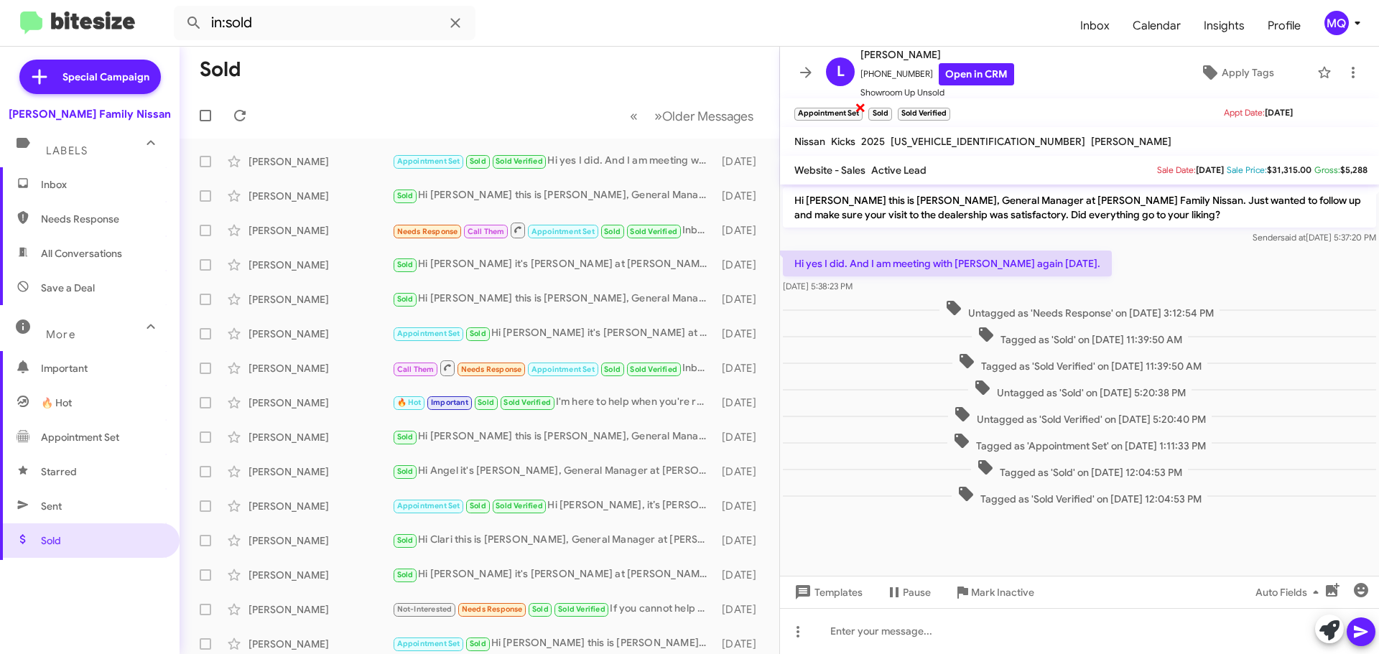
click at [861, 106] on span "×" at bounding box center [860, 106] width 11 height 17
click at [873, 106] on span "×" at bounding box center [873, 106] width 11 height 17
click at [817, 106] on span "×" at bounding box center [814, 106] width 11 height 17
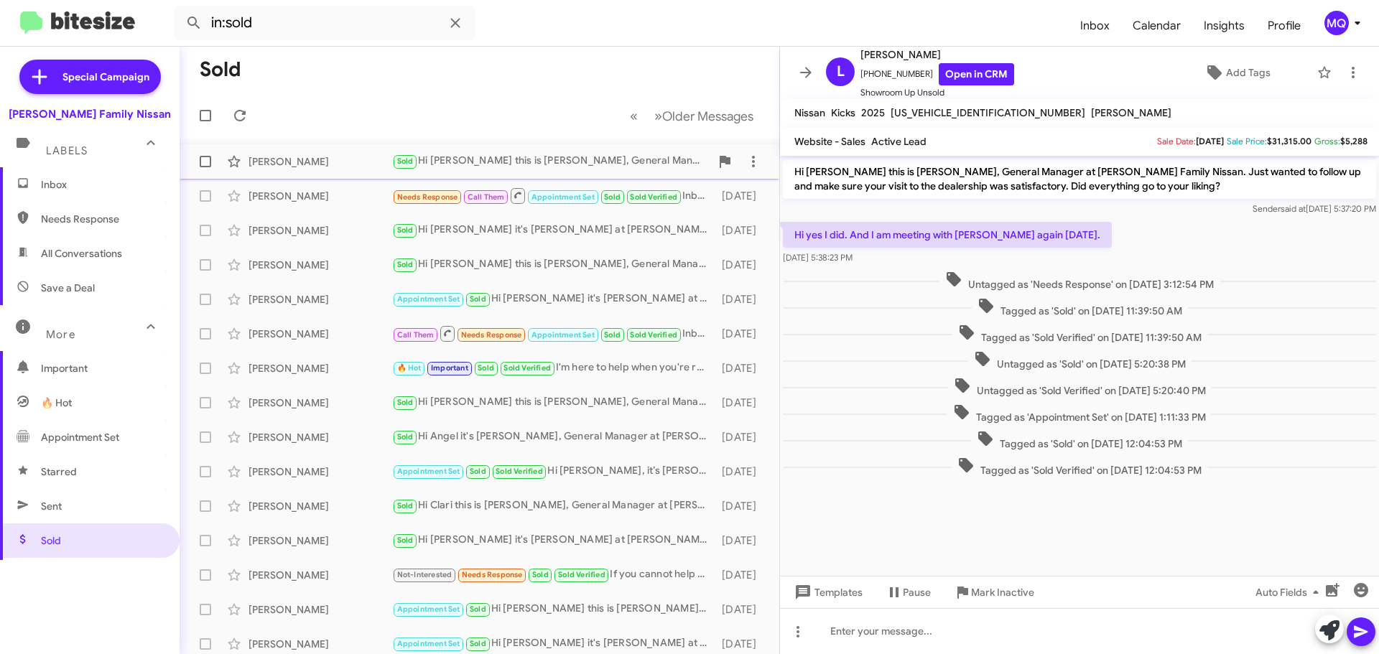
click at [514, 159] on div "Sold Hi [PERSON_NAME] this is [PERSON_NAME], General Manager at [PERSON_NAME] F…" at bounding box center [551, 161] width 318 height 17
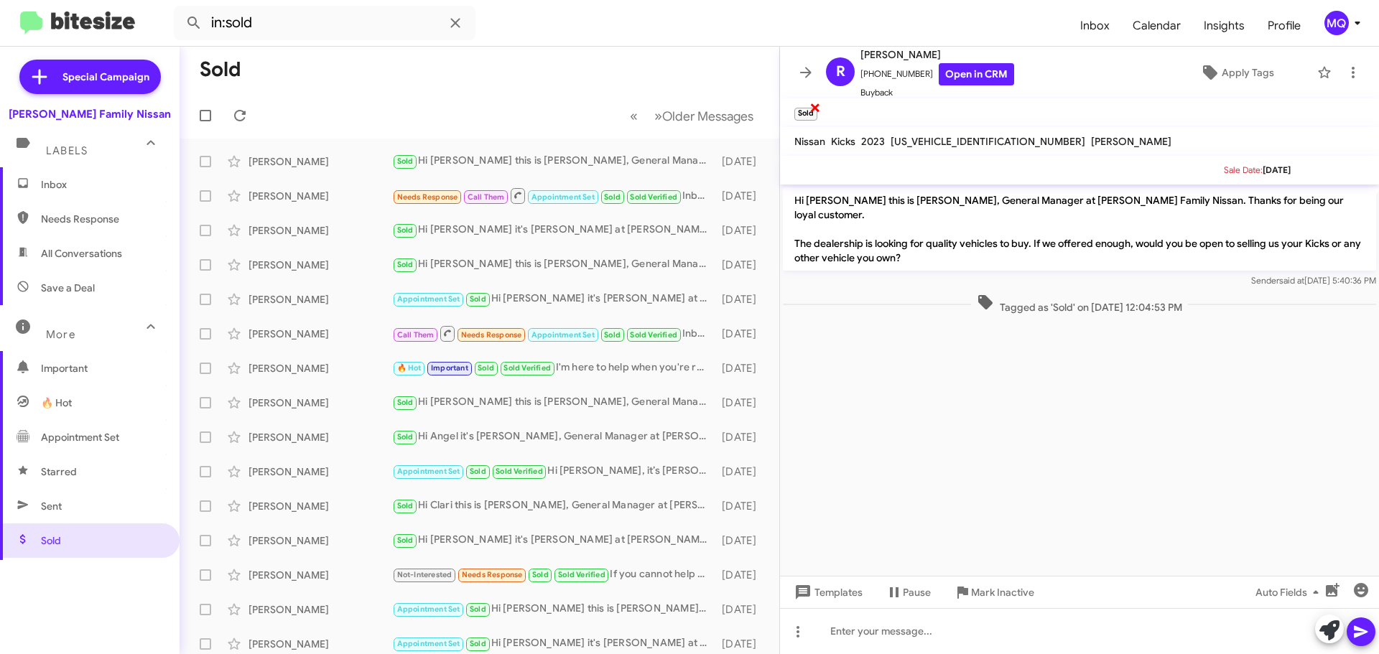
click at [812, 107] on span "×" at bounding box center [814, 106] width 11 height 17
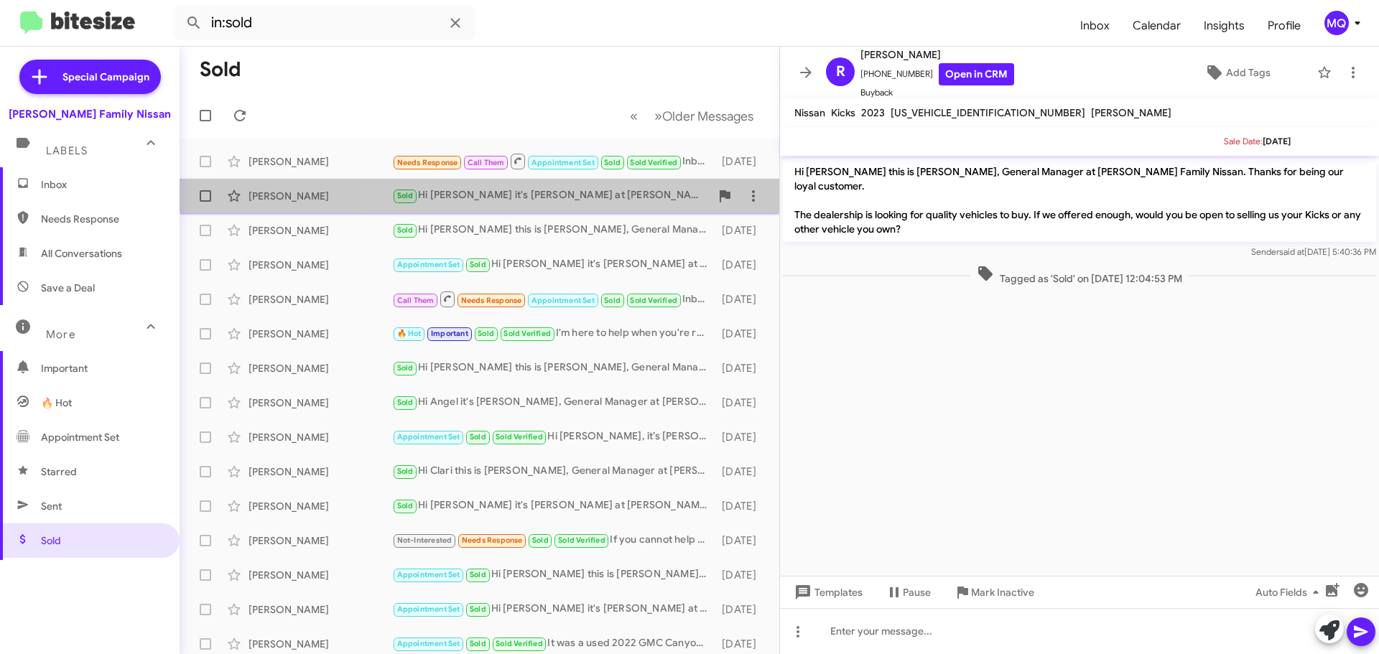
click at [509, 198] on div "Sold Hi [PERSON_NAME] it's [PERSON_NAME] at [PERSON_NAME] Family Nissan. Hope y…" at bounding box center [551, 195] width 318 height 17
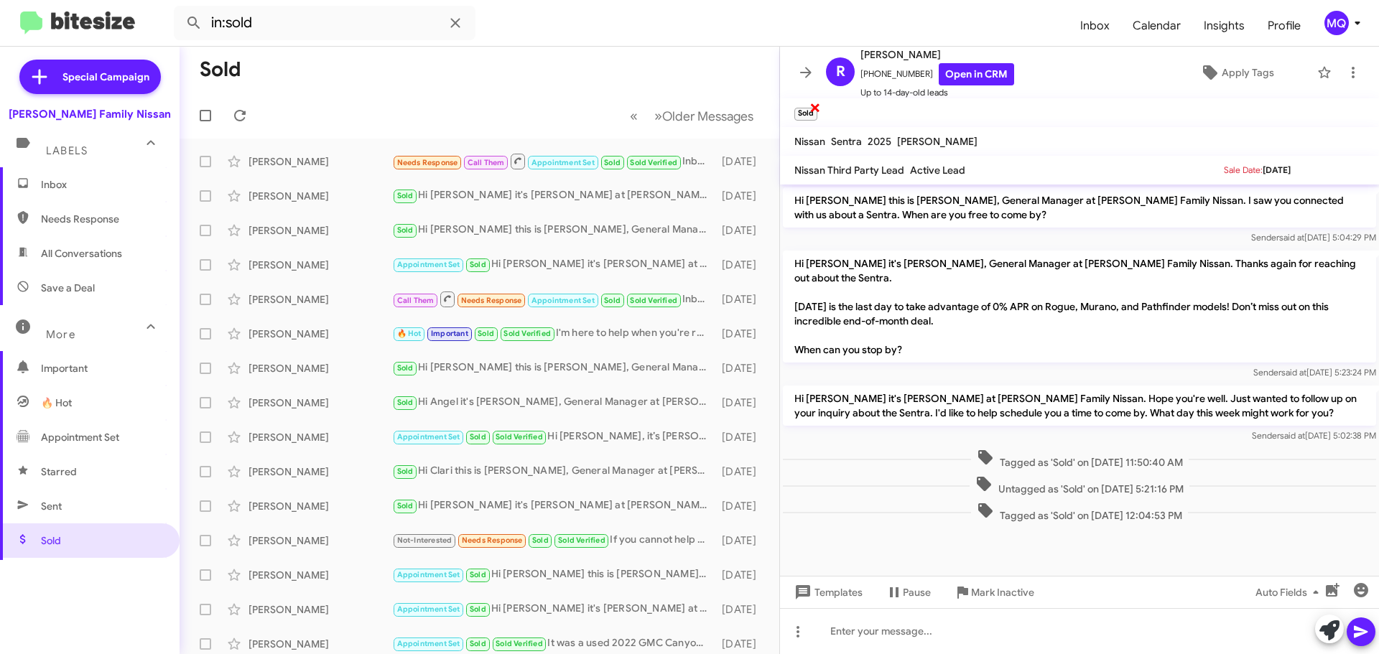
click at [814, 106] on span "×" at bounding box center [814, 106] width 11 height 17
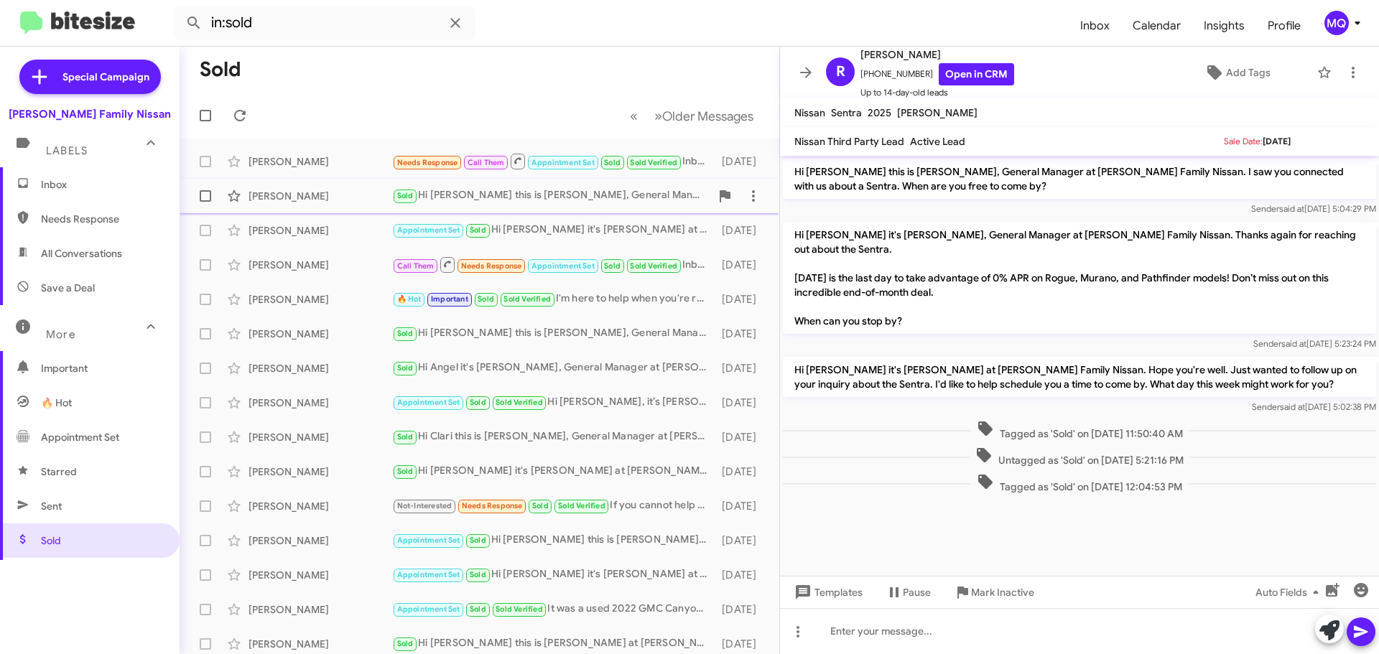
click at [605, 197] on div "Sold Hi [PERSON_NAME] this is [PERSON_NAME], General Manager at [PERSON_NAME] F…" at bounding box center [551, 195] width 318 height 17
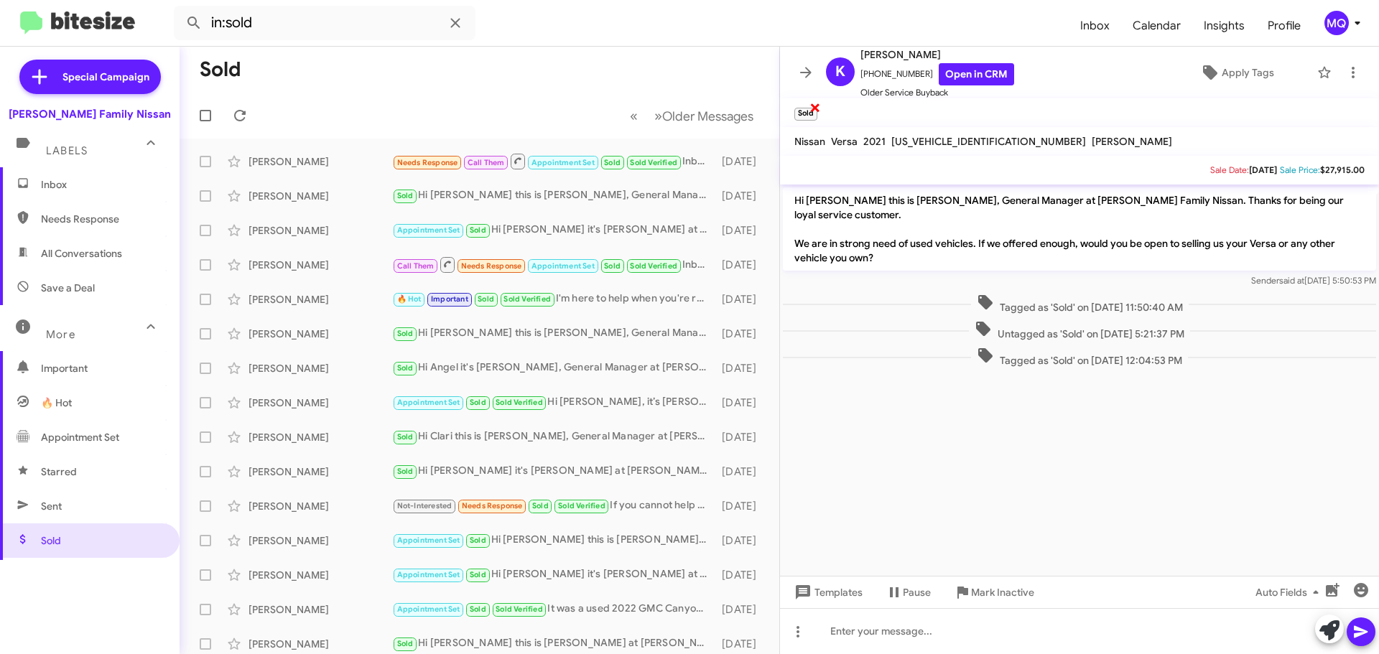
click at [814, 106] on span "×" at bounding box center [814, 106] width 11 height 17
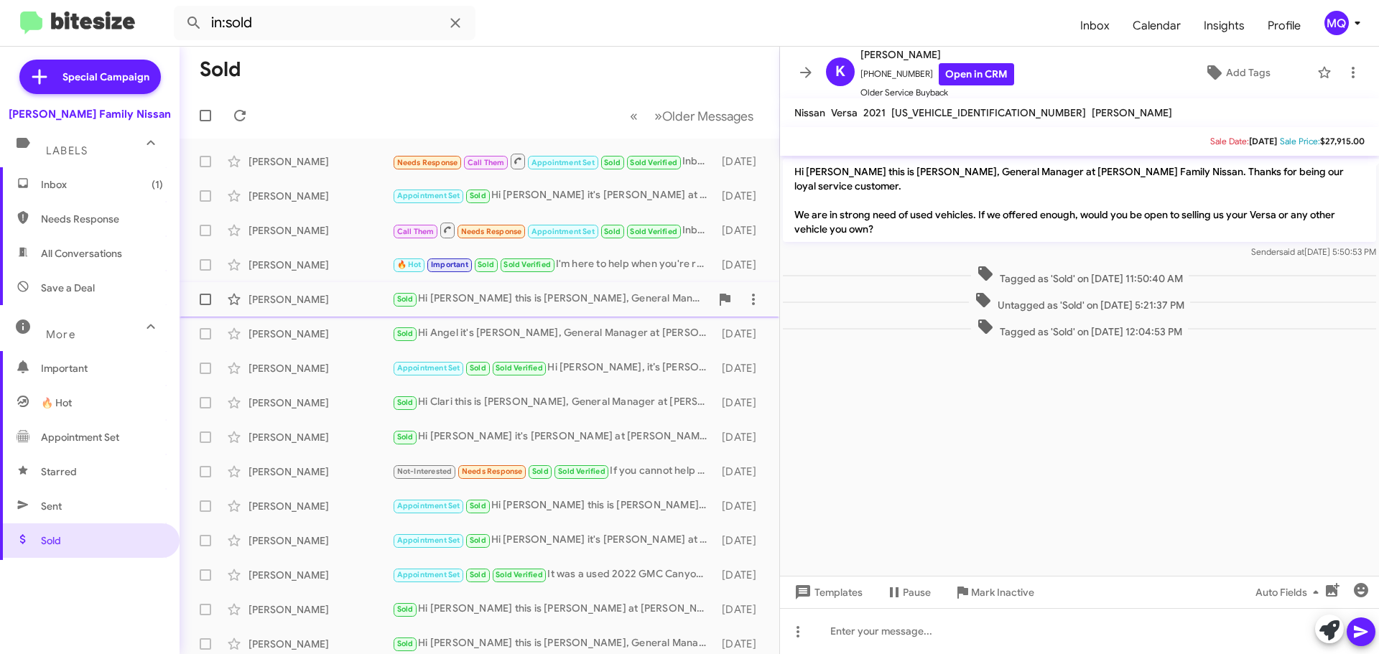
click at [508, 305] on div "Sold Hi [PERSON_NAME] this is [PERSON_NAME], General Manager at [PERSON_NAME] F…" at bounding box center [551, 299] width 318 height 17
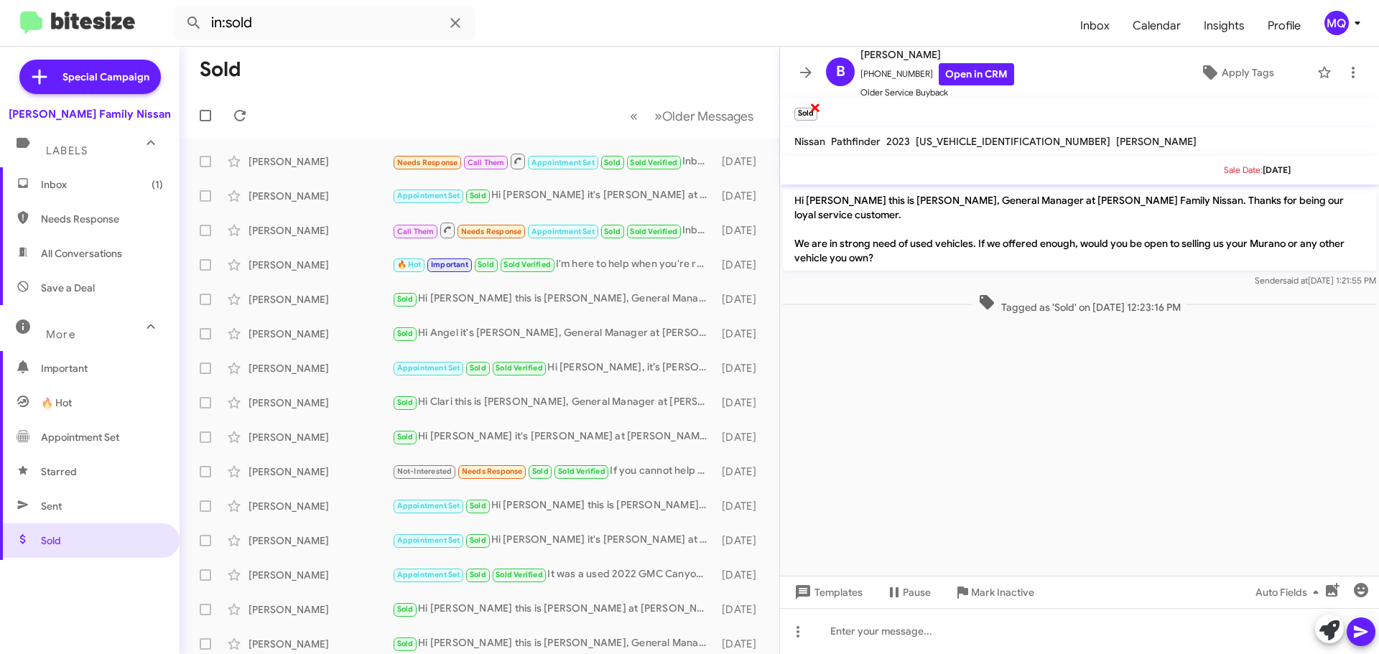
click at [816, 110] on span "×" at bounding box center [814, 106] width 11 height 17
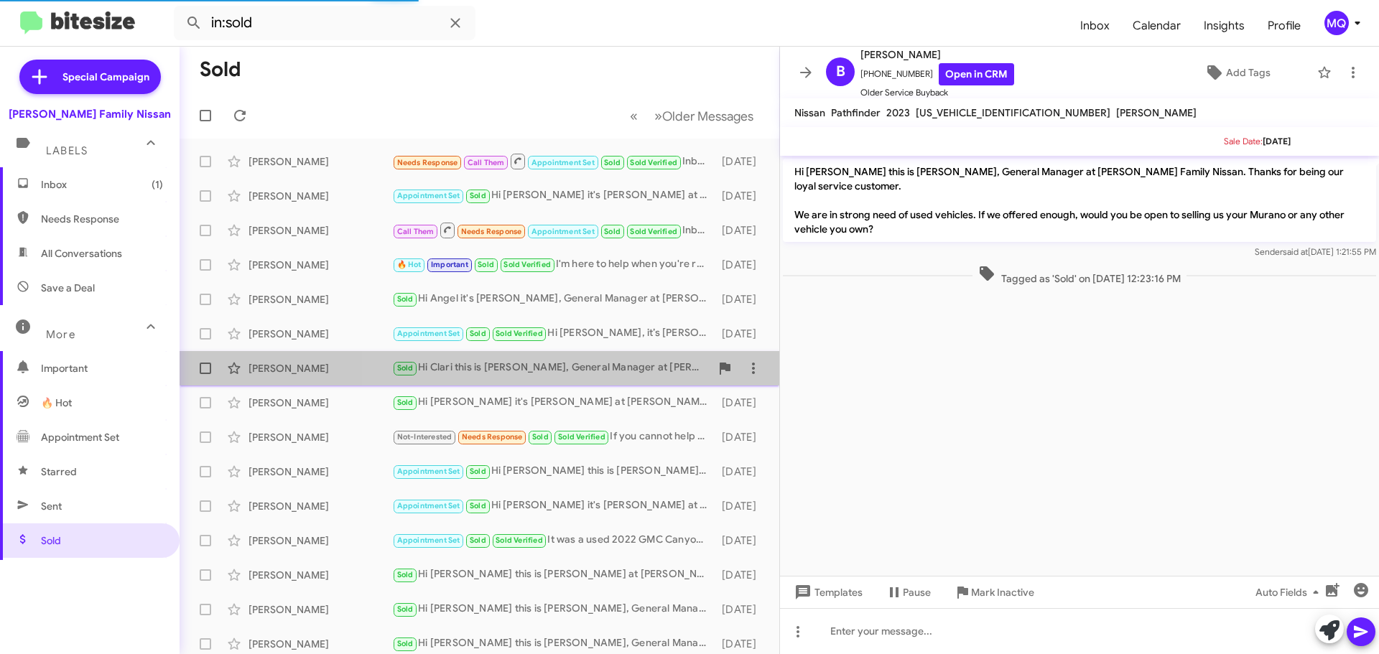
click at [587, 366] on div "Sold Hi Clari this is [PERSON_NAME], General Manager at [PERSON_NAME] Family Ni…" at bounding box center [551, 368] width 318 height 17
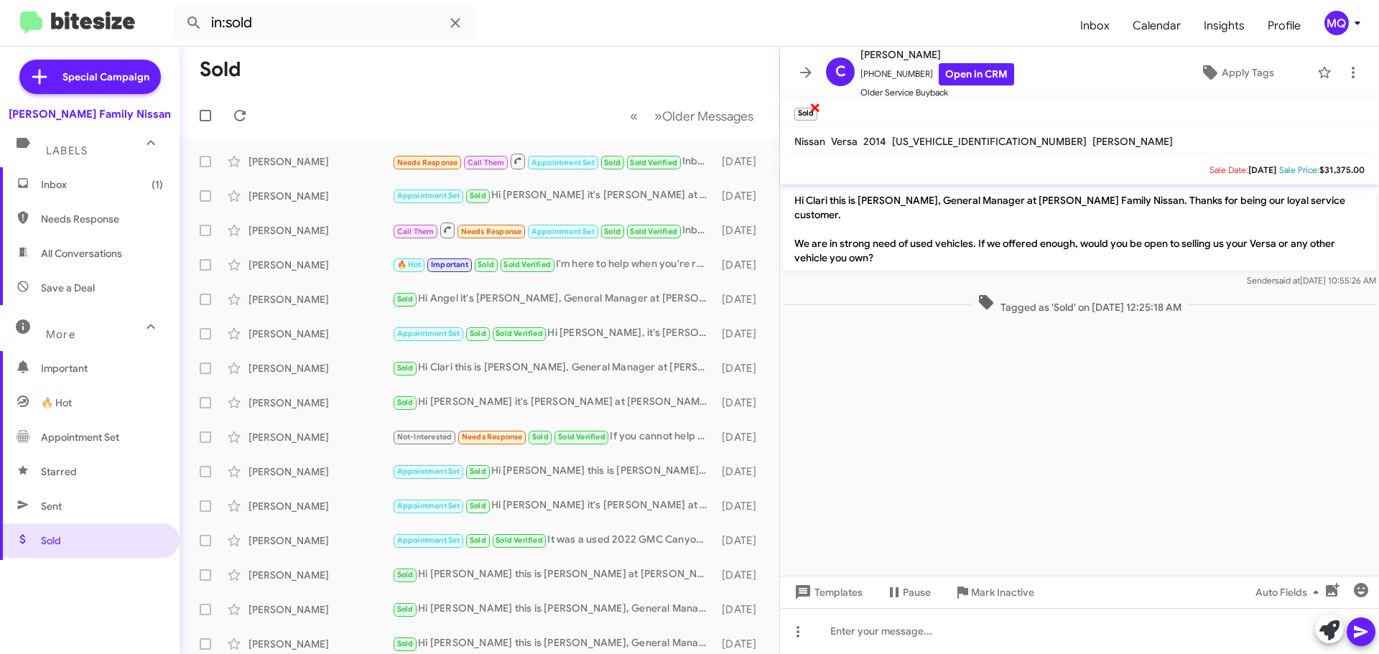
click at [816, 109] on span "×" at bounding box center [814, 106] width 11 height 17
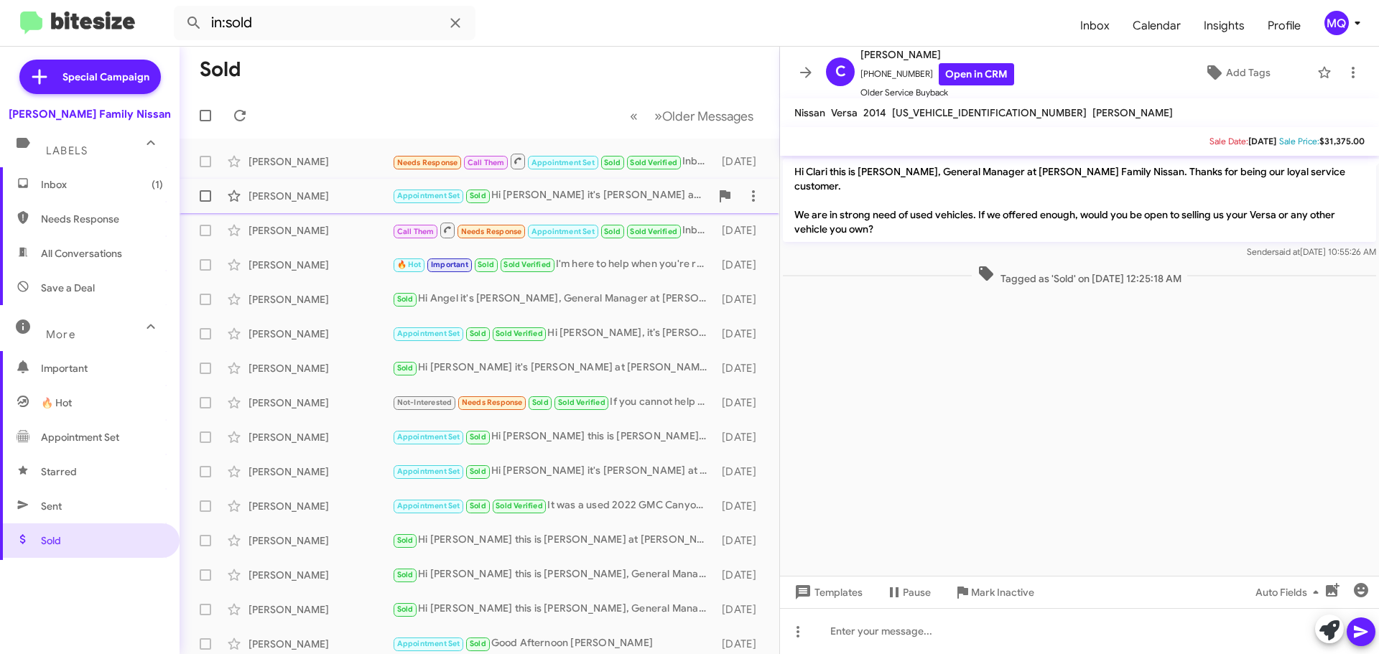
click at [584, 200] on div "Appointment Set Sold Hi [PERSON_NAME] it's [PERSON_NAME] at [PERSON_NAME] Famil…" at bounding box center [551, 195] width 318 height 17
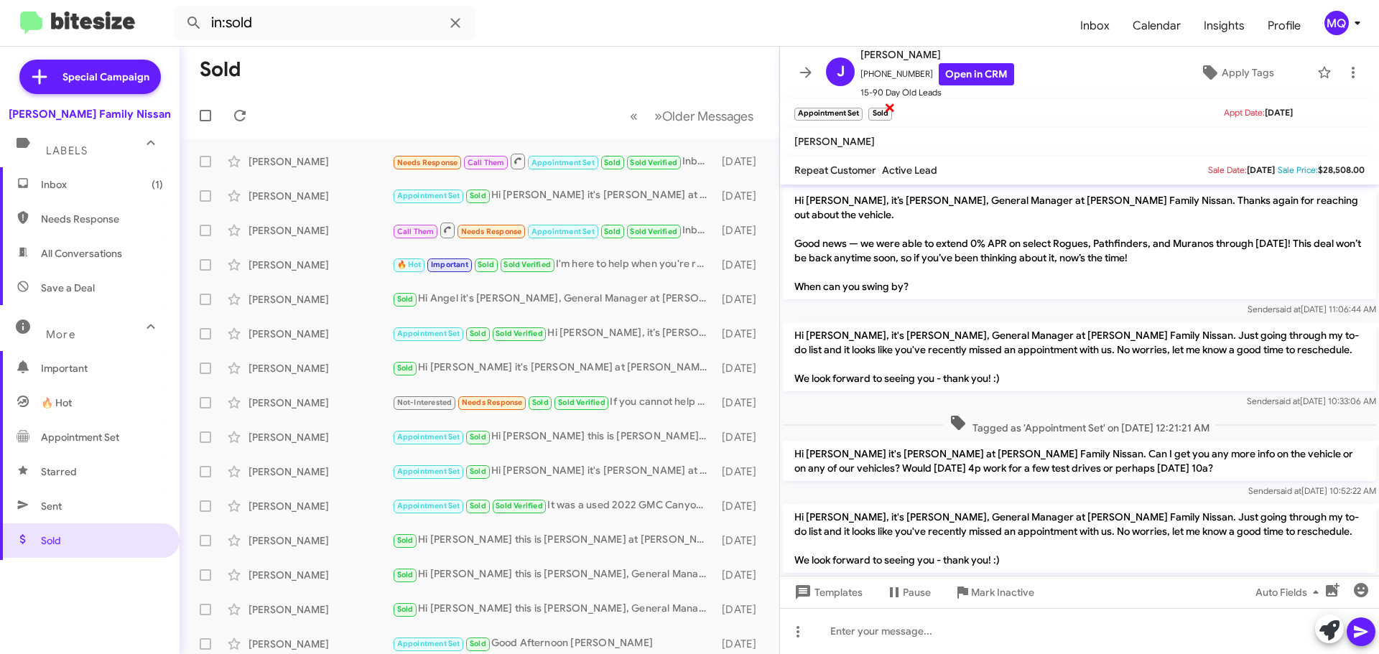
click at [888, 108] on span "×" at bounding box center [889, 106] width 11 height 17
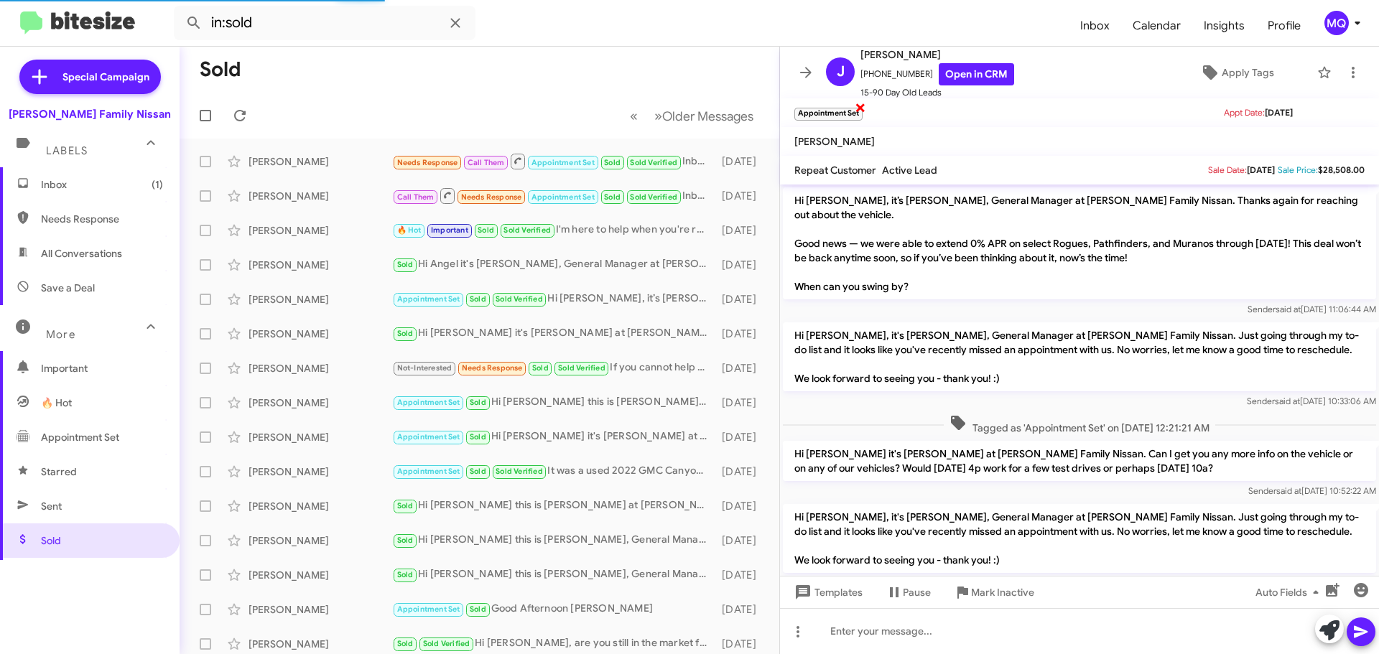
click at [860, 108] on span "×" at bounding box center [860, 106] width 11 height 17
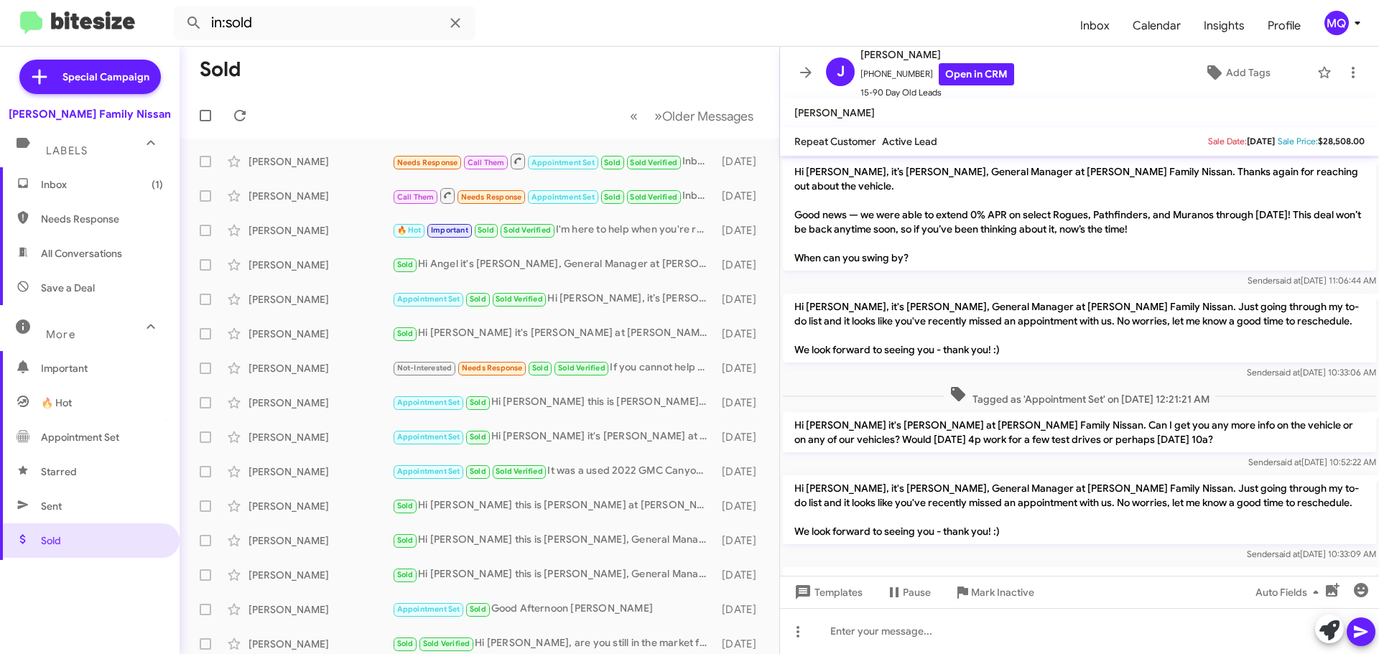
click at [106, 182] on span "Inbox (1)" at bounding box center [102, 184] width 122 height 14
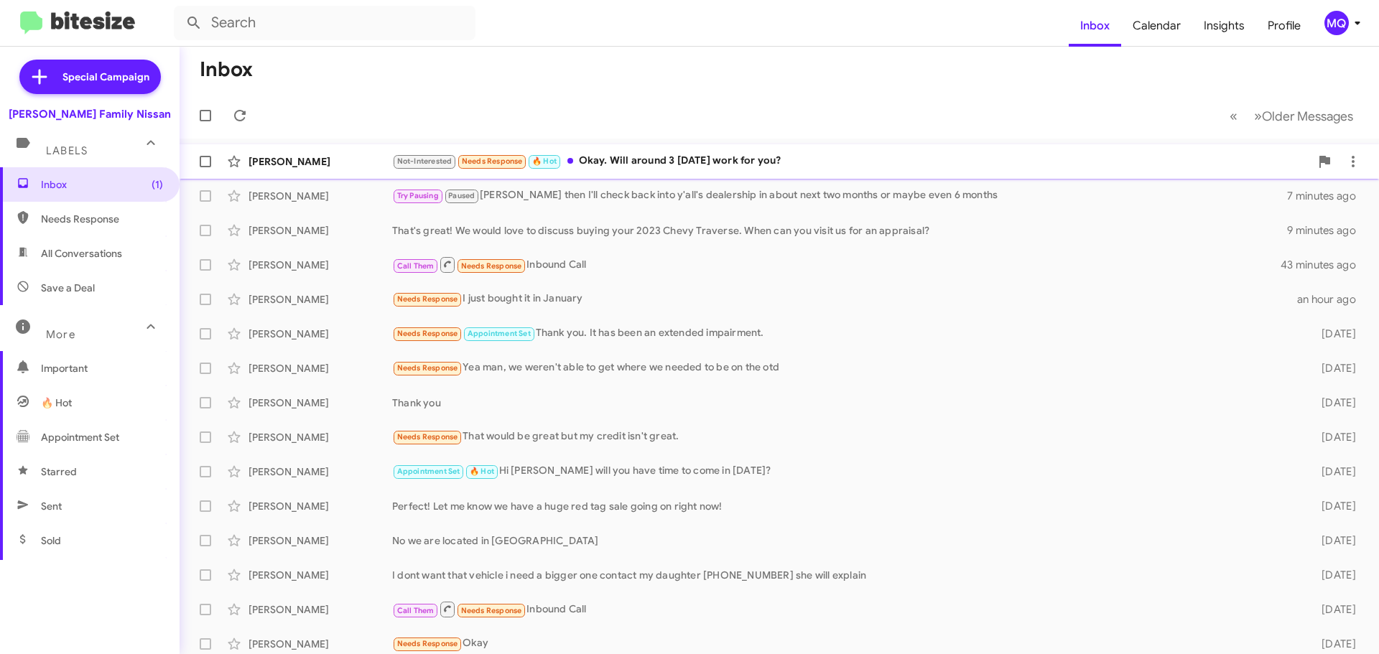
click at [741, 162] on div "Not-Interested Needs Response 🔥 Hot Okay. Will around 3 [DATE] work for you?" at bounding box center [851, 161] width 918 height 17
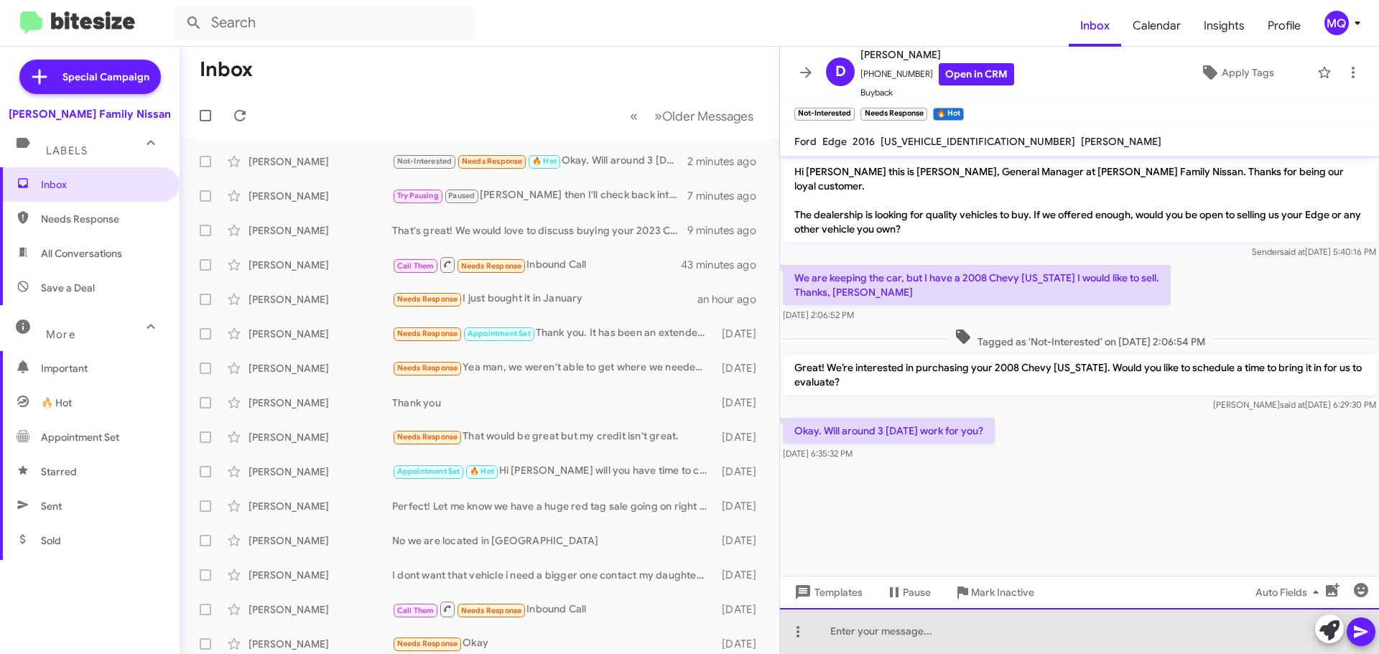
click at [924, 637] on div at bounding box center [1079, 631] width 599 height 46
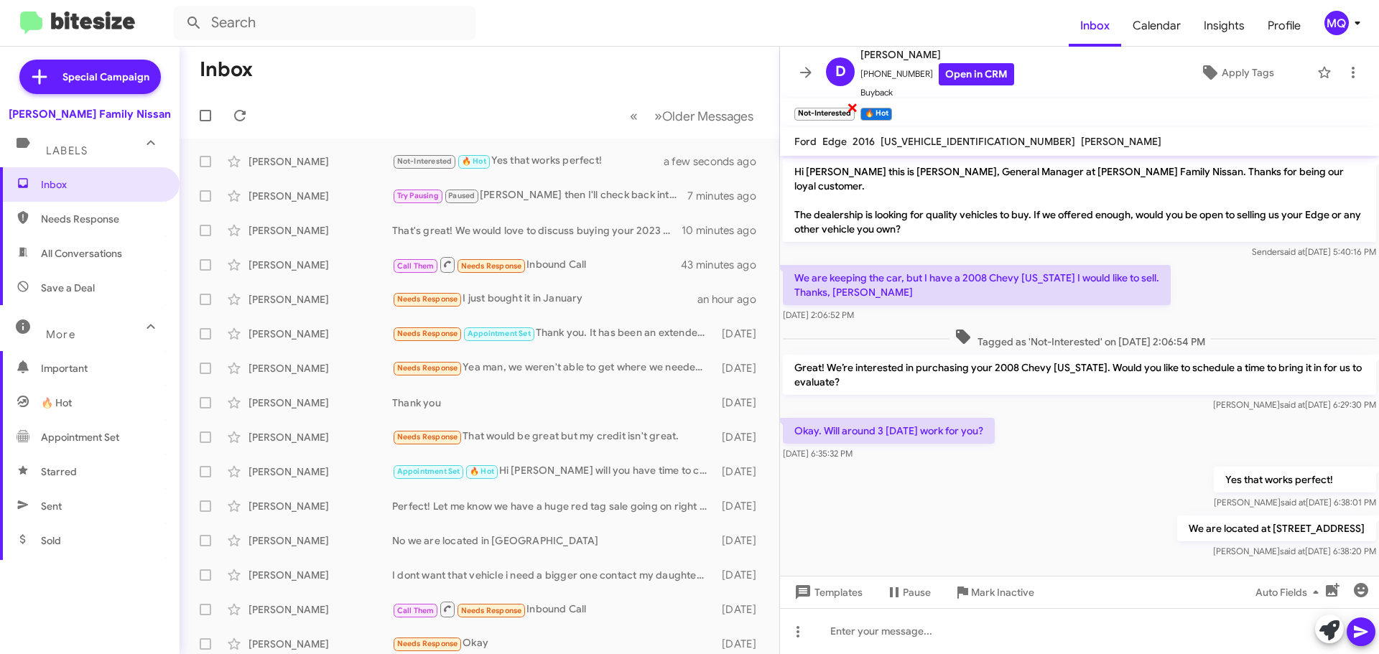
click at [852, 104] on span "×" at bounding box center [852, 106] width 11 height 17
click at [954, 73] on link "Open in CRM" at bounding box center [976, 74] width 75 height 22
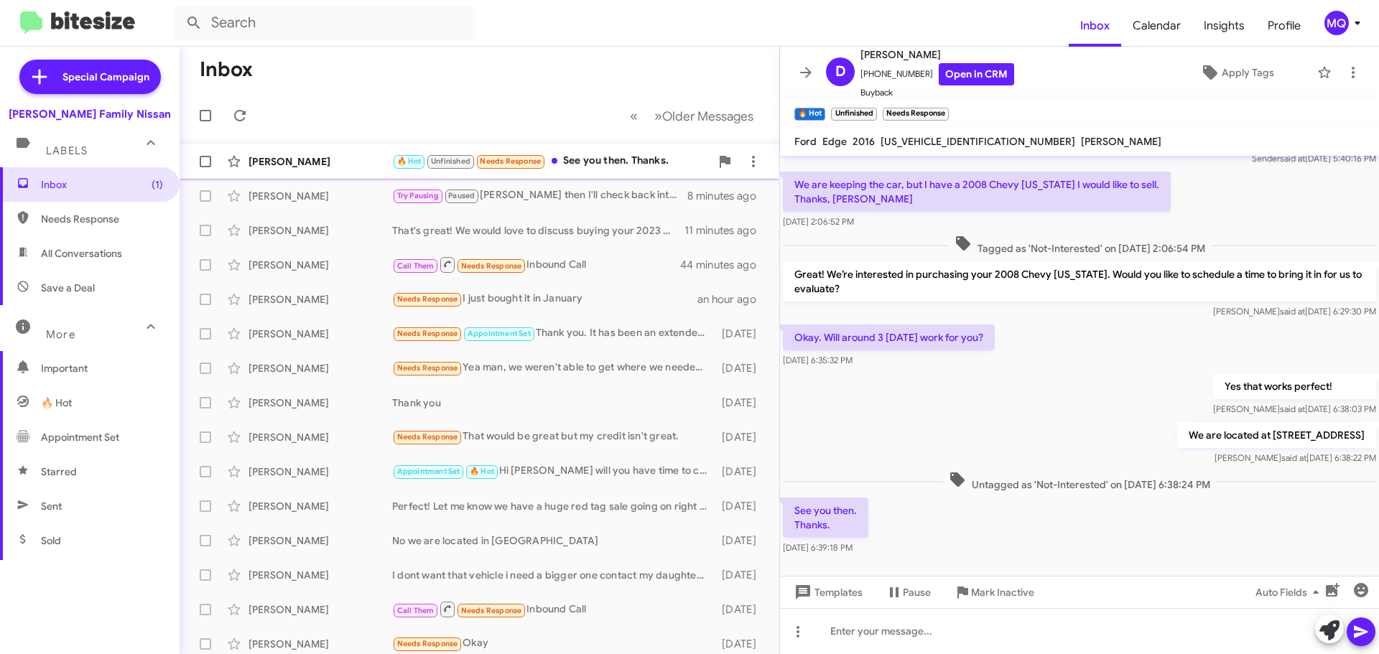
click at [617, 162] on div "🔥 Hot Unfinished Needs Response See you then. Thanks." at bounding box center [551, 161] width 318 height 17
click at [876, 107] on span "×" at bounding box center [874, 106] width 11 height 17
click at [897, 103] on span "×" at bounding box center [895, 106] width 11 height 17
click at [898, 111] on span "×" at bounding box center [895, 106] width 11 height 17
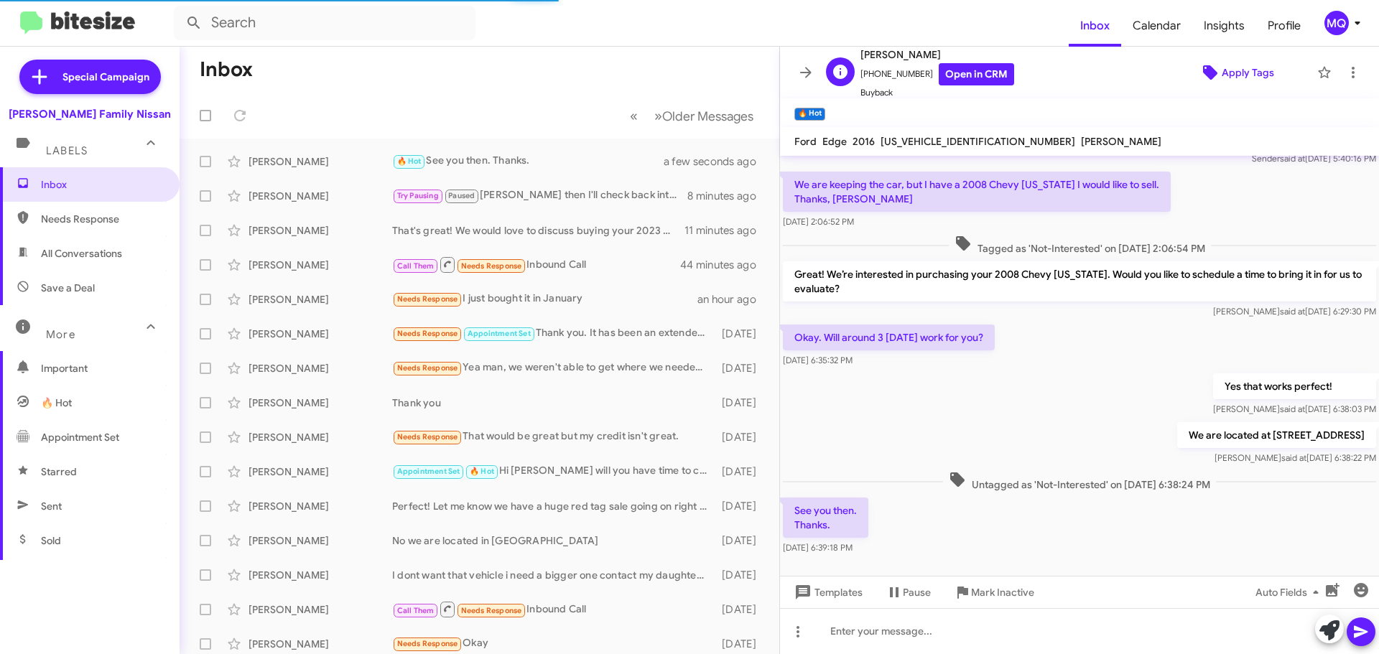
click at [1237, 80] on span "Apply Tags" at bounding box center [1248, 73] width 52 height 26
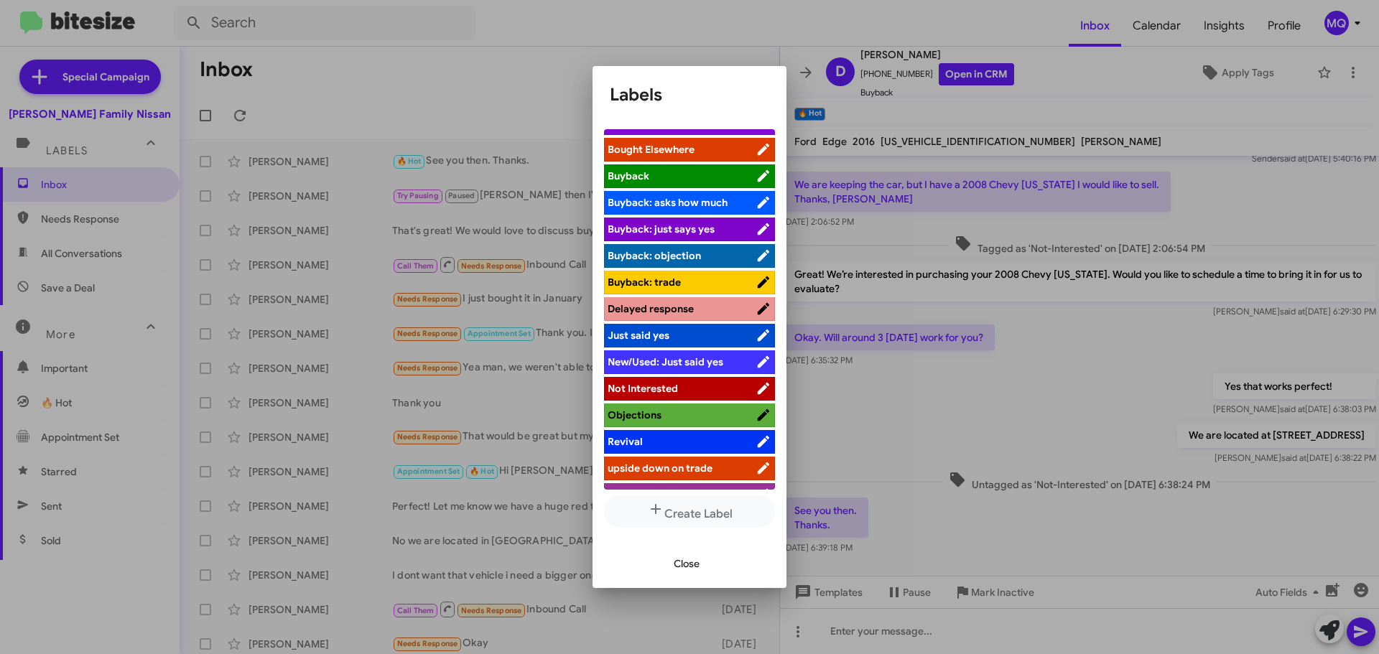
scroll to position [65, 0]
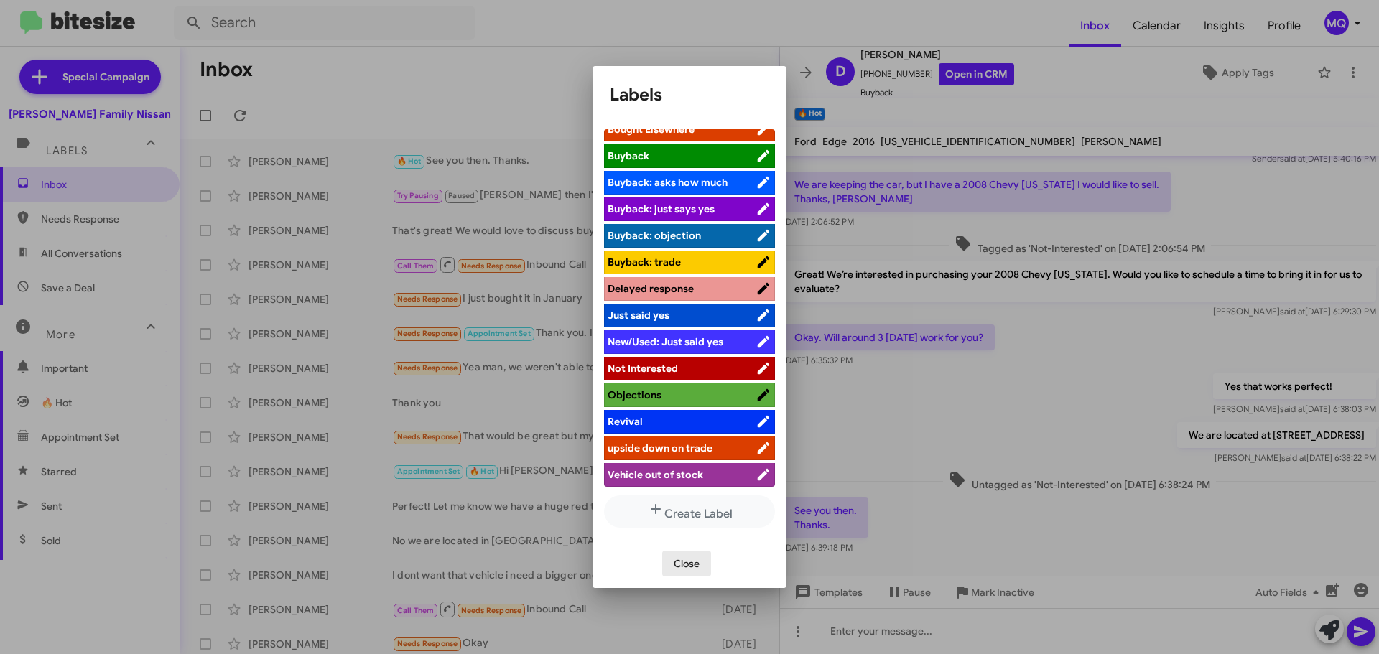
click at [695, 565] on span "Close" at bounding box center [687, 564] width 26 height 26
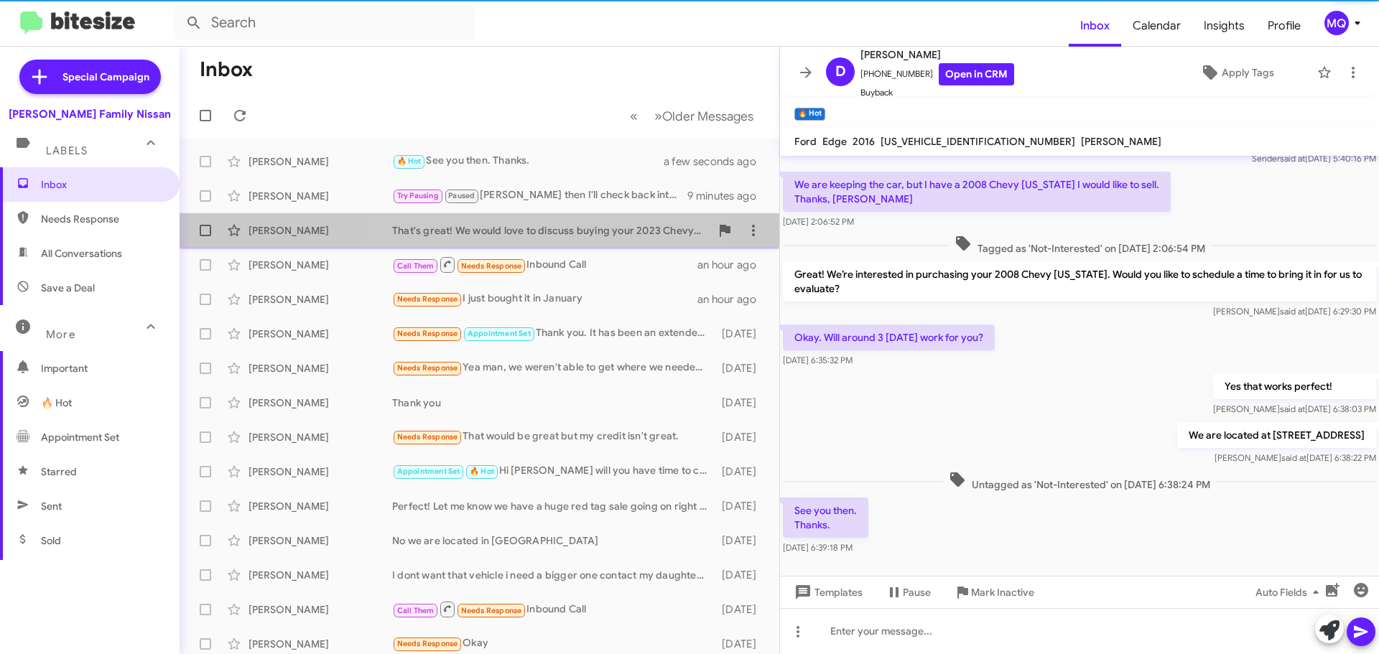
click at [497, 226] on div "That's great! We would love to discuss buying your 2023 Chevy Traverse. When ca…" at bounding box center [551, 230] width 318 height 14
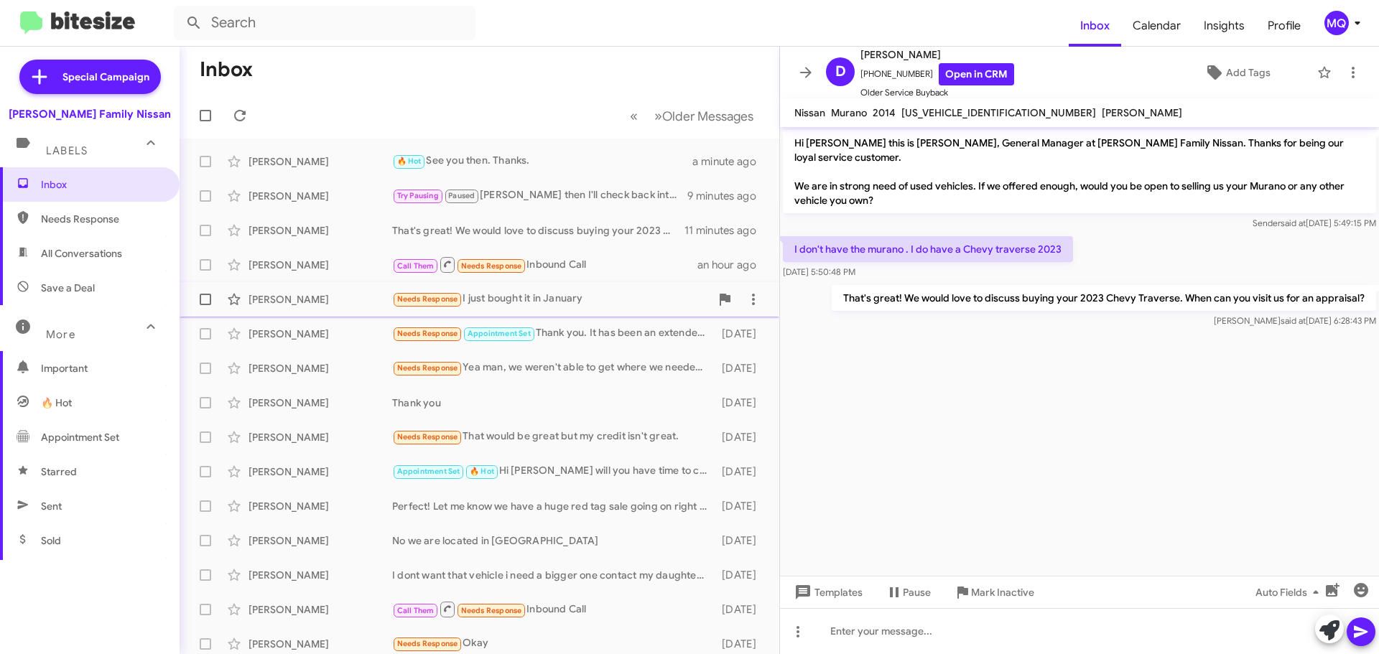
click at [606, 297] on div "Needs Response I just bought it in January" at bounding box center [551, 299] width 318 height 17
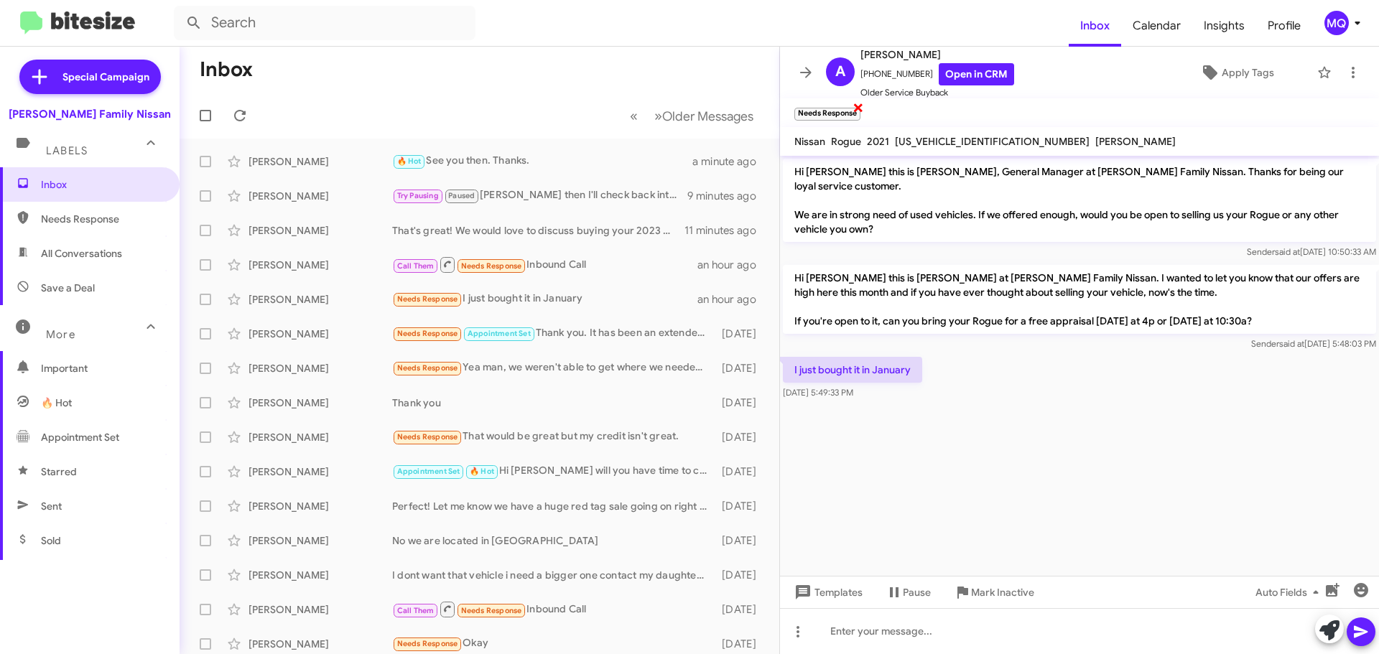
click at [860, 108] on span "×" at bounding box center [858, 106] width 11 height 17
click at [1222, 68] on span "Apply Tags" at bounding box center [1248, 73] width 52 height 26
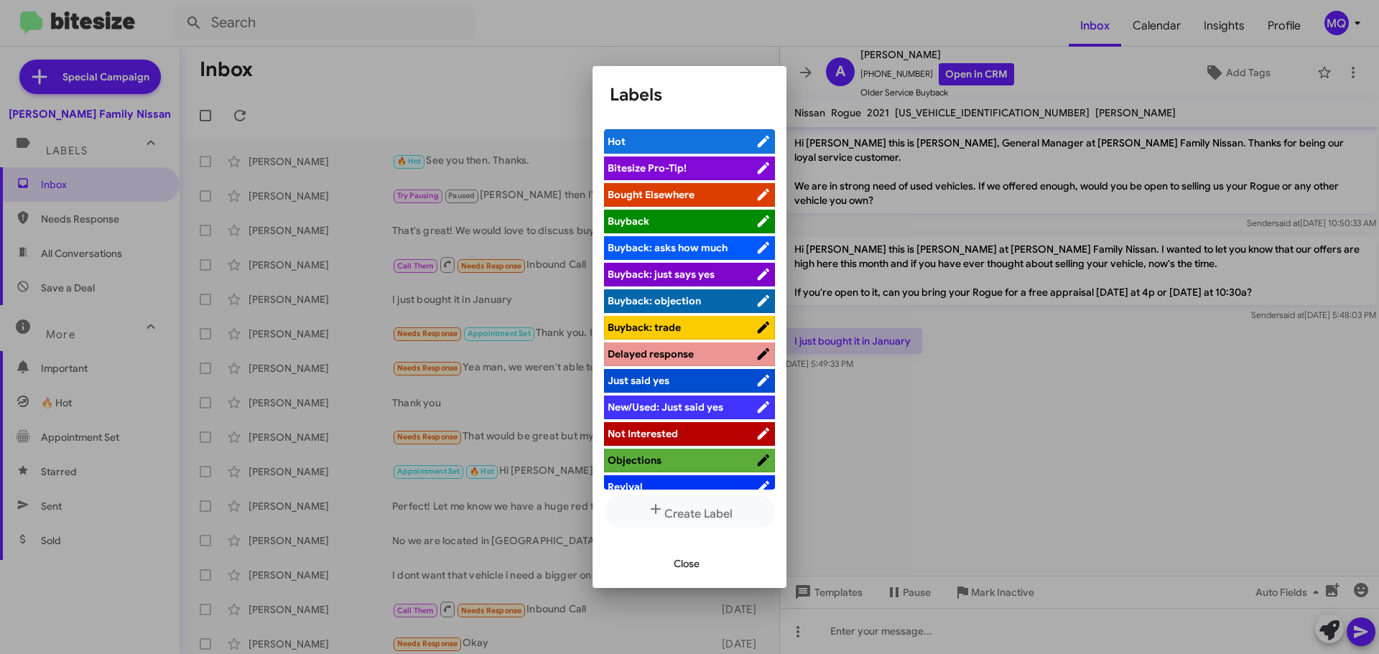
click at [670, 435] on span "Not Interested" at bounding box center [643, 433] width 70 height 13
click at [685, 560] on span "Close" at bounding box center [687, 564] width 26 height 26
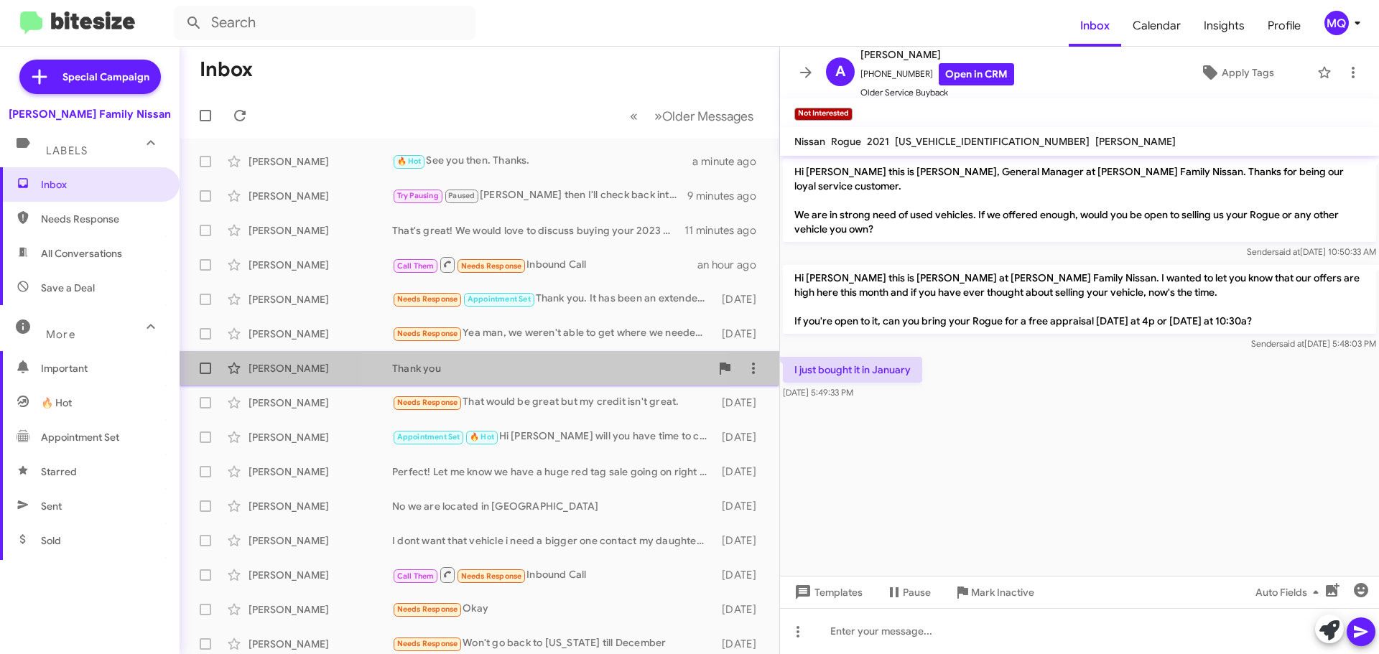
click at [549, 382] on div "[PERSON_NAME] Thank you [DATE]" at bounding box center [479, 368] width 577 height 29
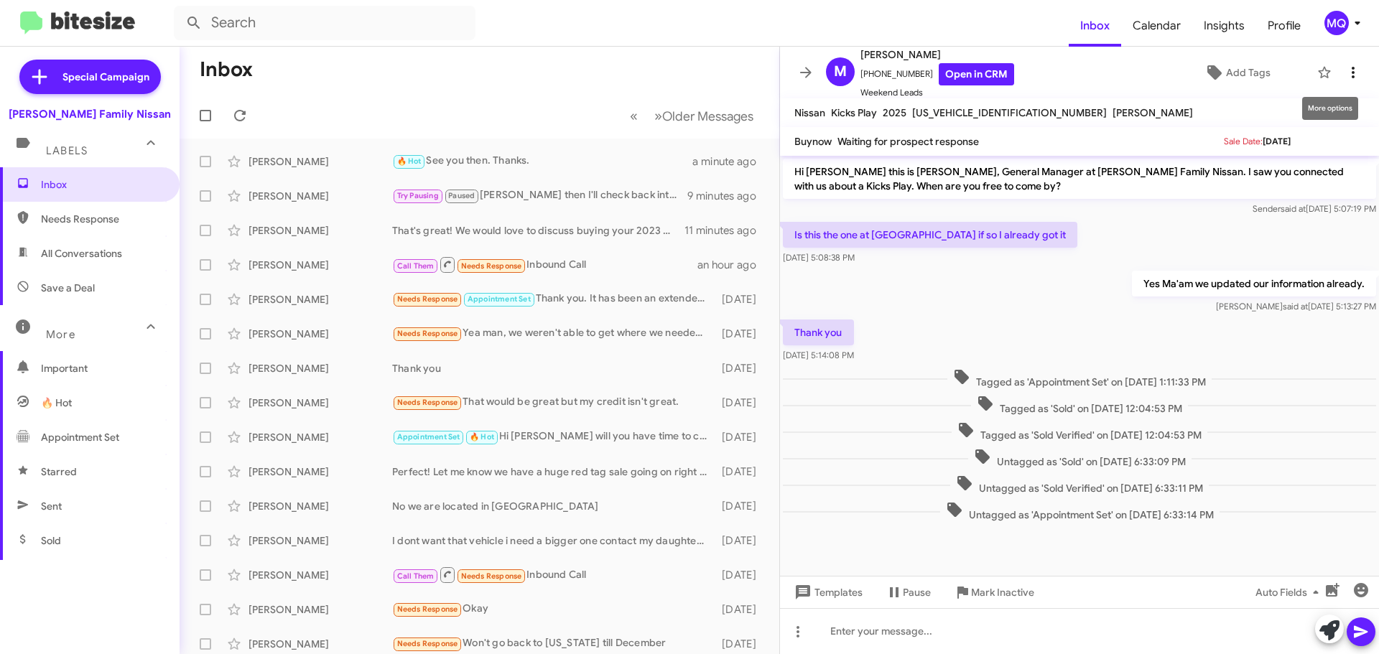
click at [1347, 70] on icon at bounding box center [1353, 72] width 17 height 17
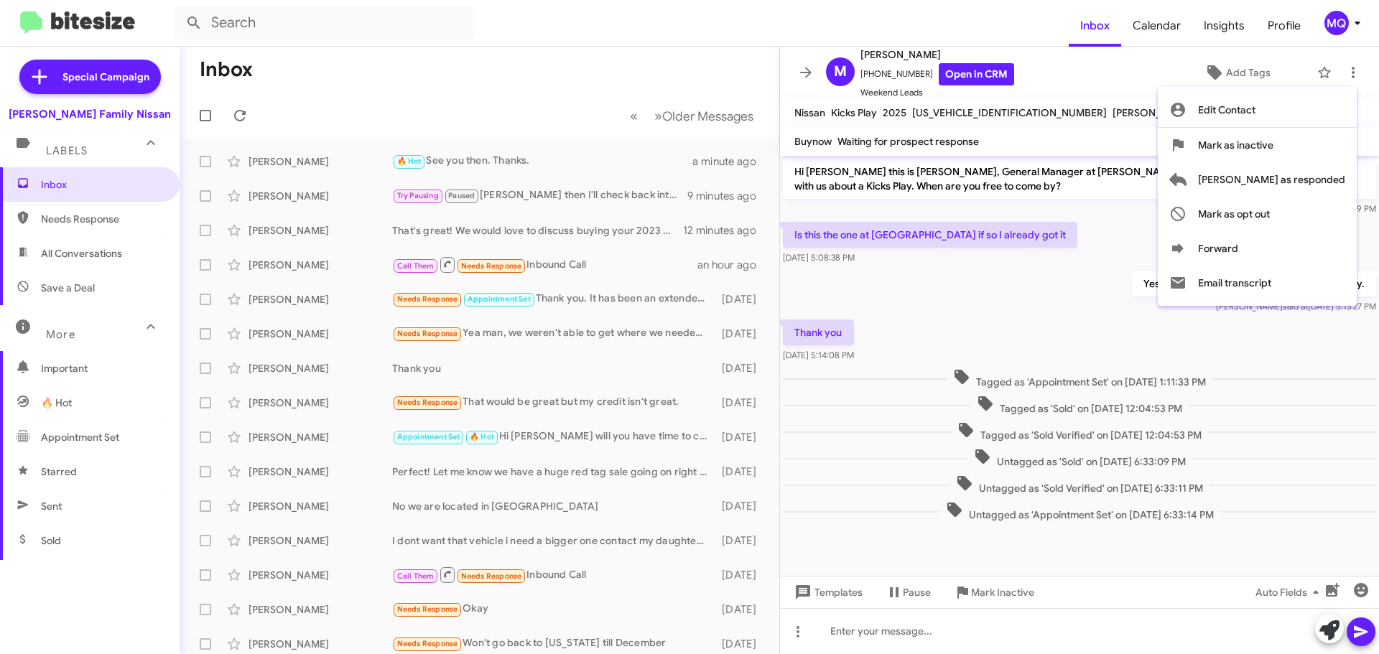
click at [1141, 111] on div at bounding box center [689, 327] width 1379 height 654
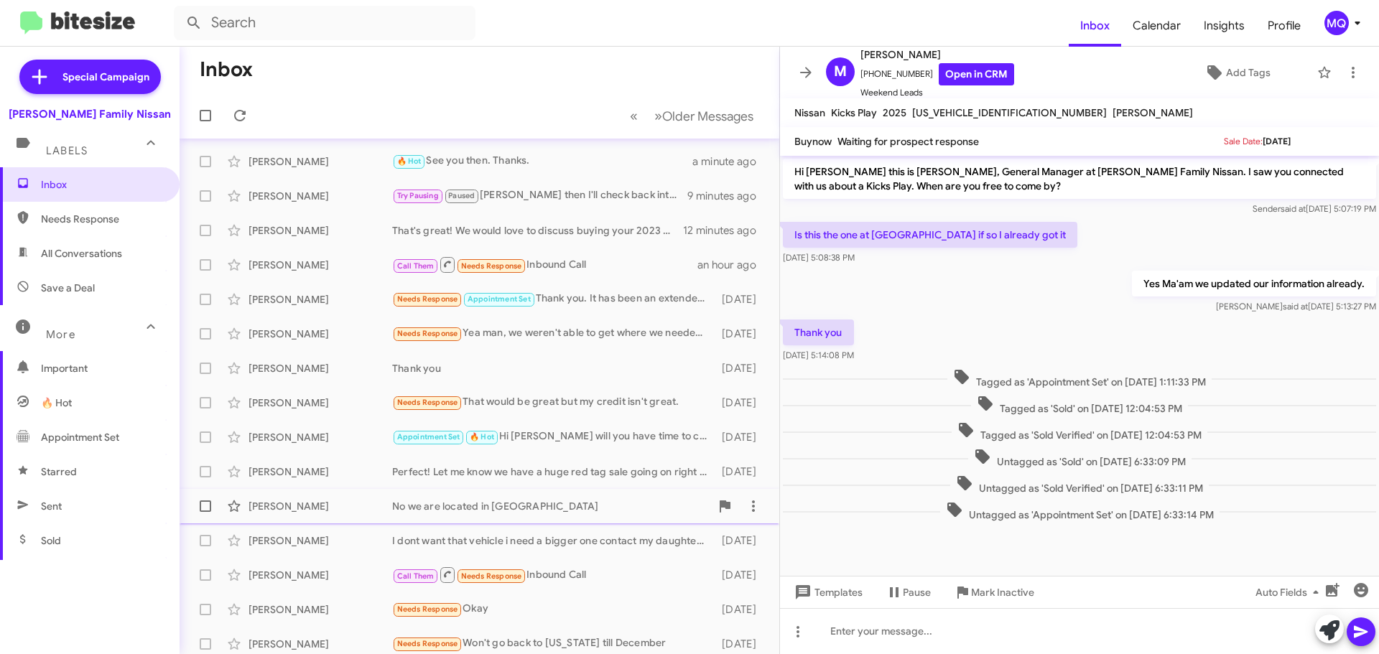
scroll to position [180, 0]
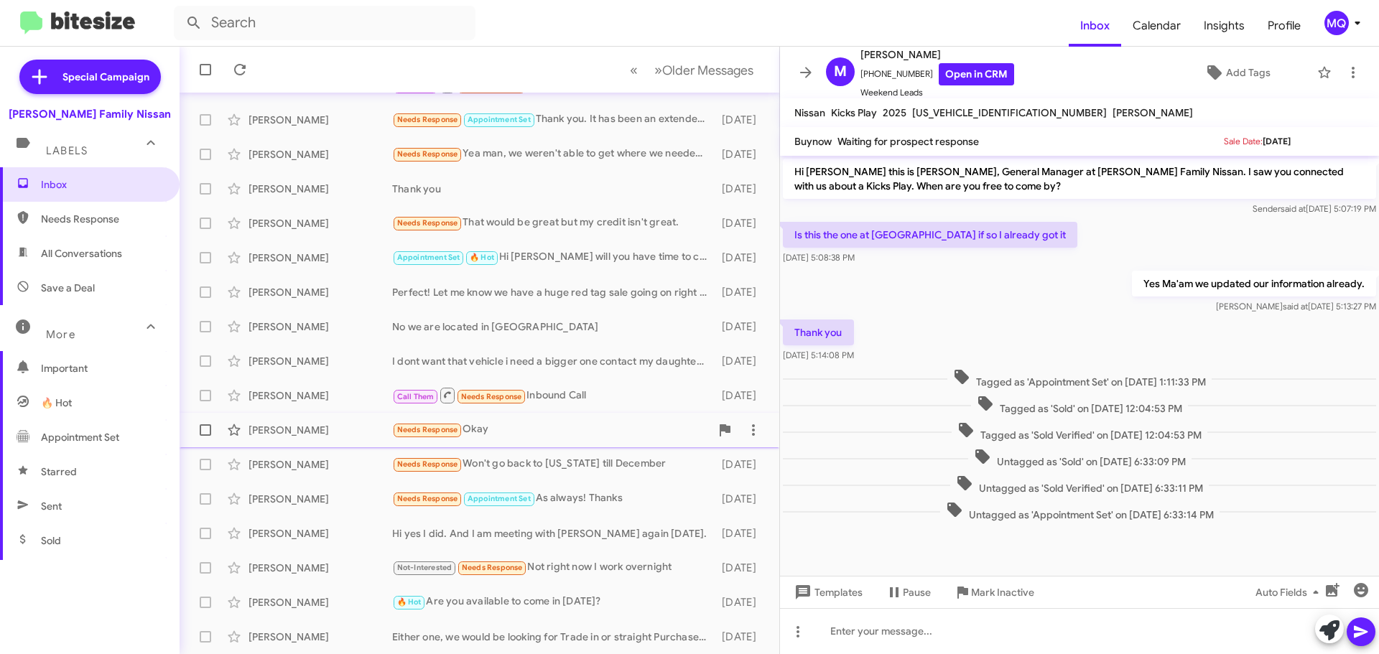
click at [601, 432] on div "Needs Response Okay" at bounding box center [551, 430] width 318 height 17
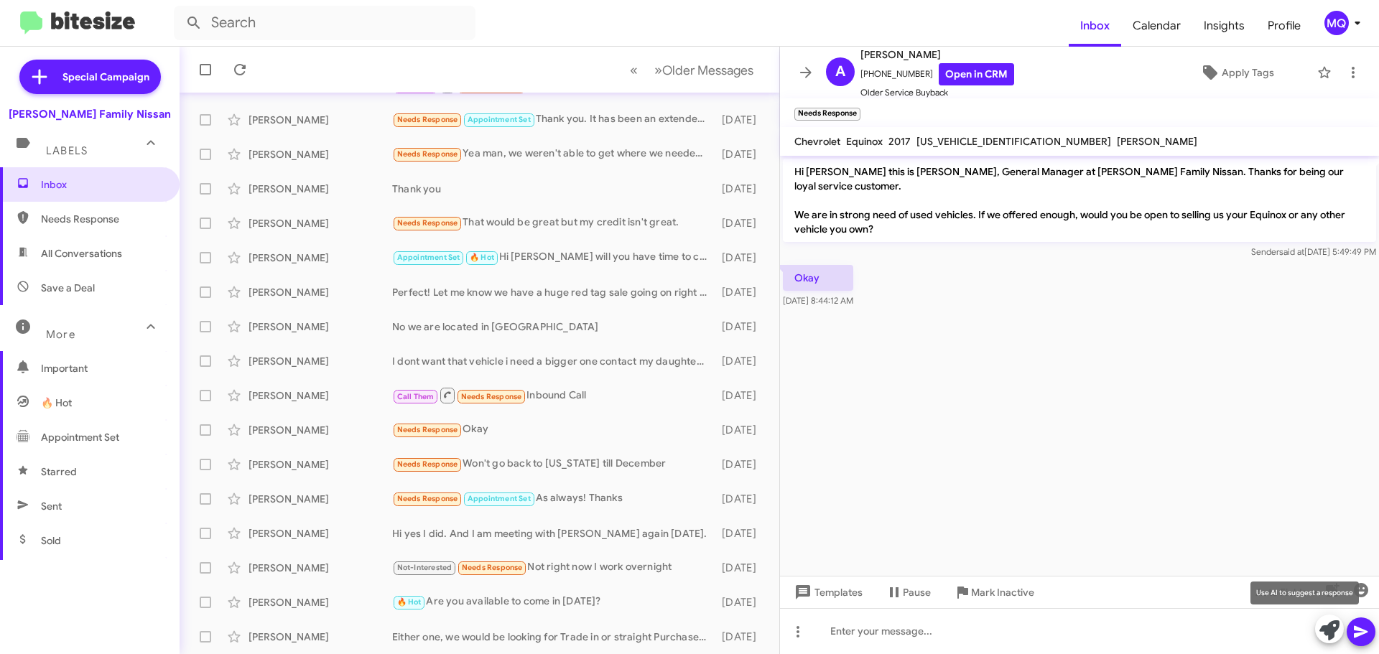
click at [1332, 634] on icon at bounding box center [1329, 631] width 20 height 20
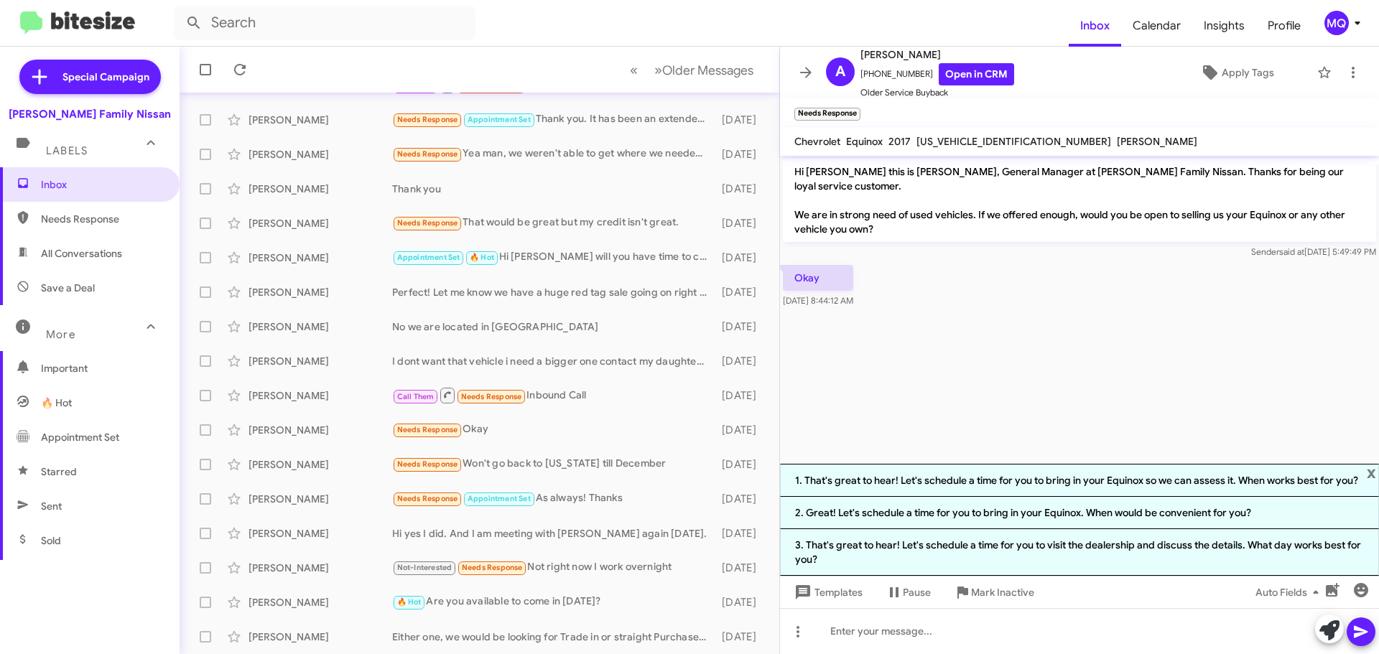
click at [1008, 385] on cdk-virtual-scroll-viewport "Hi [PERSON_NAME] this is [PERSON_NAME], General Manager at [PERSON_NAME] Family…" at bounding box center [1079, 310] width 599 height 308
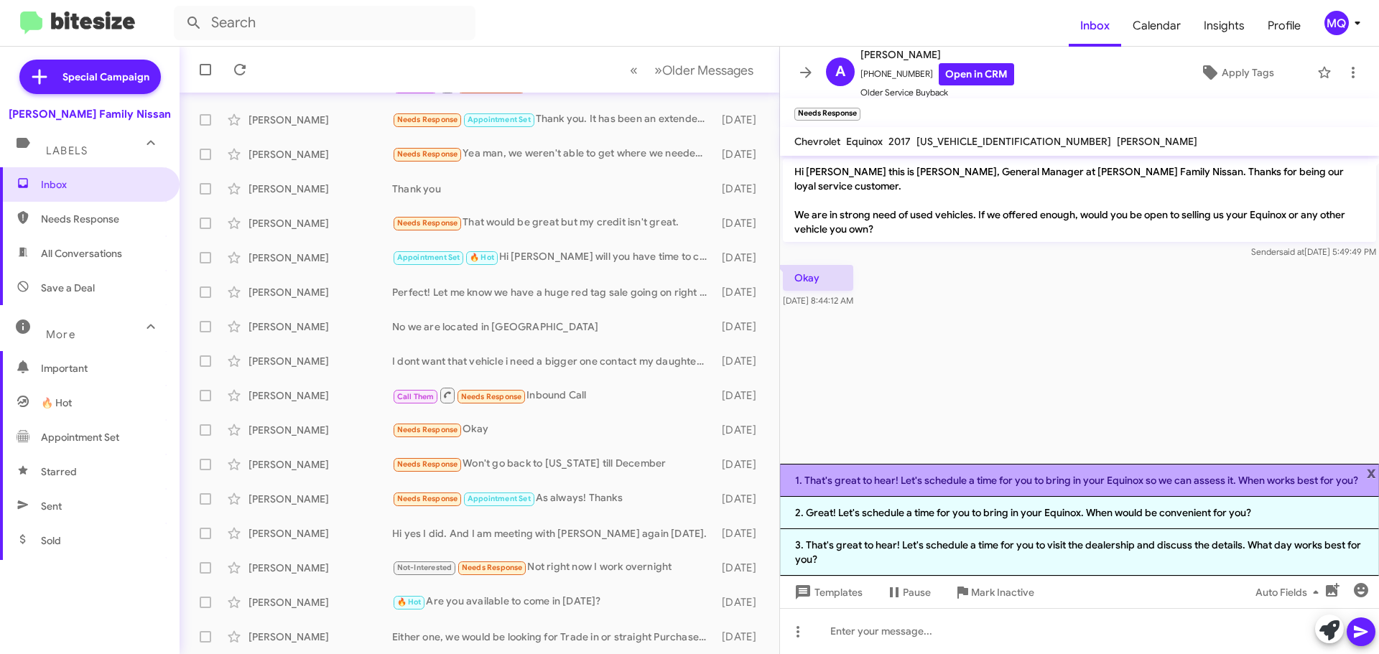
click at [1059, 485] on li "1. That's great to hear! Let's schedule a time for you to bring in your Equinox…" at bounding box center [1079, 480] width 599 height 33
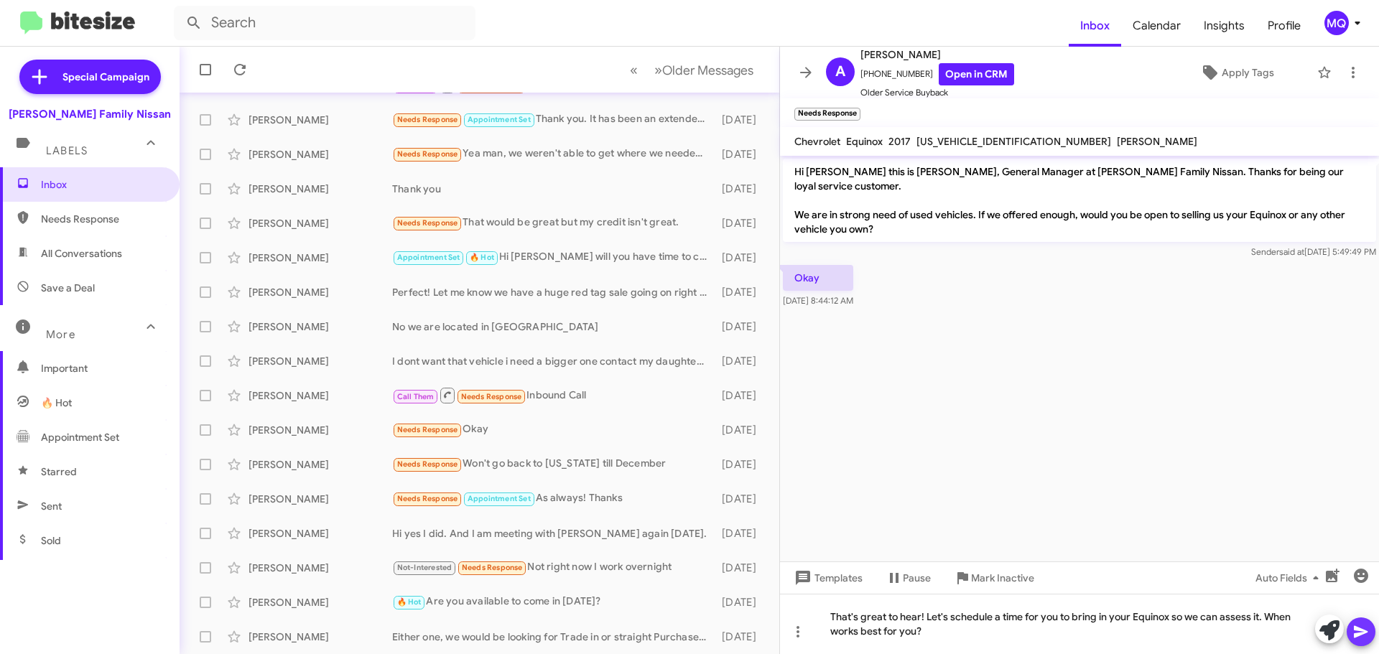
click at [1362, 636] on icon at bounding box center [1360, 631] width 17 height 17
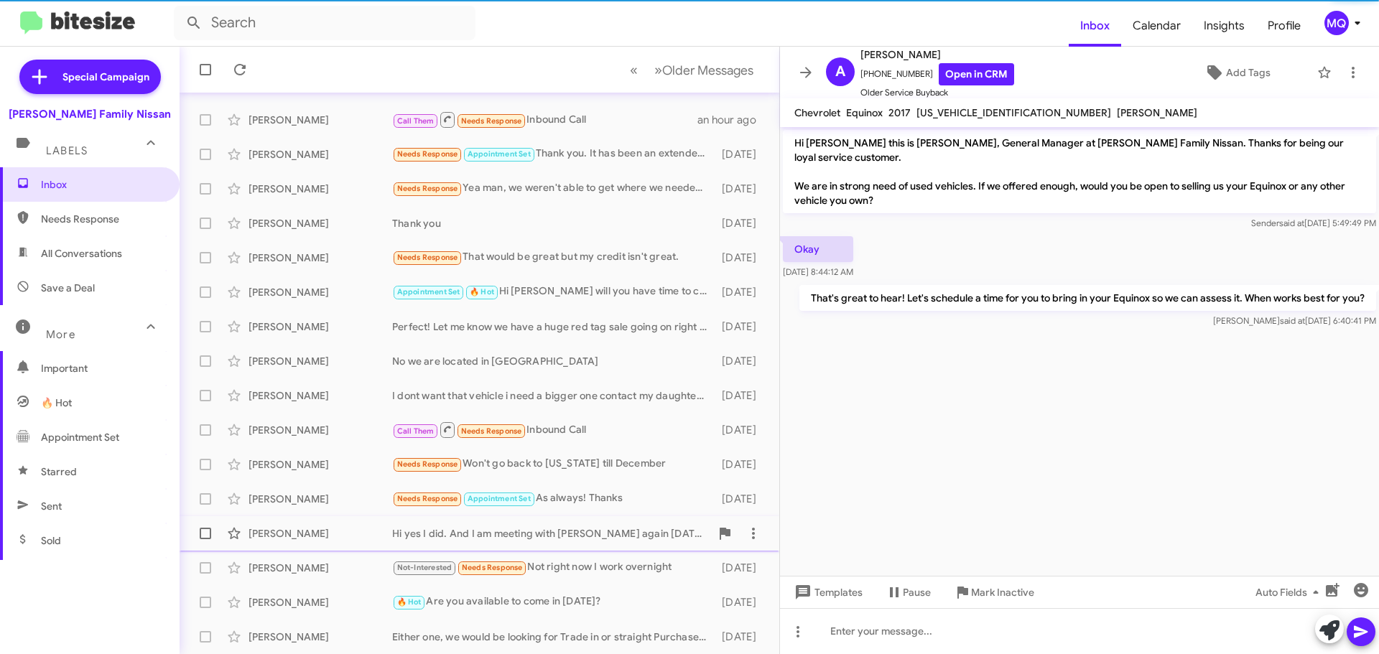
click at [561, 530] on div "Hi yes I did. And I am meeting with [PERSON_NAME] again [DATE]." at bounding box center [551, 533] width 318 height 14
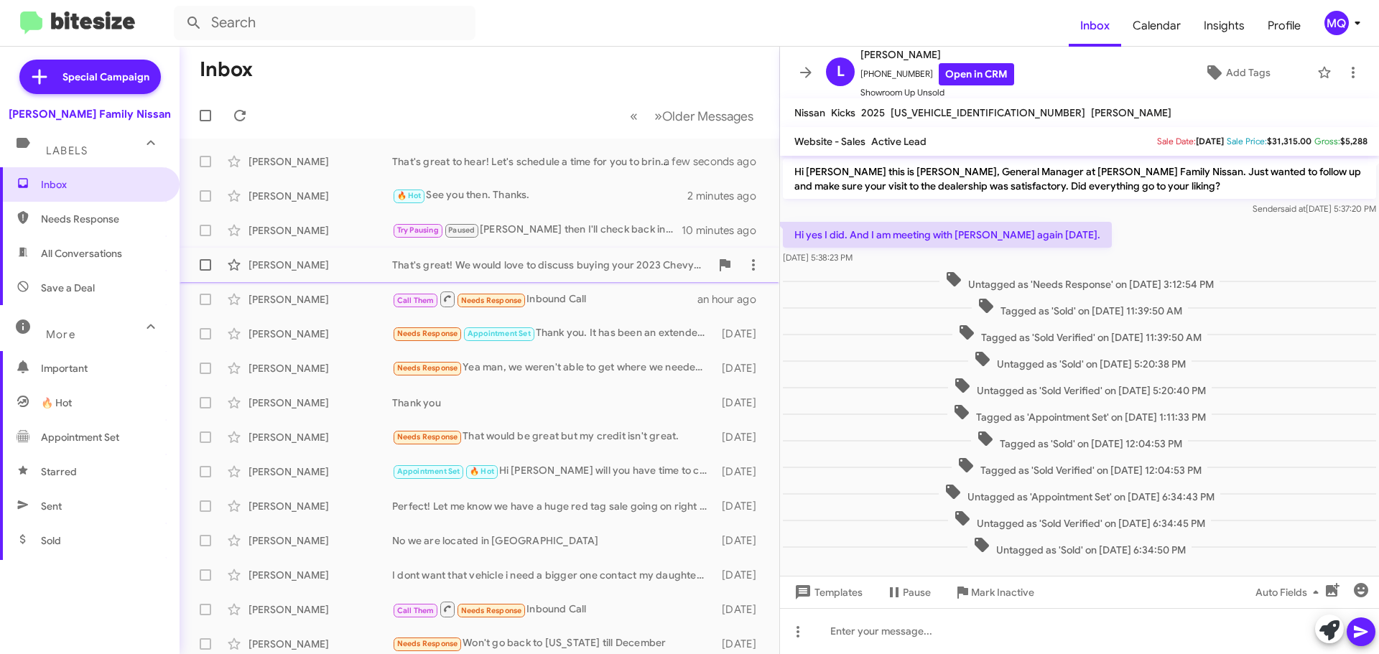
click at [569, 264] on div "That's great! We would love to discuss buying your 2023 Chevy Traverse. When ca…" at bounding box center [551, 265] width 318 height 14
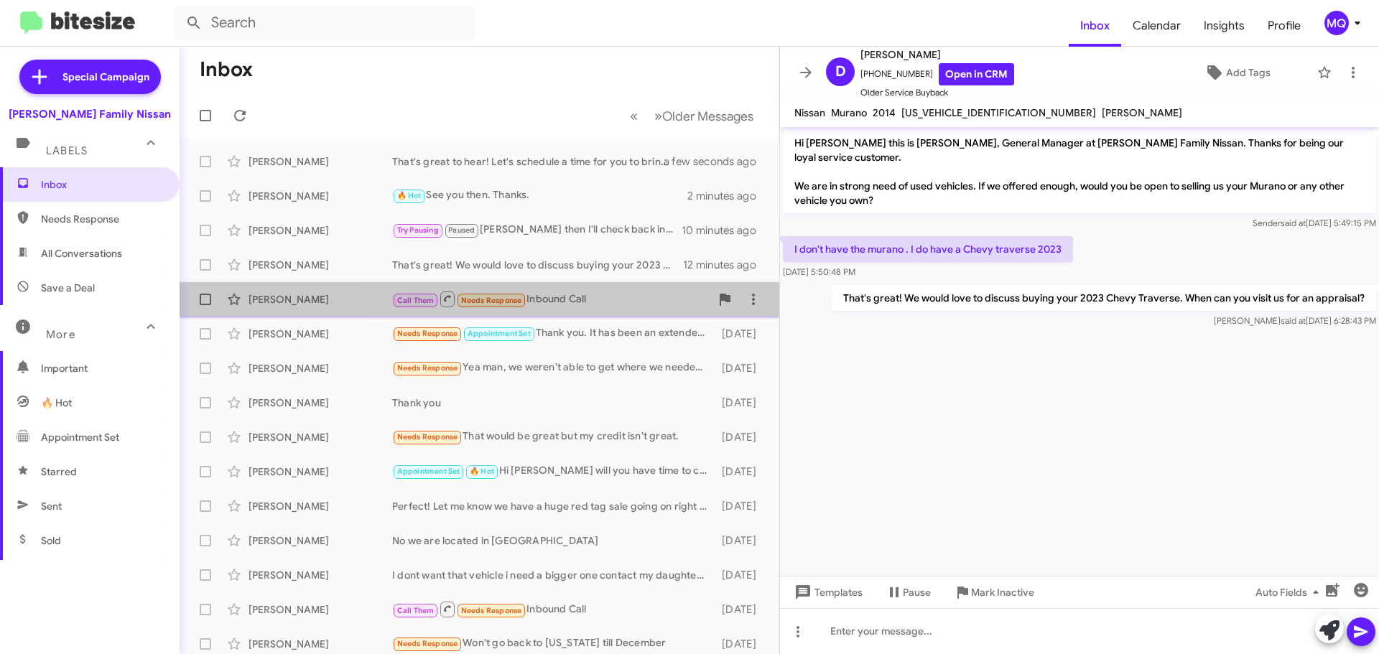
click at [600, 296] on div "Call Them Needs Response Inbound Call" at bounding box center [551, 299] width 318 height 18
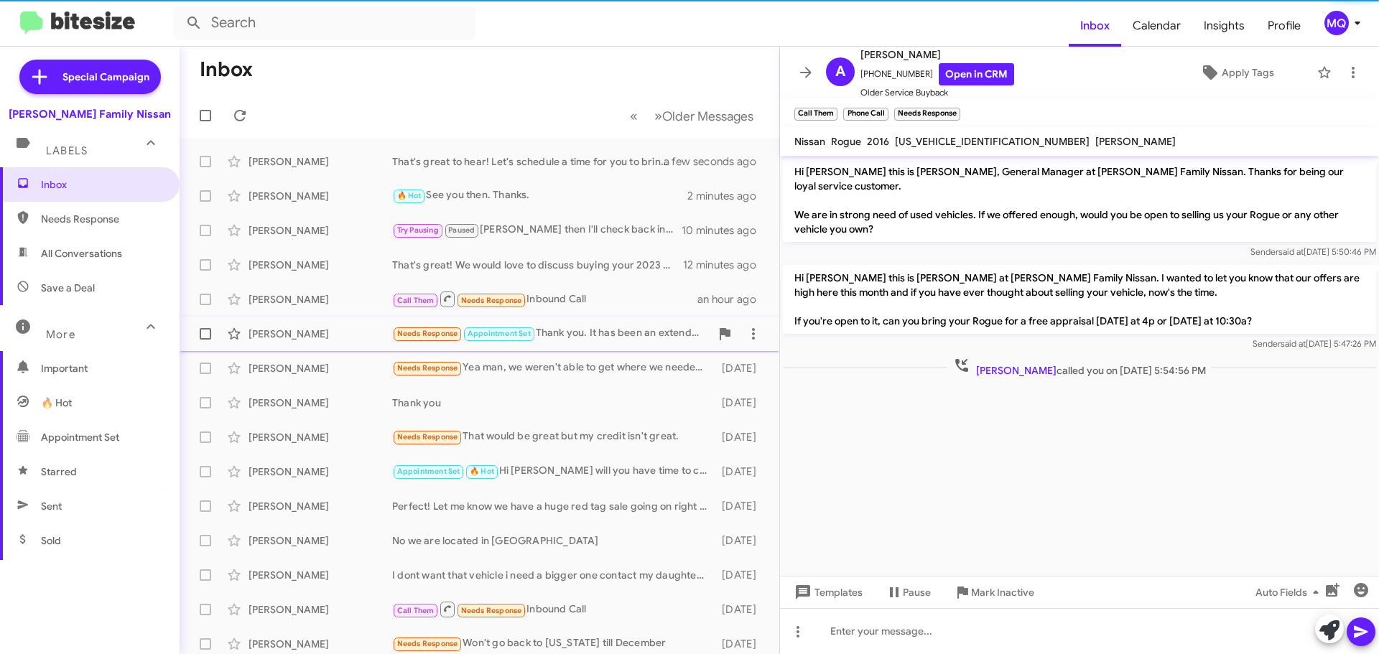
click at [626, 341] on div "Needs Response Appointment Set Thank you. It has been an extended impairment." at bounding box center [551, 333] width 318 height 17
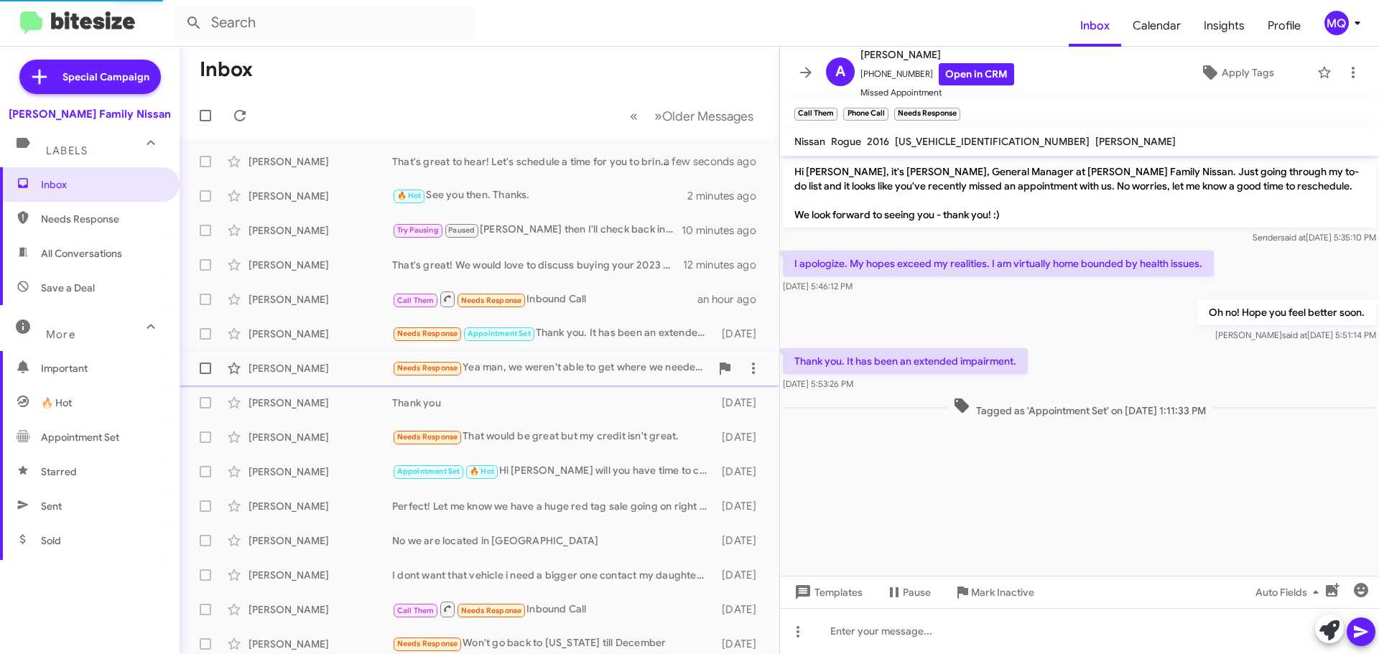
click at [614, 373] on div "Needs Response Yea man, we weren't able to get where we needed to be on the otd" at bounding box center [551, 368] width 318 height 17
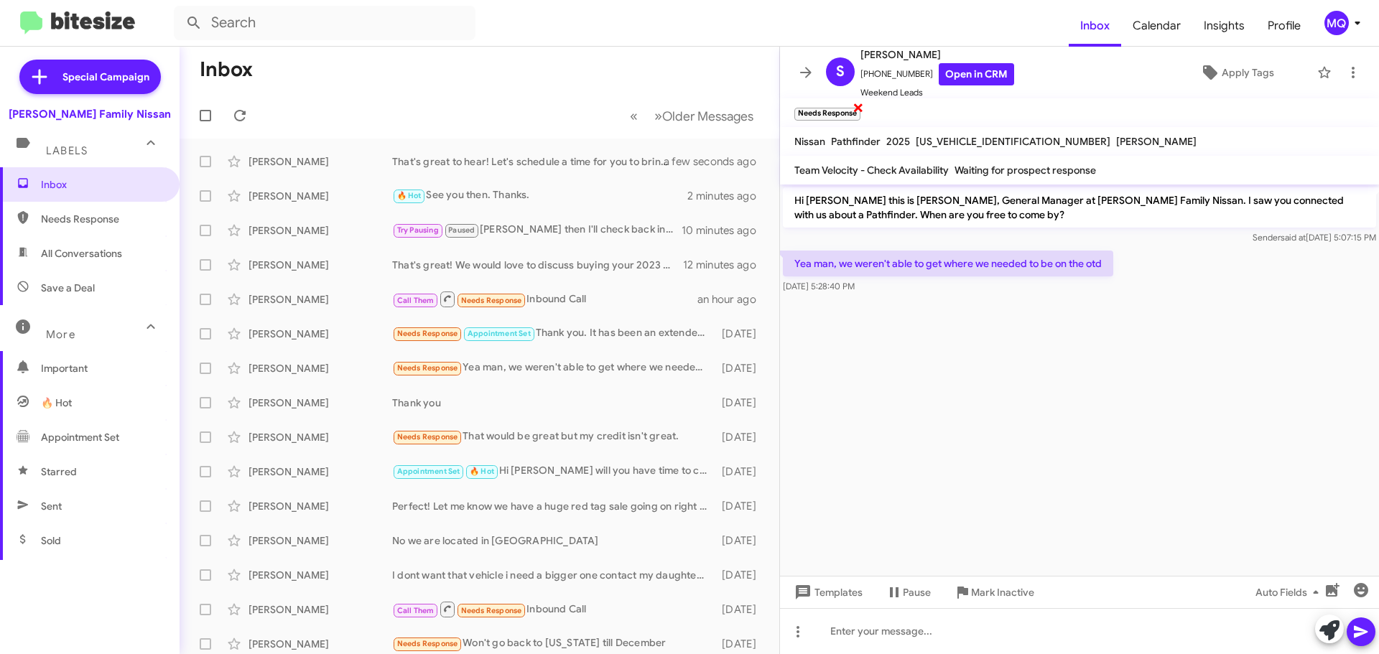
click at [858, 108] on span "×" at bounding box center [858, 106] width 11 height 17
click at [1239, 76] on span "Apply Tags" at bounding box center [1248, 73] width 52 height 26
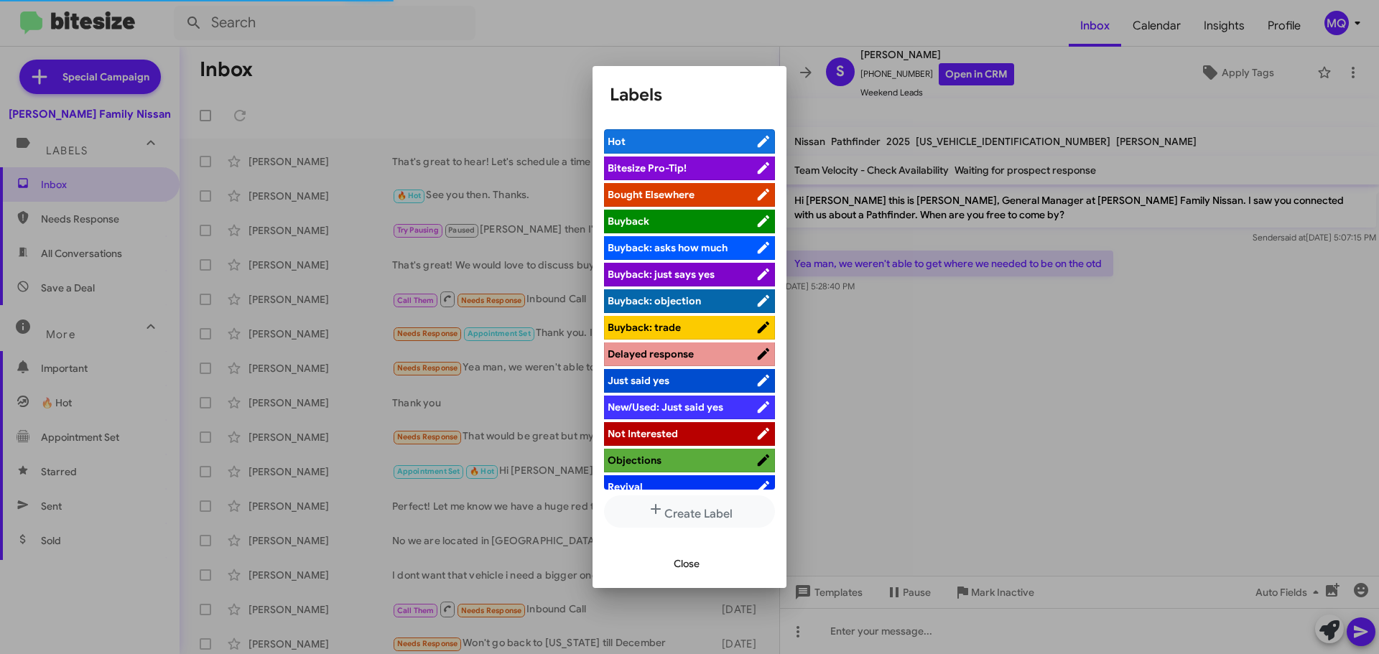
scroll to position [65, 0]
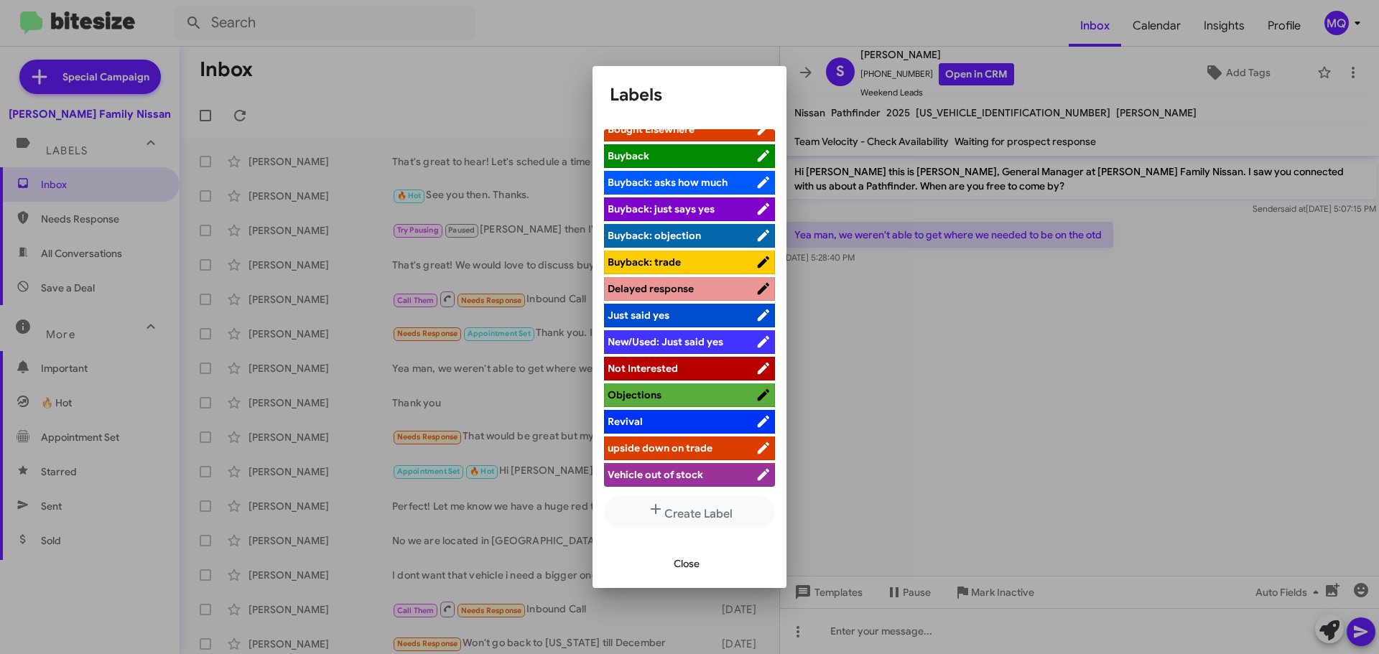
click at [676, 398] on span "Objections" at bounding box center [682, 395] width 148 height 14
click at [674, 567] on span "Close" at bounding box center [687, 564] width 26 height 26
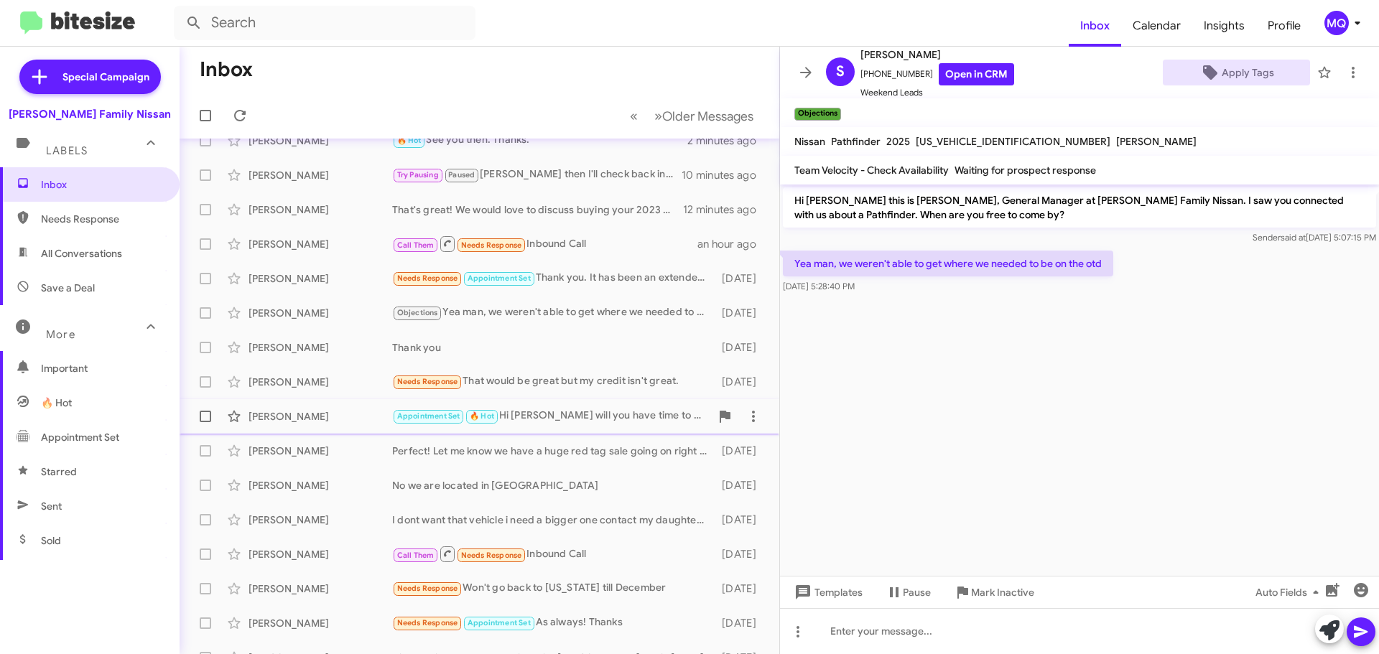
scroll to position [144, 0]
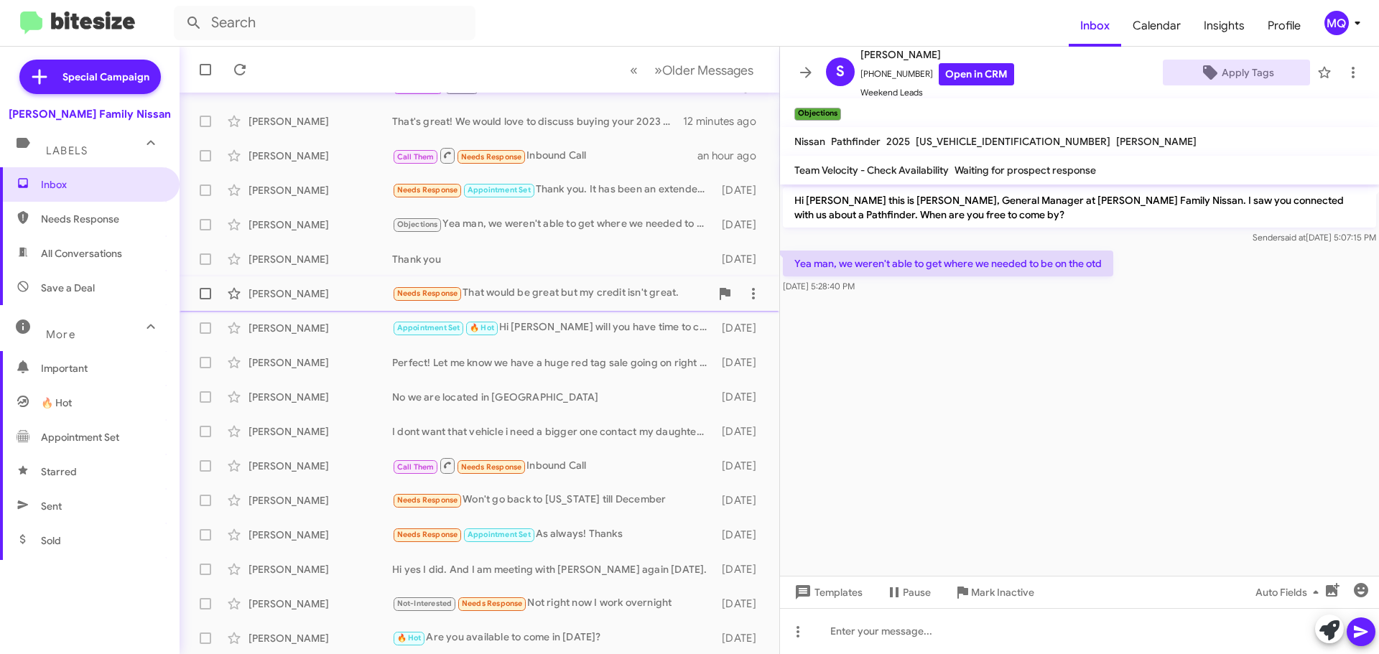
click at [555, 293] on div "Needs Response That would be great but my credit isn't great." at bounding box center [551, 293] width 318 height 17
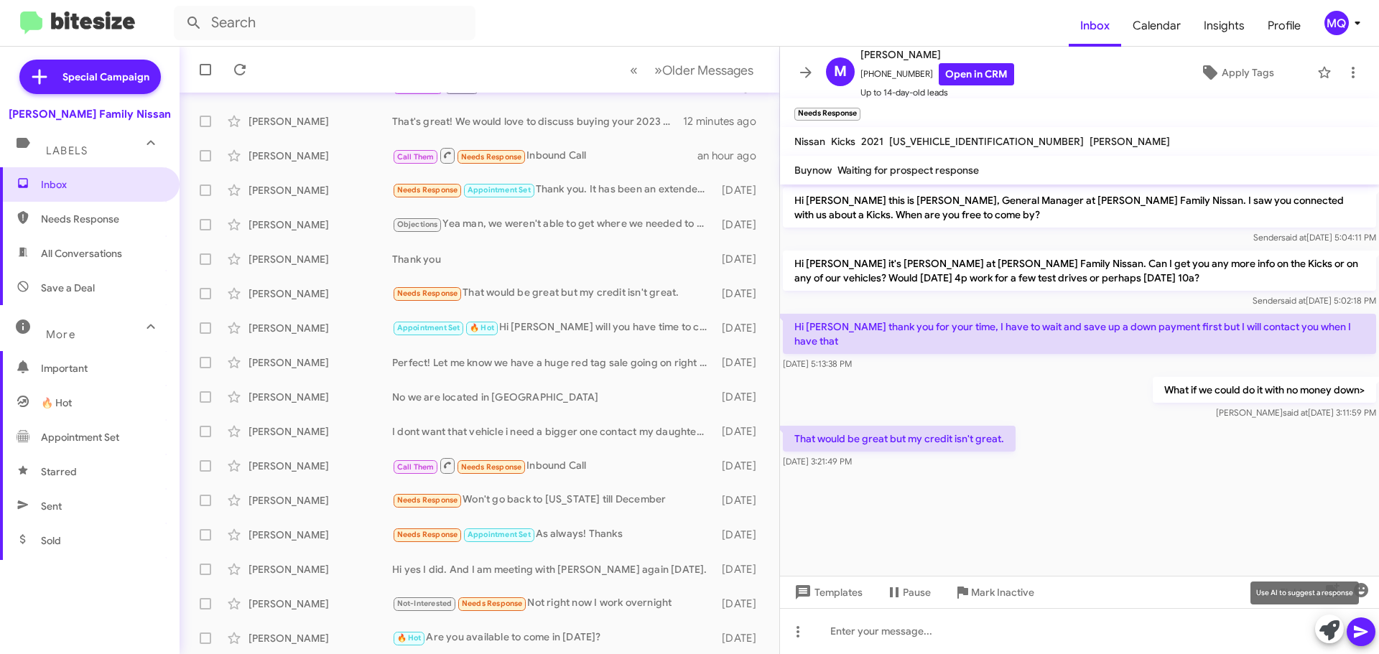
click at [1334, 633] on icon at bounding box center [1329, 631] width 20 height 20
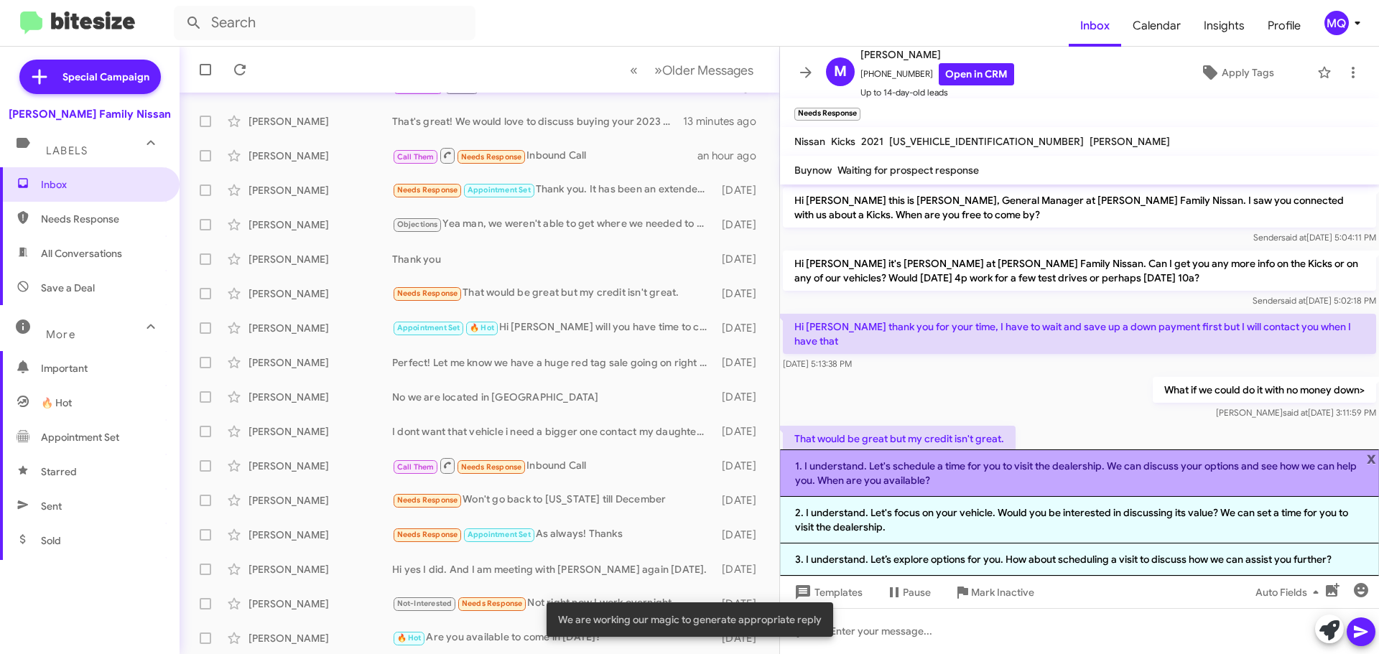
click at [948, 473] on li "1. I understand. Let's schedule a time for you to visit the dealership. We can …" at bounding box center [1079, 473] width 599 height 47
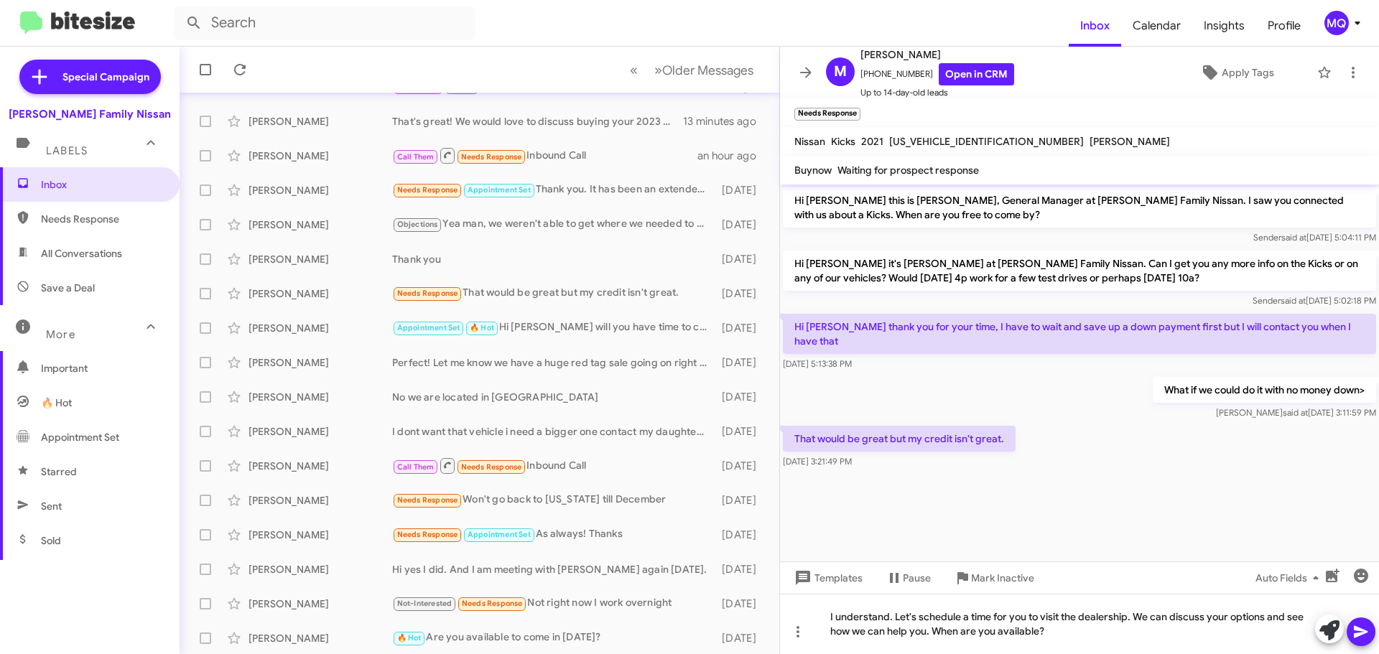
click at [1363, 633] on icon at bounding box center [1361, 632] width 14 height 12
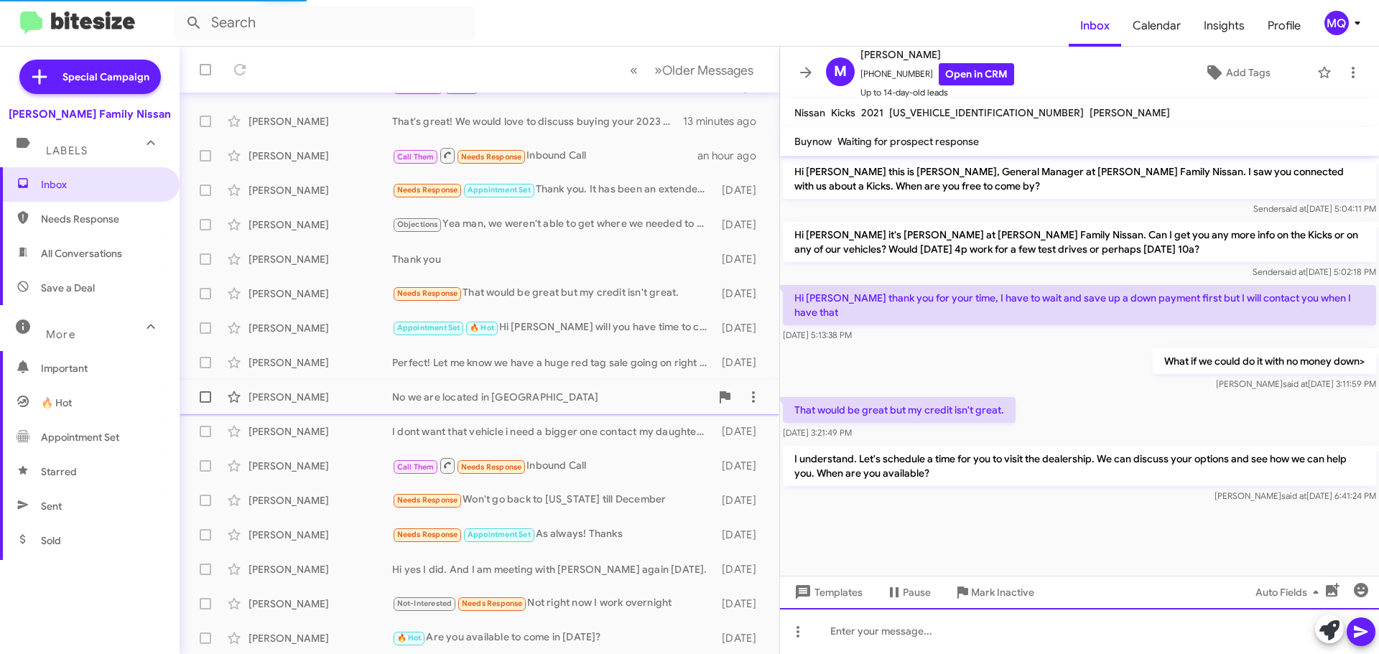
scroll to position [178, 0]
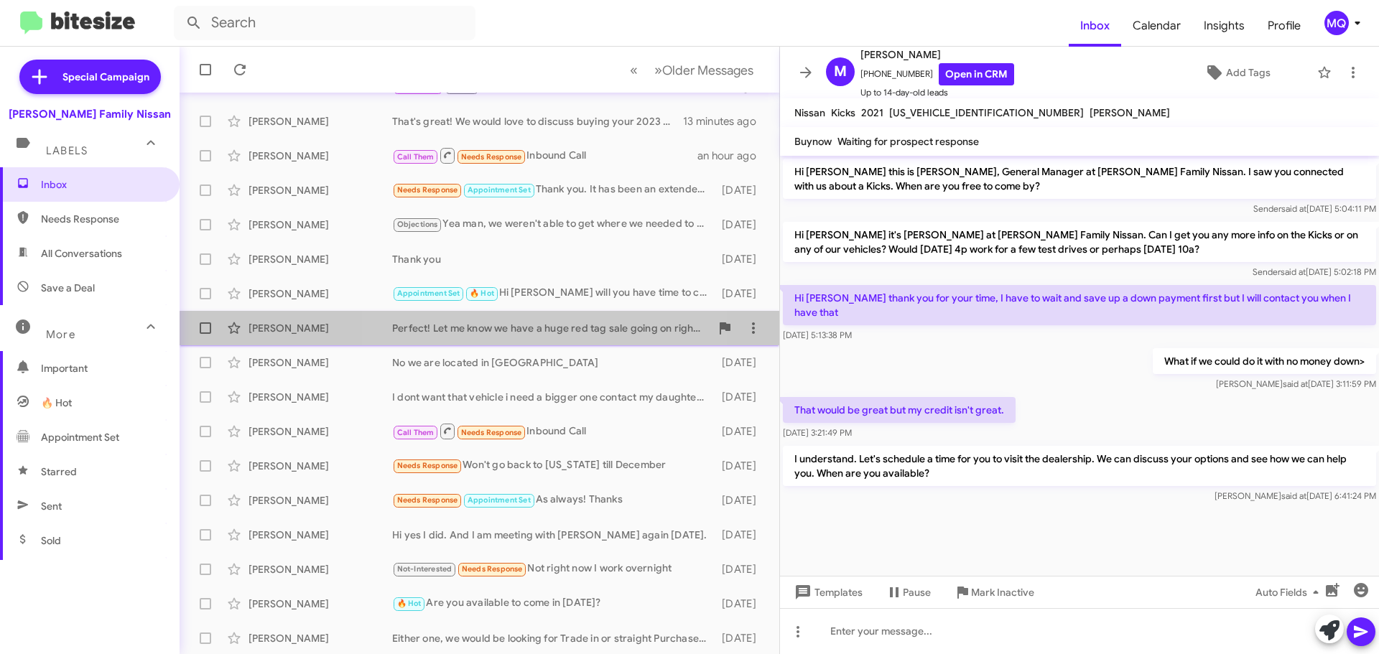
click at [481, 332] on div "Perfect! Let me know we have a huge red tag sale going on right now!" at bounding box center [551, 328] width 318 height 14
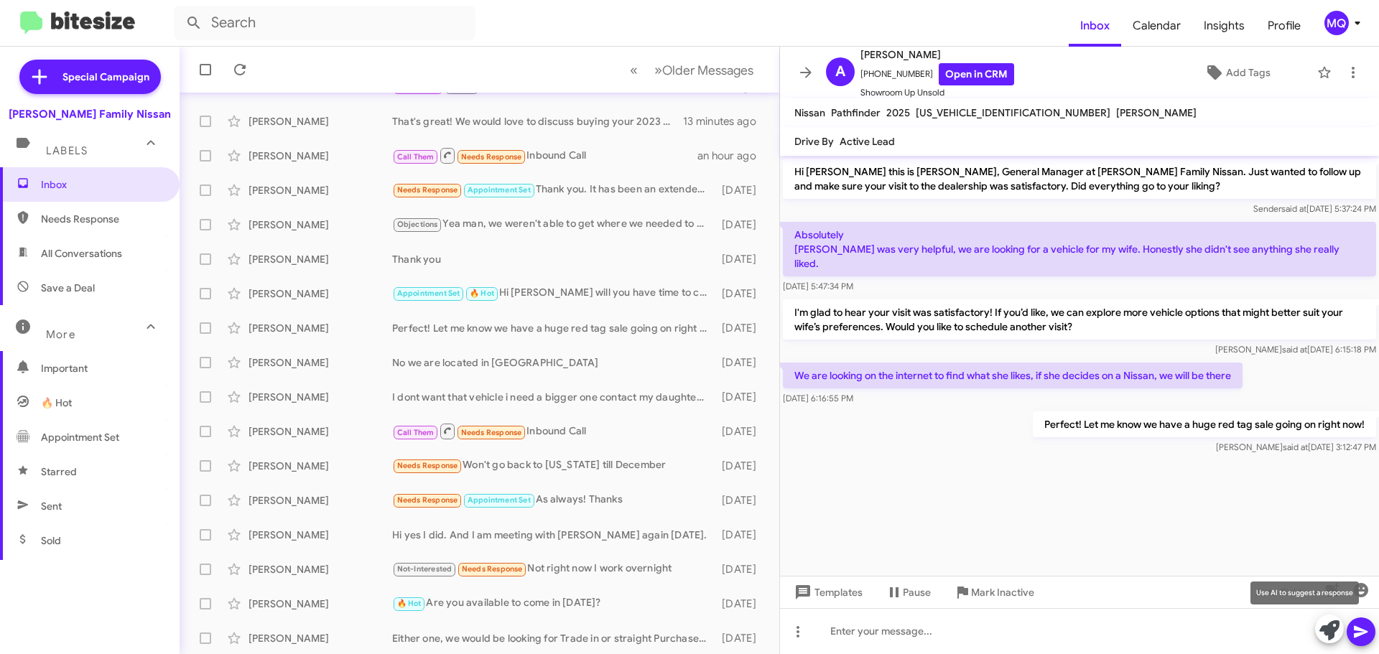
click at [1328, 631] on icon at bounding box center [1329, 631] width 20 height 20
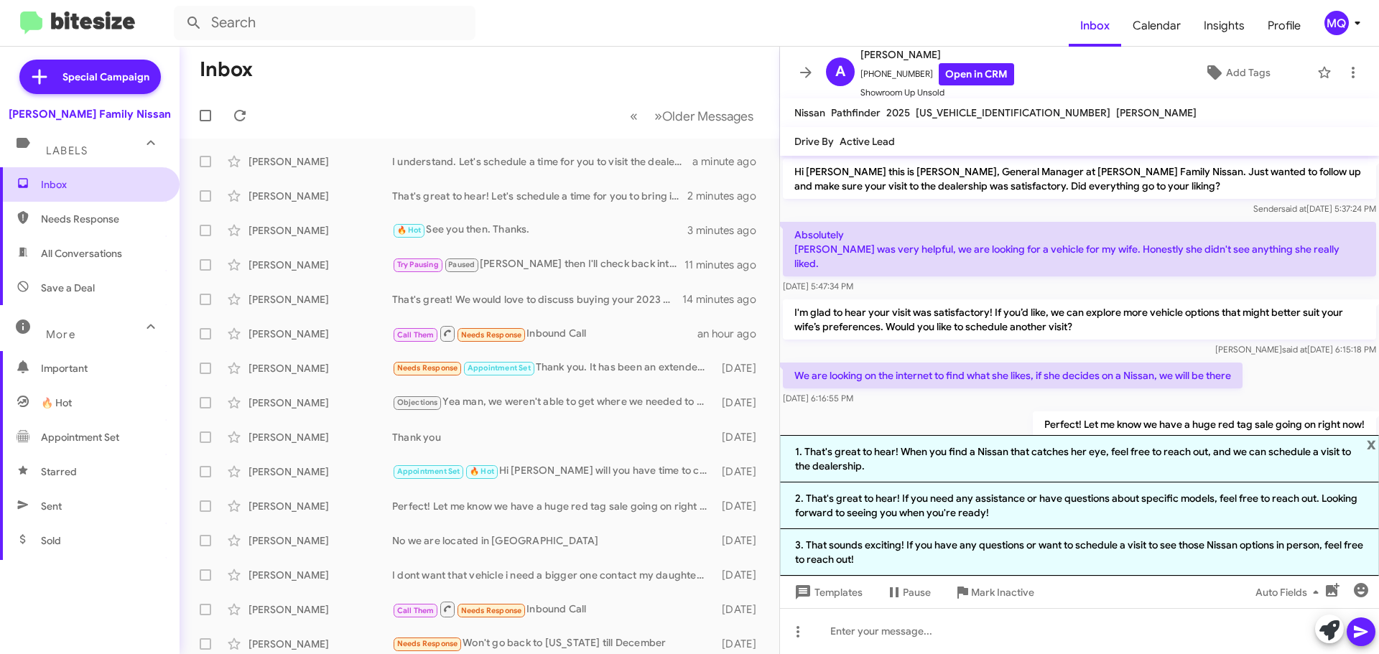
click at [60, 196] on span "Inbox" at bounding box center [90, 184] width 180 height 34
